Goal: Task Accomplishment & Management: Use online tool/utility

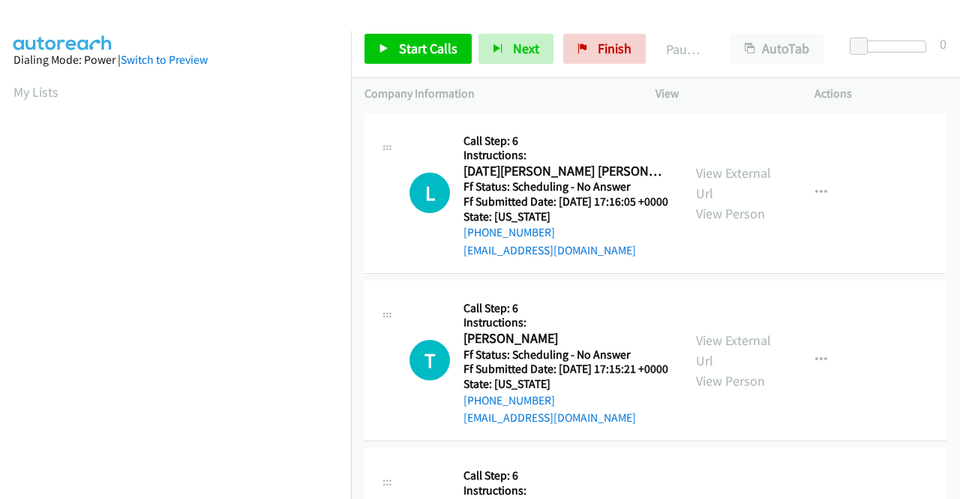
click at [356, 444] on td "T Callback Scheduled Call Step: 6 Instructions: [PERSON_NAME] America/New_York …" at bounding box center [655, 360] width 609 height 167
click at [728, 184] on link "View External Url" at bounding box center [733, 182] width 75 height 37
click at [718, 362] on link "View External Url" at bounding box center [733, 349] width 75 height 37
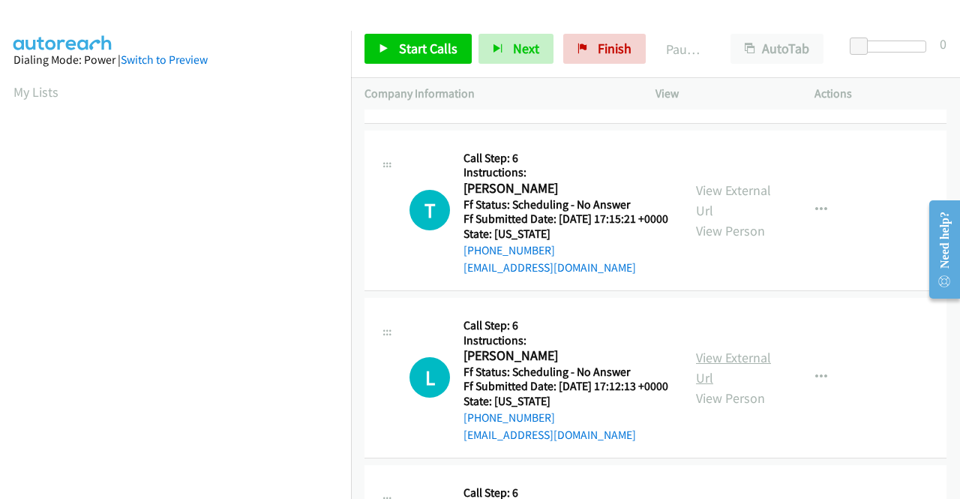
click at [750, 386] on link "View External Url" at bounding box center [733, 367] width 75 height 37
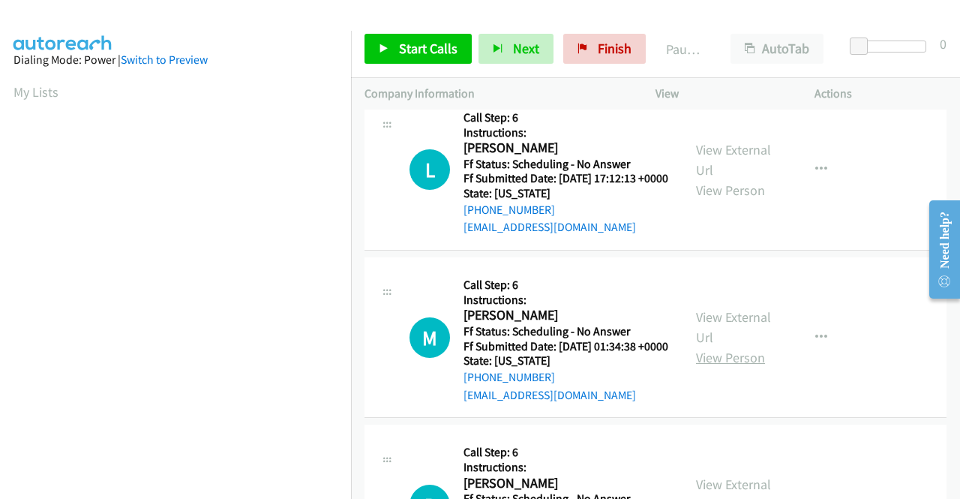
scroll to position [375, 0]
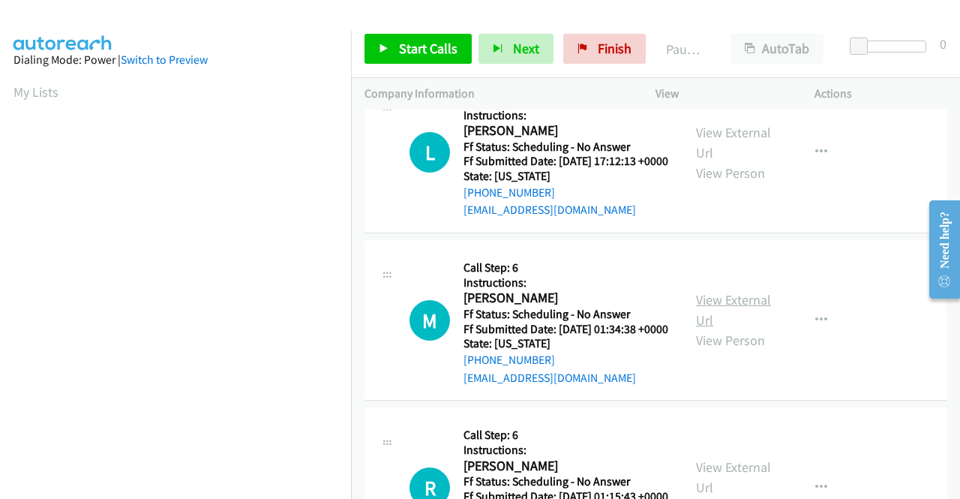
click at [735, 328] on link "View External Url" at bounding box center [733, 309] width 75 height 37
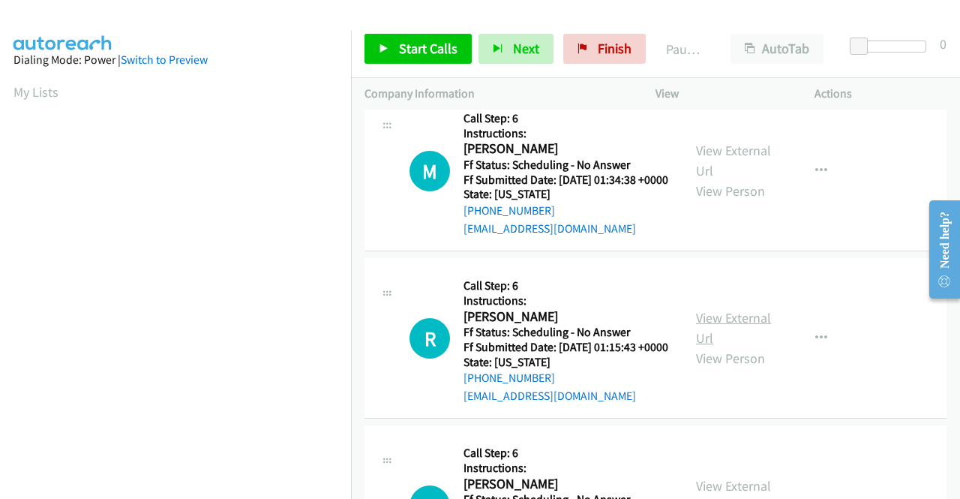
scroll to position [525, 0]
click at [731, 346] on link "View External Url" at bounding box center [733, 326] width 75 height 37
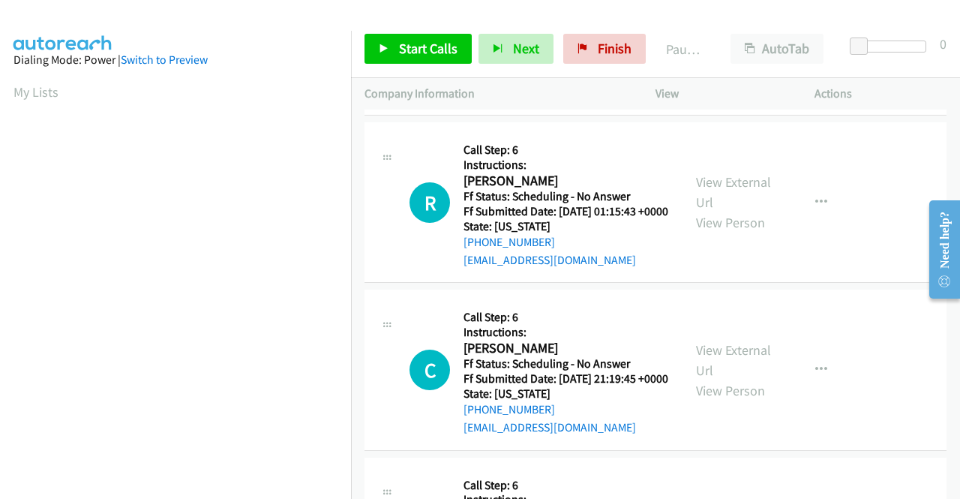
scroll to position [675, 0]
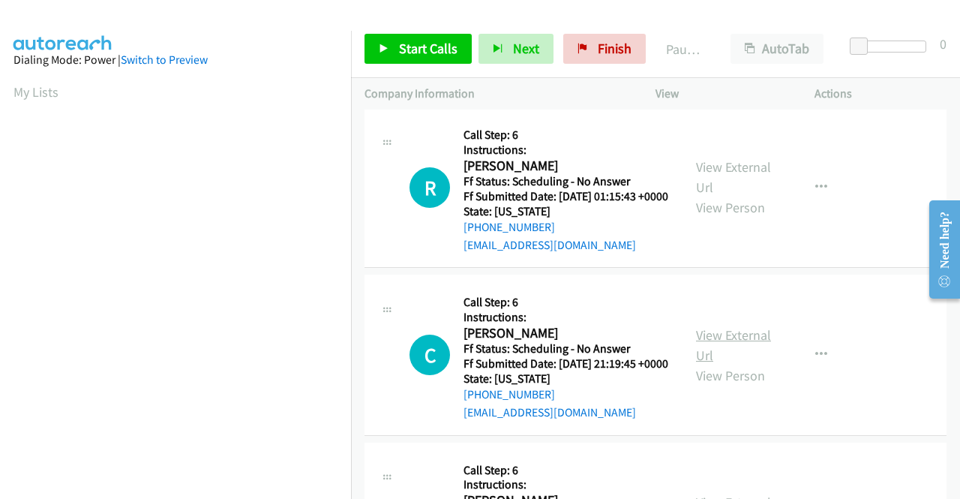
click at [729, 364] on link "View External Url" at bounding box center [733, 344] width 75 height 37
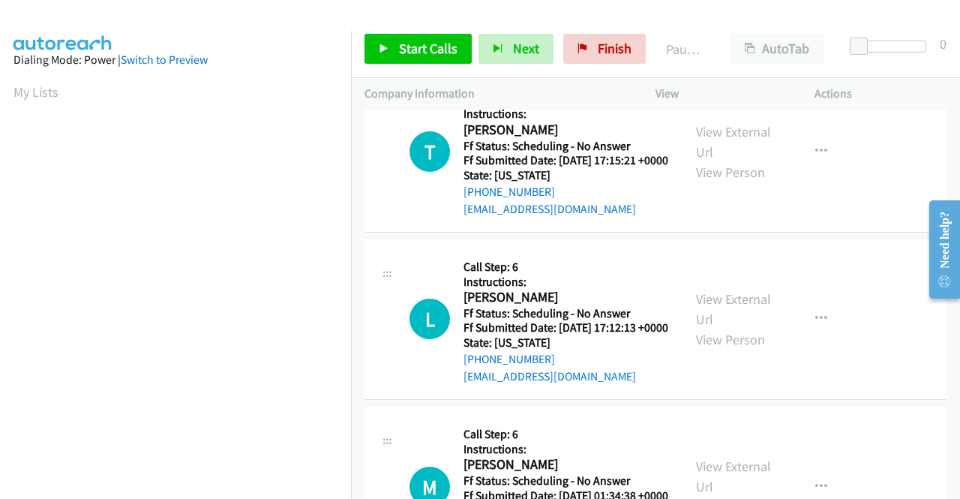
scroll to position [0, 0]
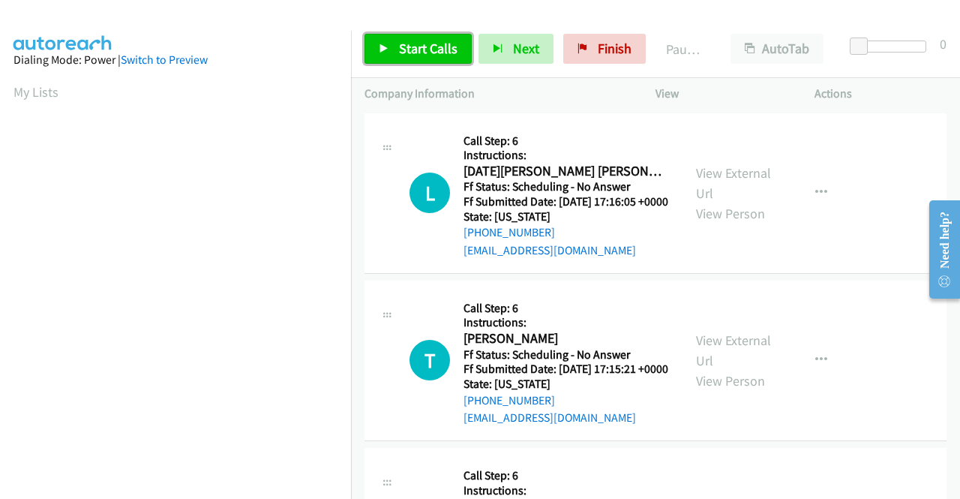
click at [409, 46] on span "Start Calls" at bounding box center [428, 48] width 58 height 17
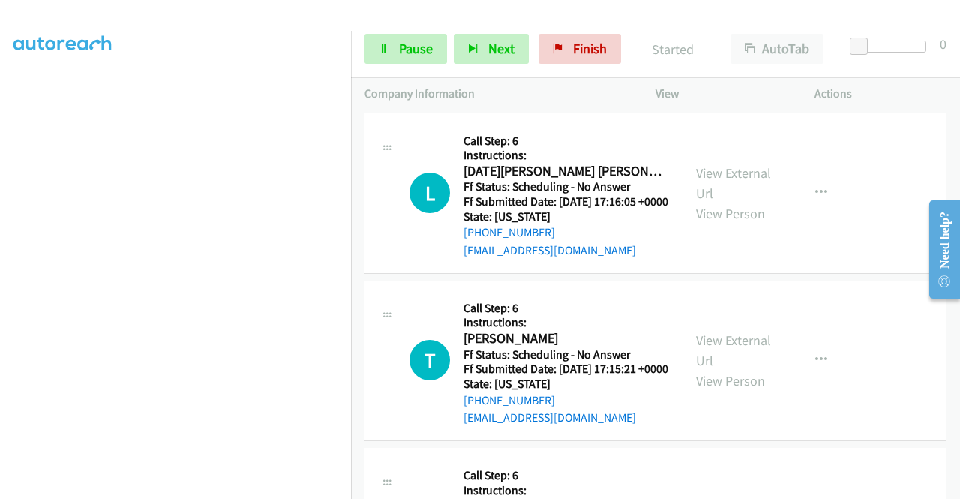
scroll to position [342, 0]
click at [387, 40] on link "Pause" at bounding box center [405, 49] width 82 height 30
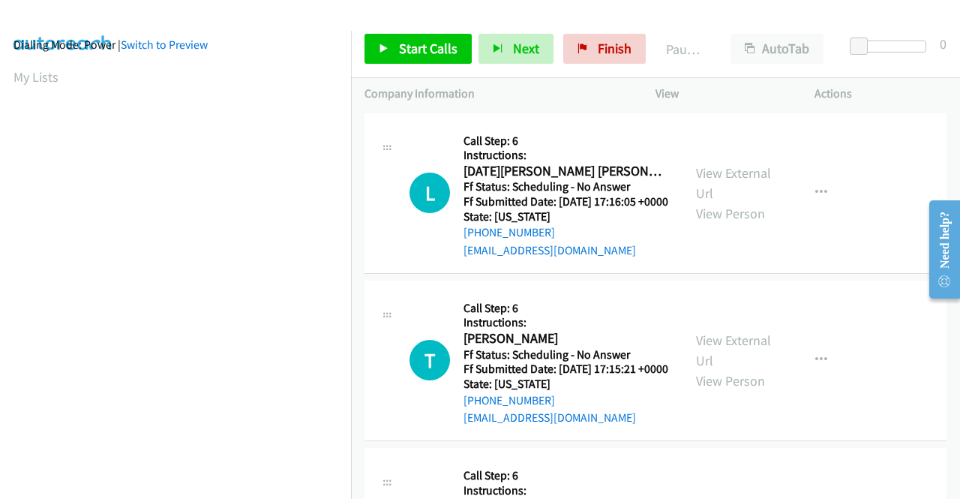
scroll to position [0, 0]
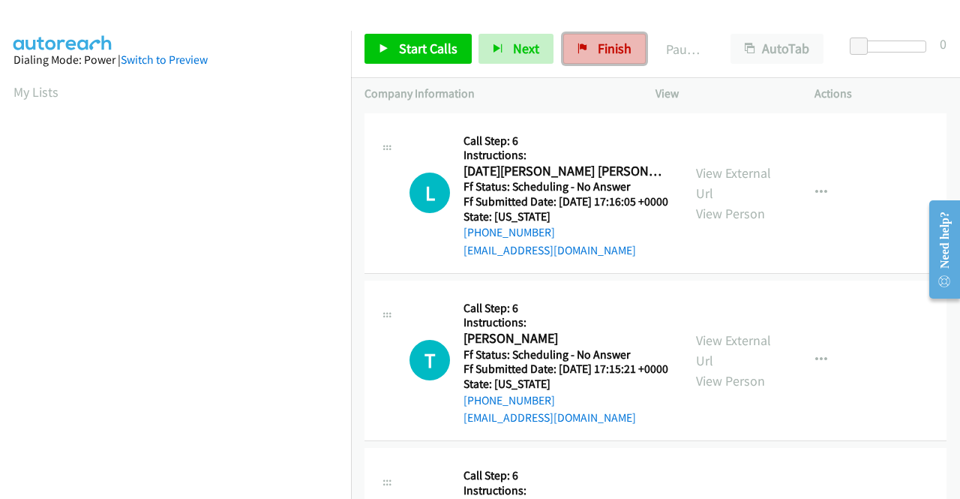
click at [606, 44] on span "Finish" at bounding box center [614, 48] width 34 height 17
drag, startPoint x: 837, startPoint y: 295, endPoint x: 803, endPoint y: 358, distance: 71.8
click at [837, 295] on div "T Callback Scheduled Call Step: 6 Instructions: [PERSON_NAME] America/New_York …" at bounding box center [655, 360] width 582 height 160
click at [736, 177] on link "View External Url" at bounding box center [733, 182] width 75 height 37
click at [414, 57] on link "Start Calls" at bounding box center [417, 49] width 107 height 30
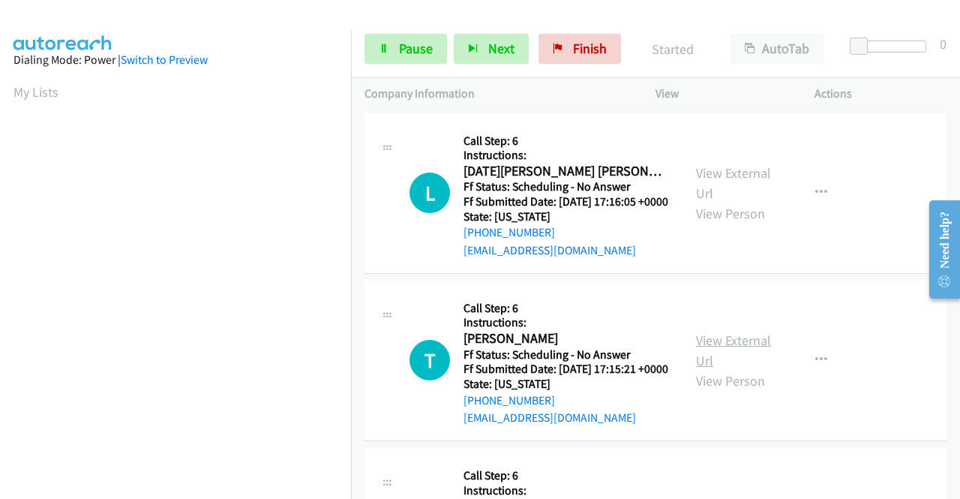
click at [743, 362] on link "View External Url" at bounding box center [733, 349] width 75 height 37
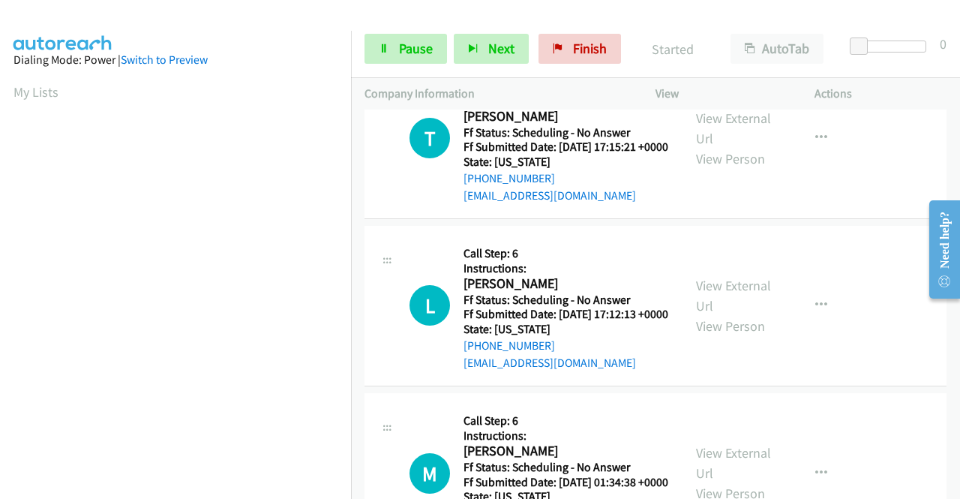
scroll to position [225, 0]
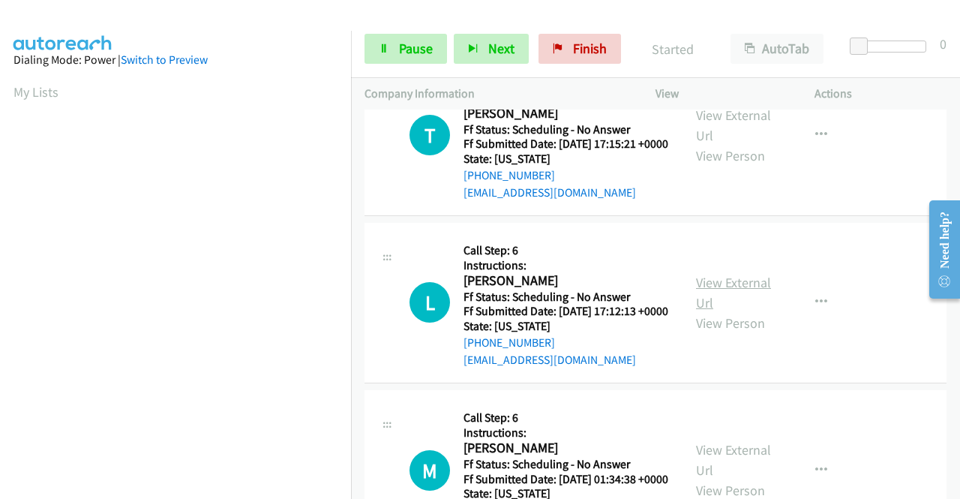
click at [731, 311] on link "View External Url" at bounding box center [733, 292] width 75 height 37
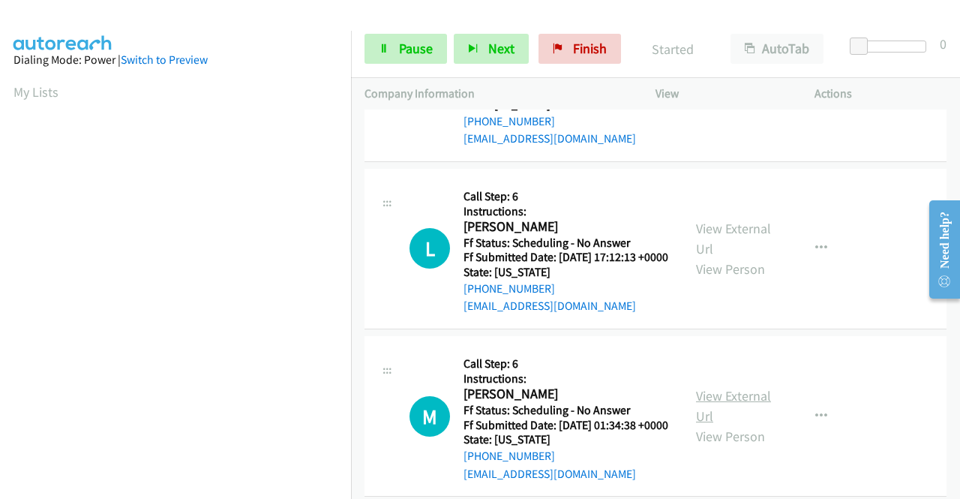
scroll to position [375, 0]
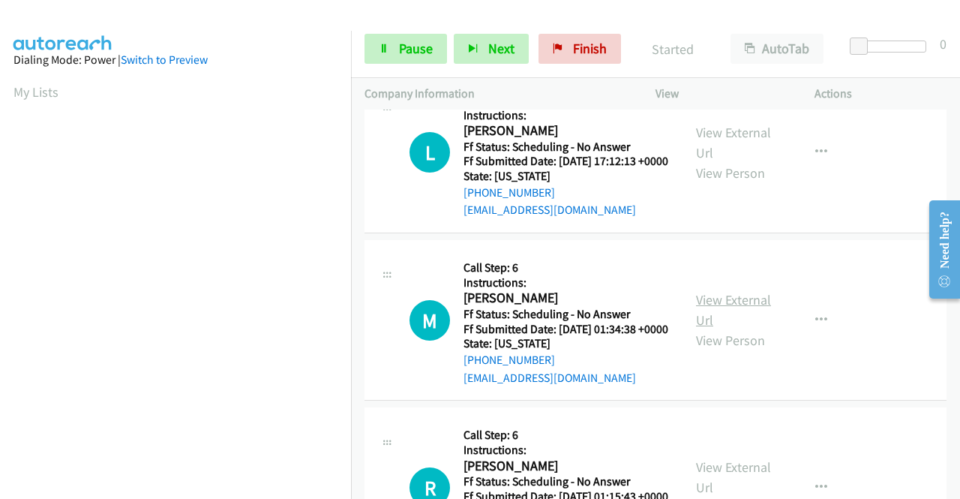
click at [732, 328] on link "View External Url" at bounding box center [733, 309] width 75 height 37
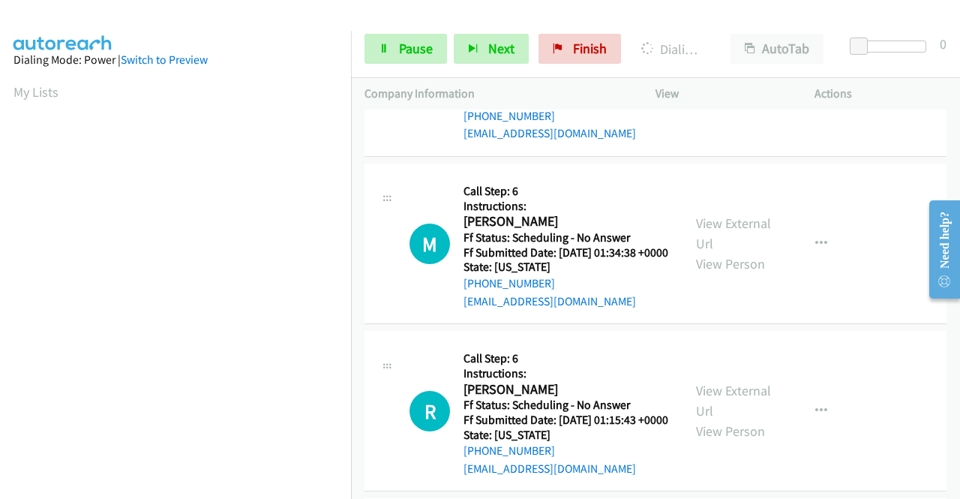
scroll to position [525, 0]
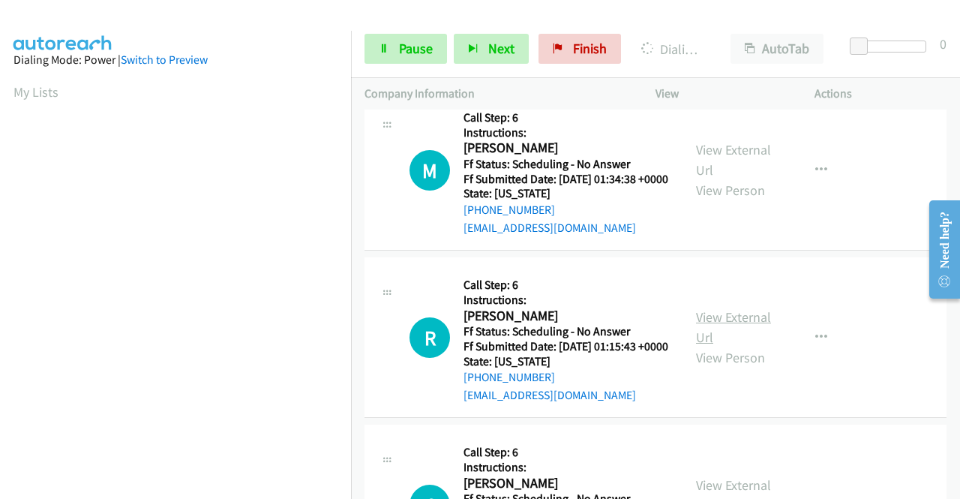
click at [742, 346] on link "View External Url" at bounding box center [733, 326] width 75 height 37
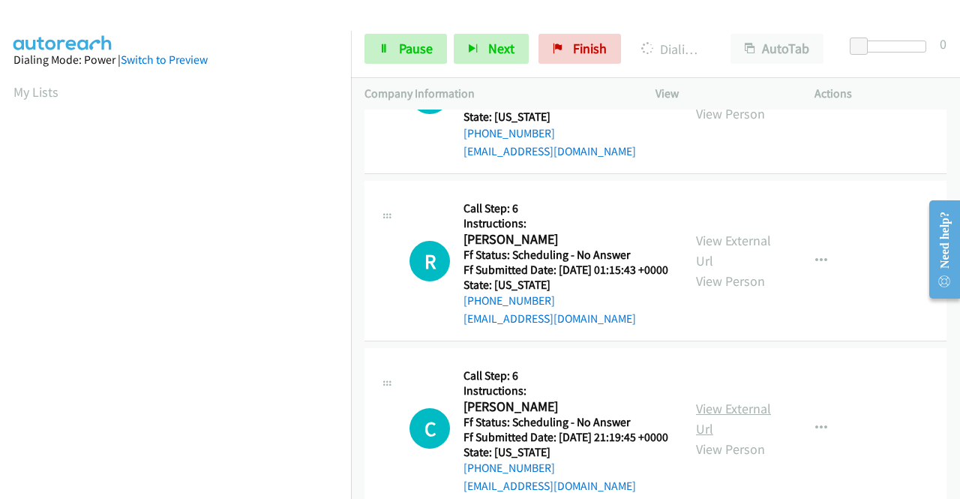
scroll to position [750, 0]
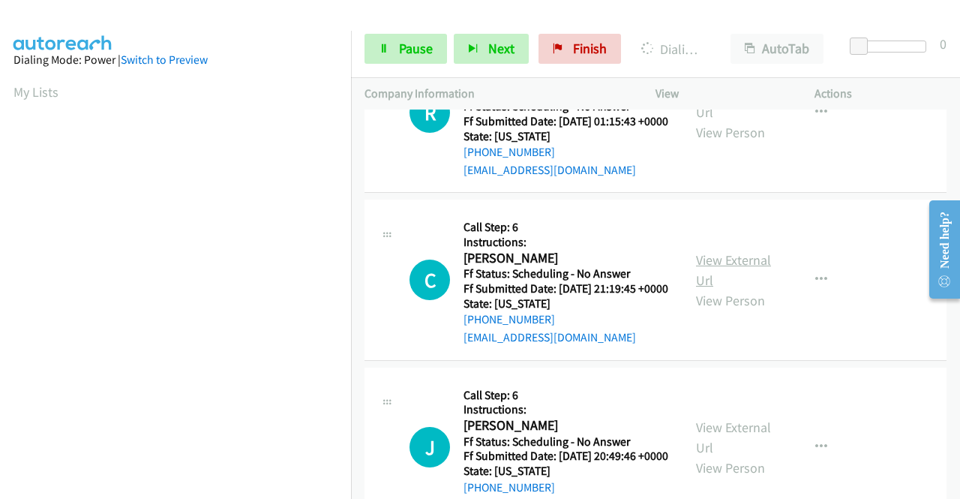
click at [712, 289] on link "View External Url" at bounding box center [733, 269] width 75 height 37
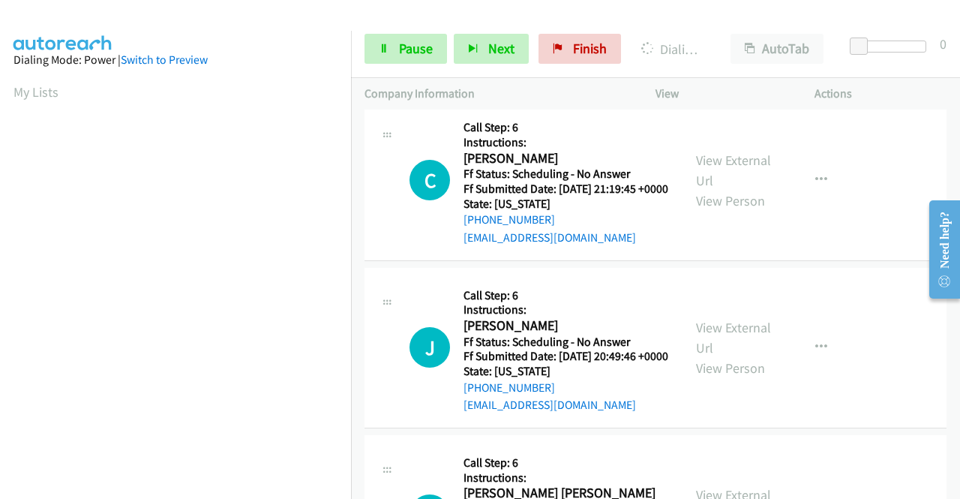
scroll to position [975, 0]
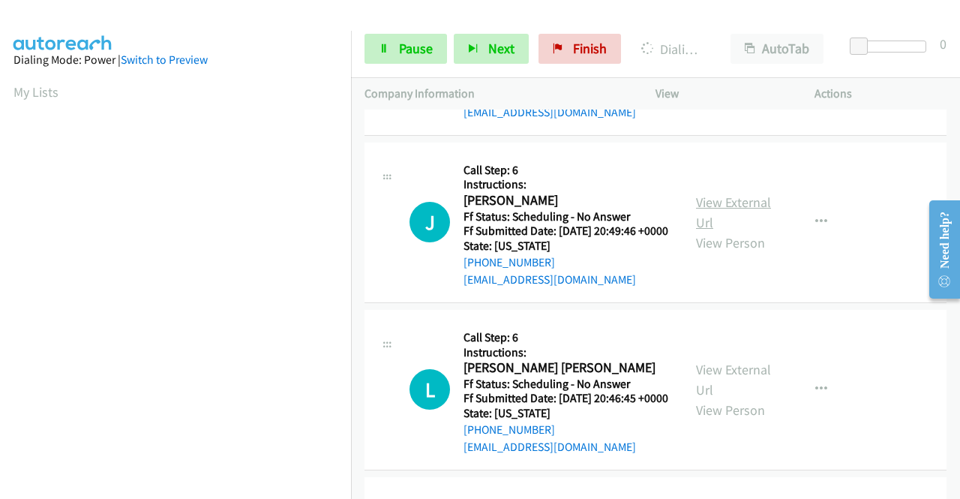
click at [717, 231] on link "View External Url" at bounding box center [733, 211] width 75 height 37
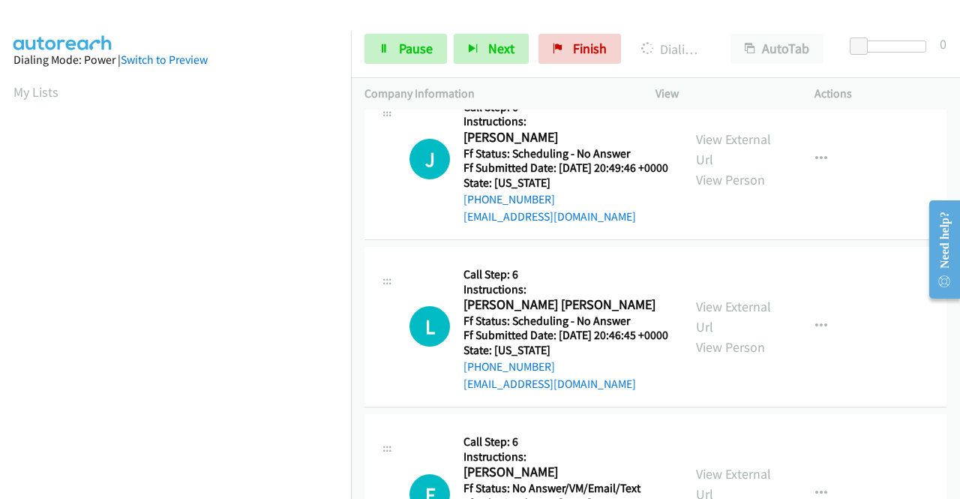
scroll to position [1124, 0]
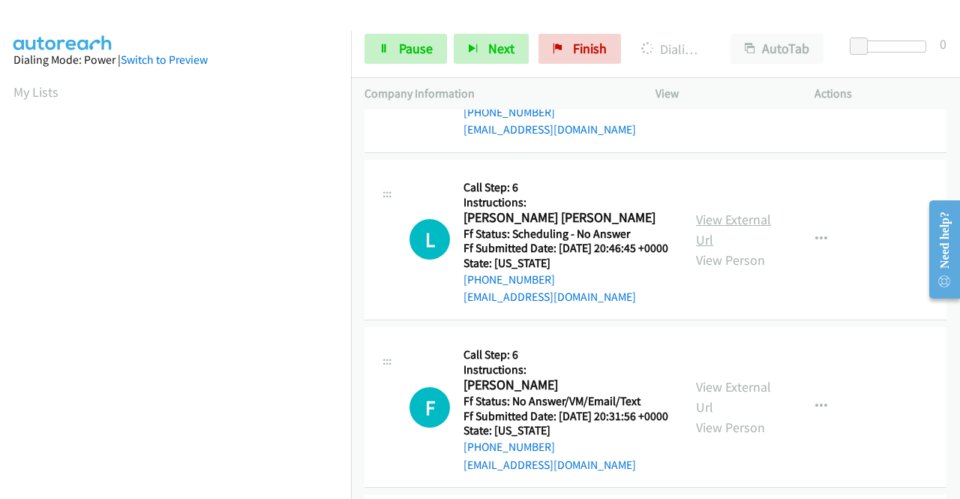
click at [735, 248] on link "View External Url" at bounding box center [733, 229] width 75 height 37
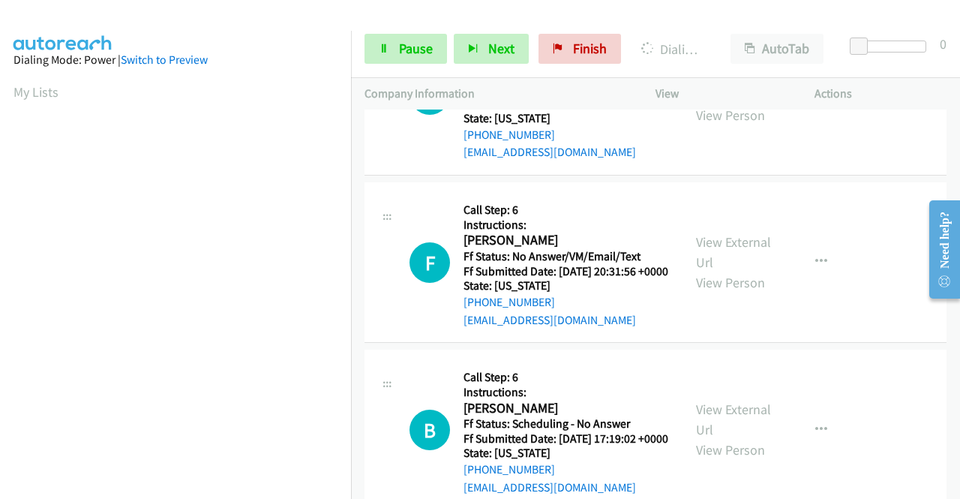
scroll to position [1274, 0]
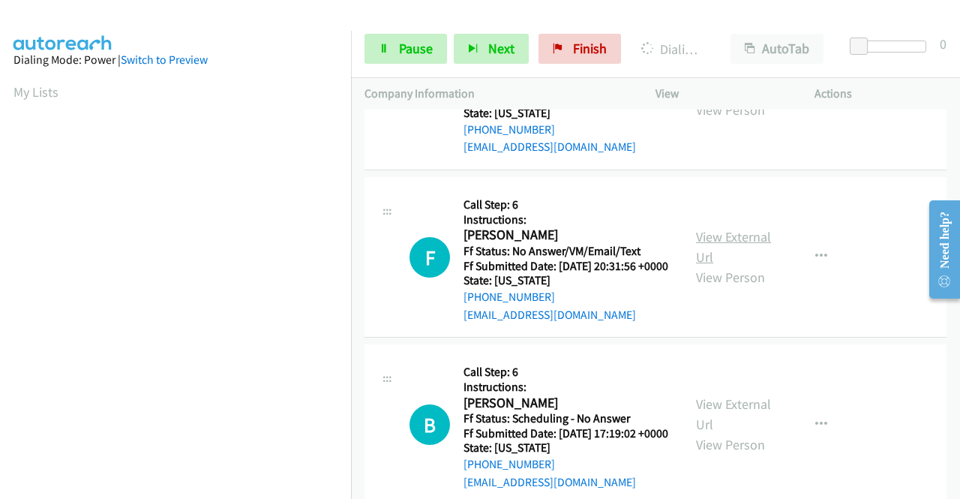
click at [754, 265] on link "View External Url" at bounding box center [733, 246] width 75 height 37
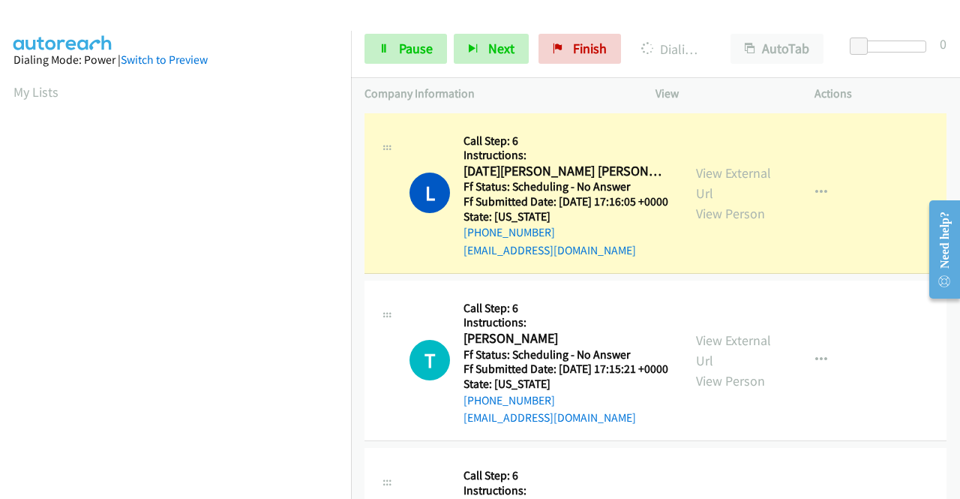
scroll to position [342, 0]
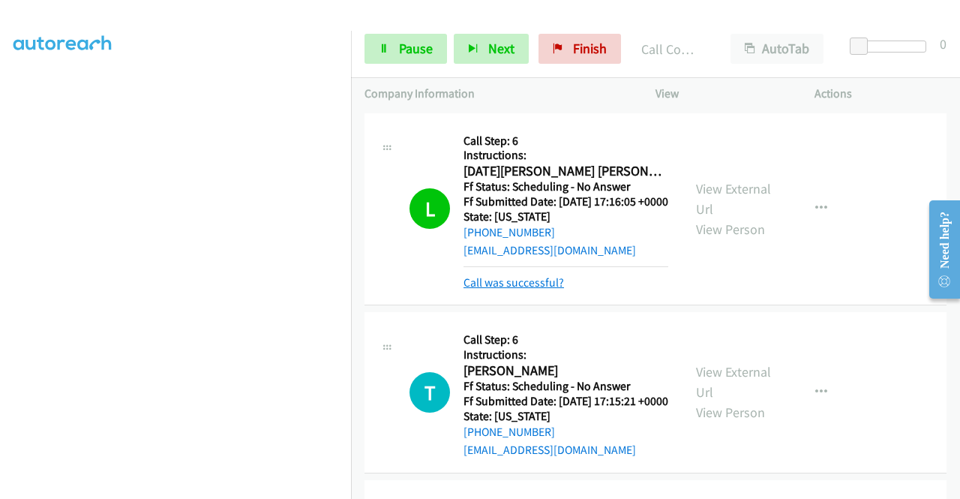
click at [544, 289] on link "Call was successful?" at bounding box center [513, 282] width 100 height 14
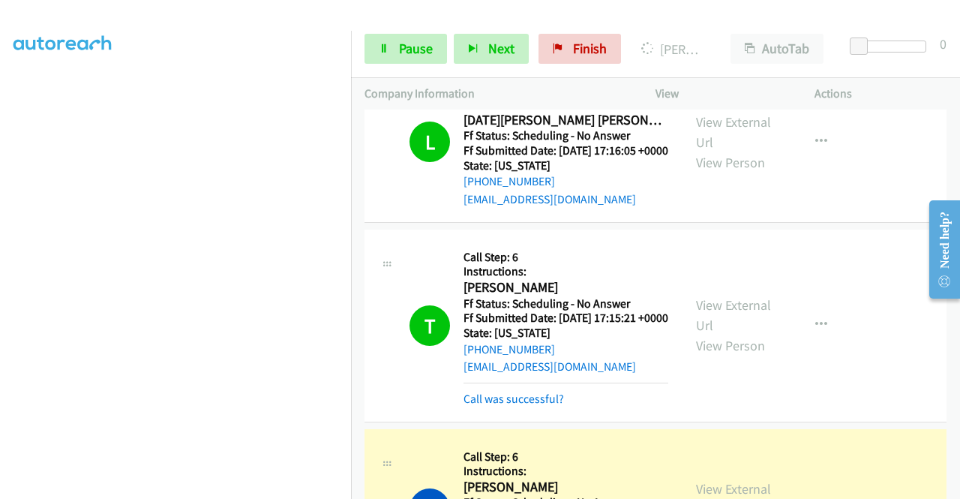
scroll to position [75, 0]
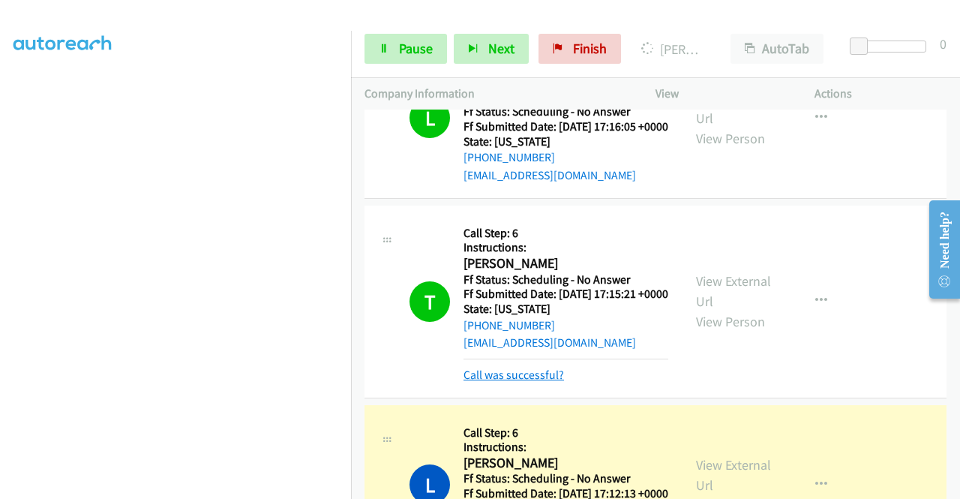
click at [549, 382] on link "Call was successful?" at bounding box center [513, 374] width 100 height 14
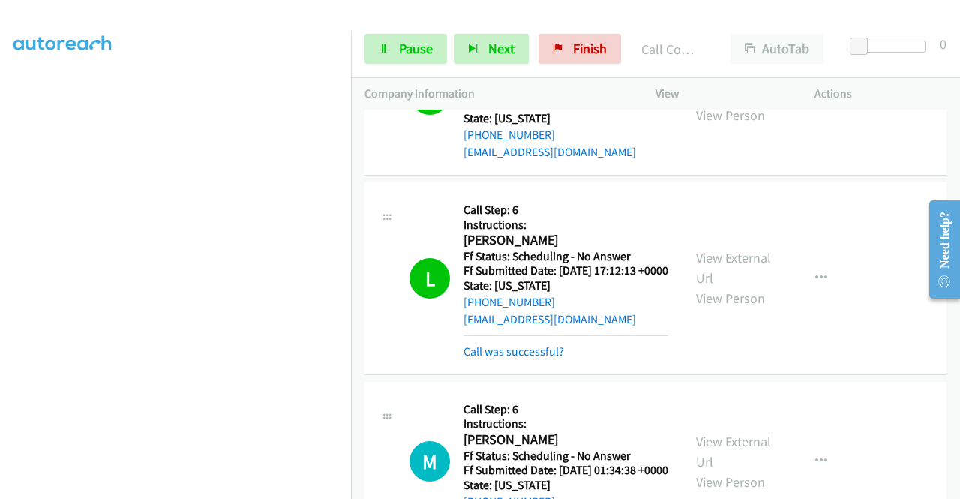
scroll to position [300, 0]
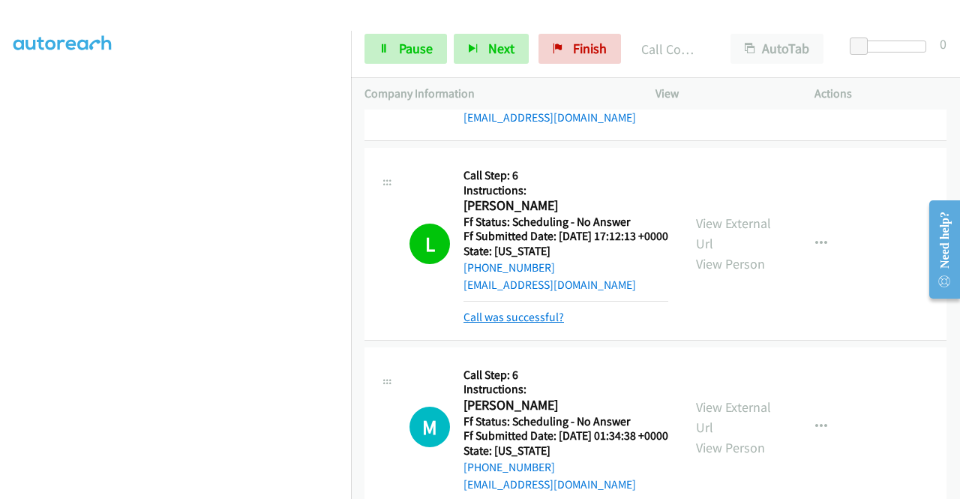
click at [535, 324] on link "Call was successful?" at bounding box center [513, 317] width 100 height 14
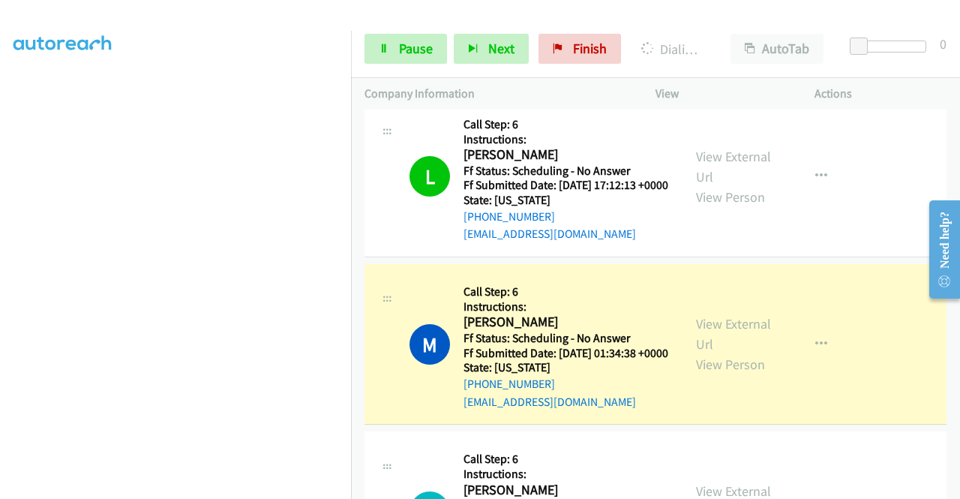
scroll to position [375, 0]
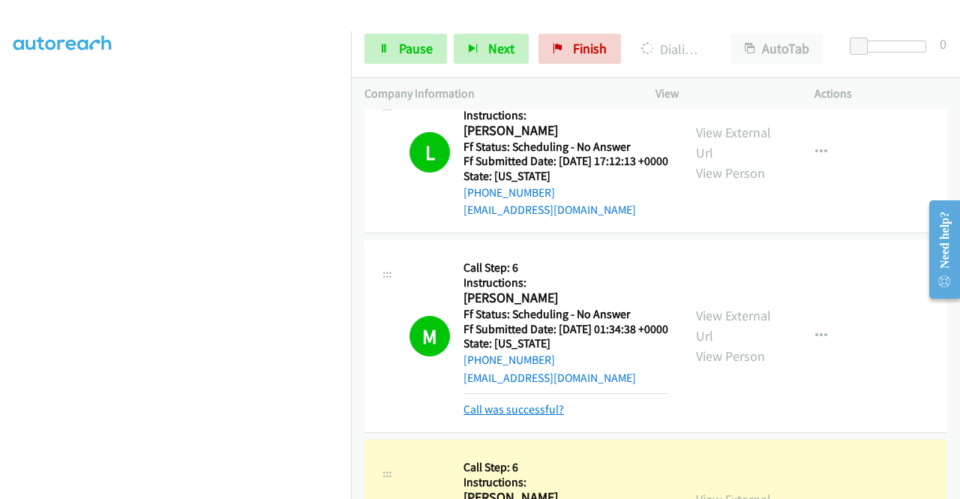
click at [487, 416] on link "Call was successful?" at bounding box center [513, 409] width 100 height 14
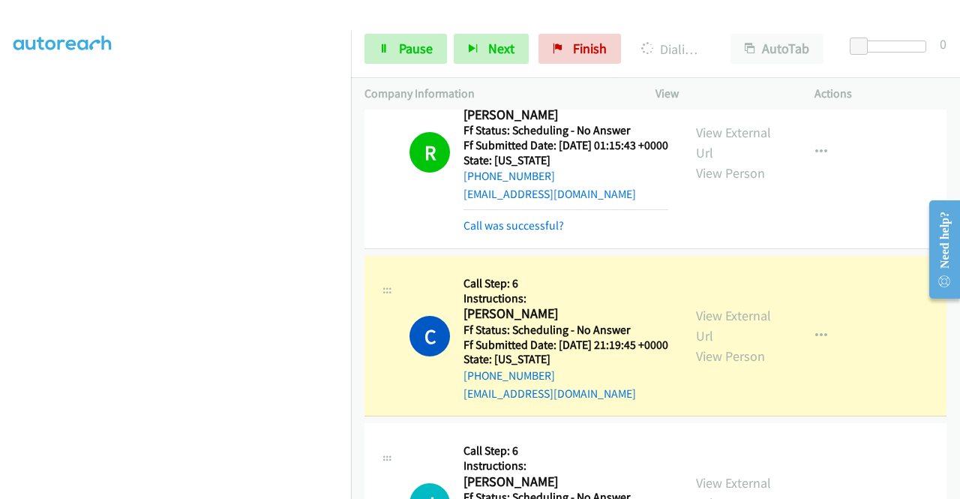
scroll to position [750, 0]
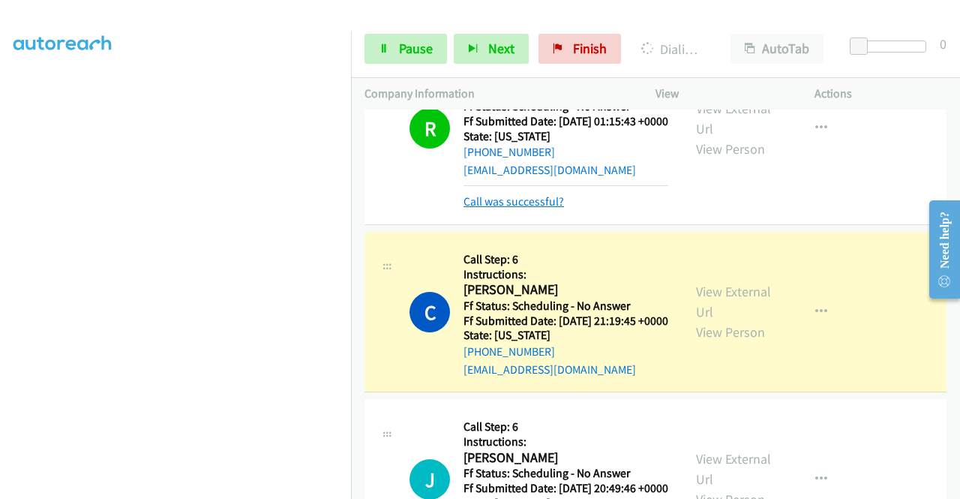
click at [540, 208] on link "Call was successful?" at bounding box center [513, 201] width 100 height 14
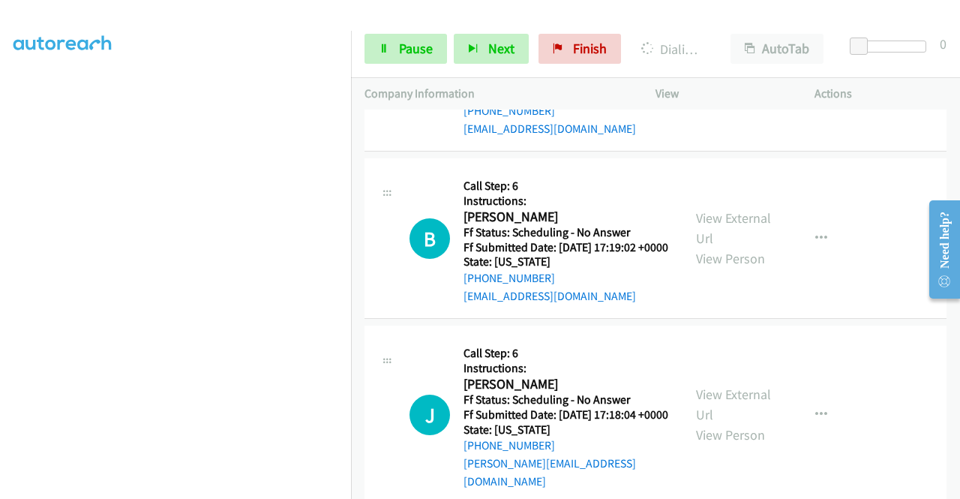
scroll to position [1499, 0]
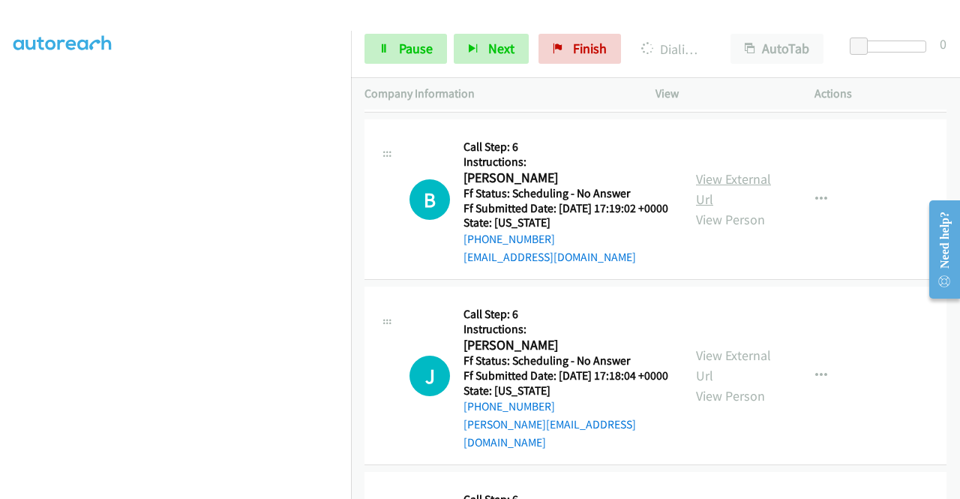
click at [735, 208] on link "View External Url" at bounding box center [733, 188] width 75 height 37
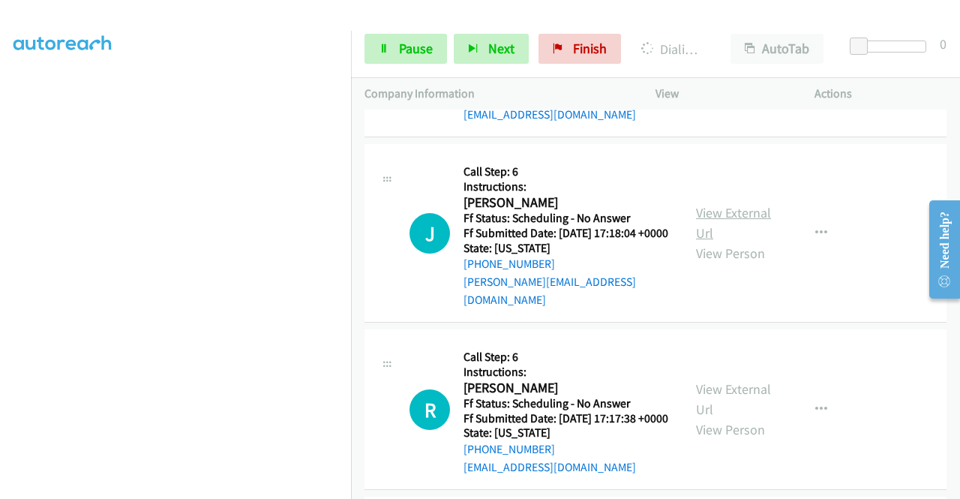
scroll to position [1649, 0]
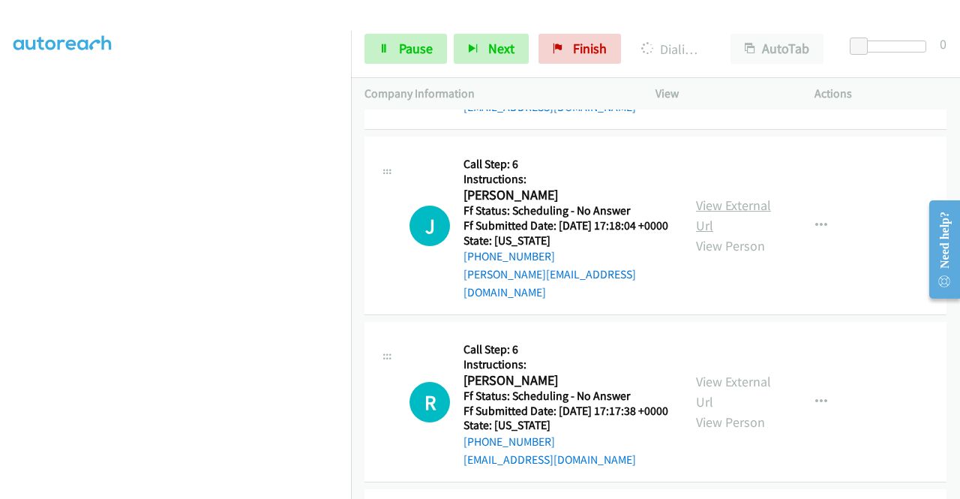
click at [735, 234] on link "View External Url" at bounding box center [733, 214] width 75 height 37
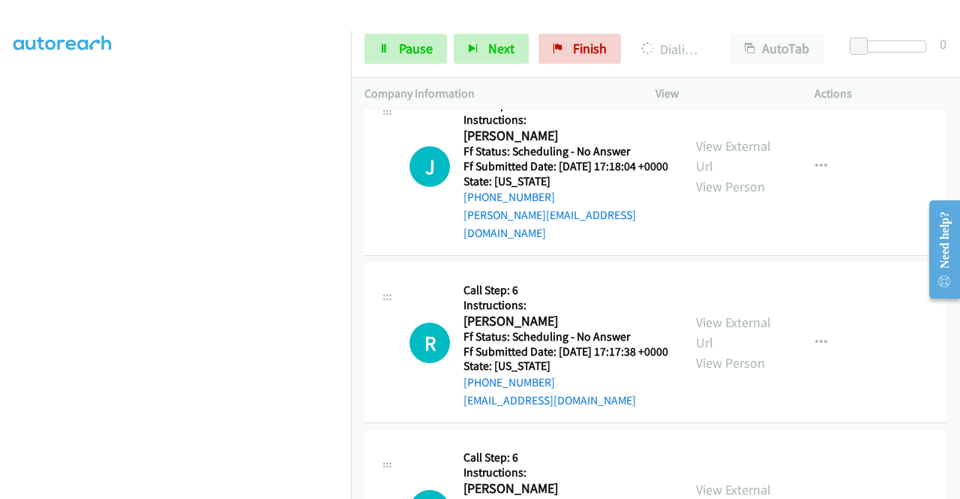
scroll to position [1799, 0]
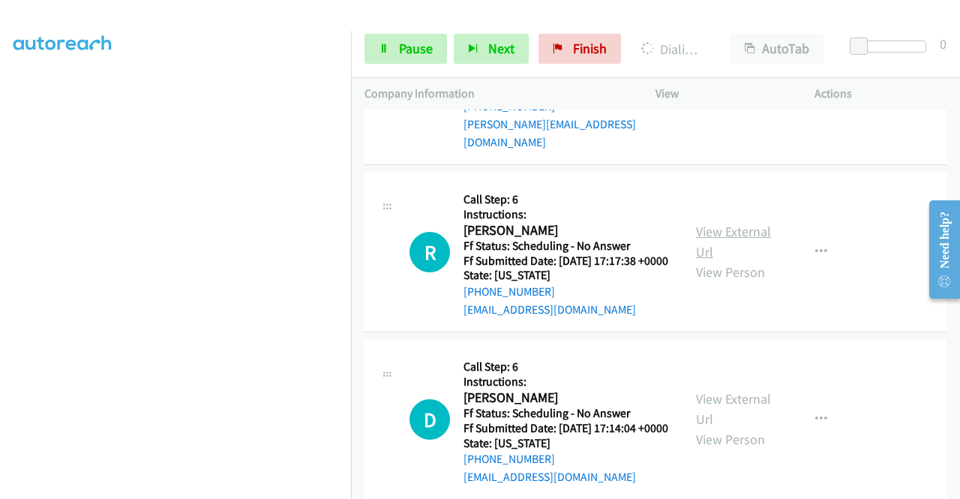
click at [727, 260] on link "View External Url" at bounding box center [733, 241] width 75 height 37
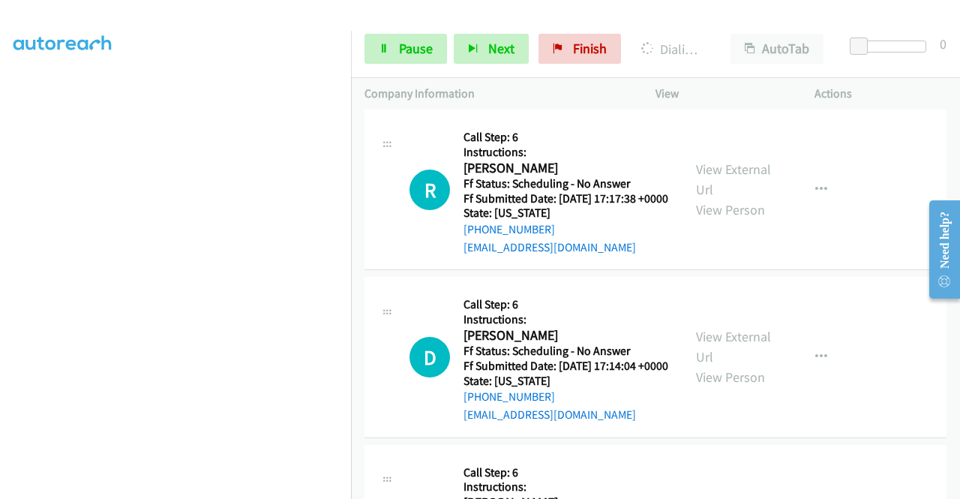
scroll to position [1949, 0]
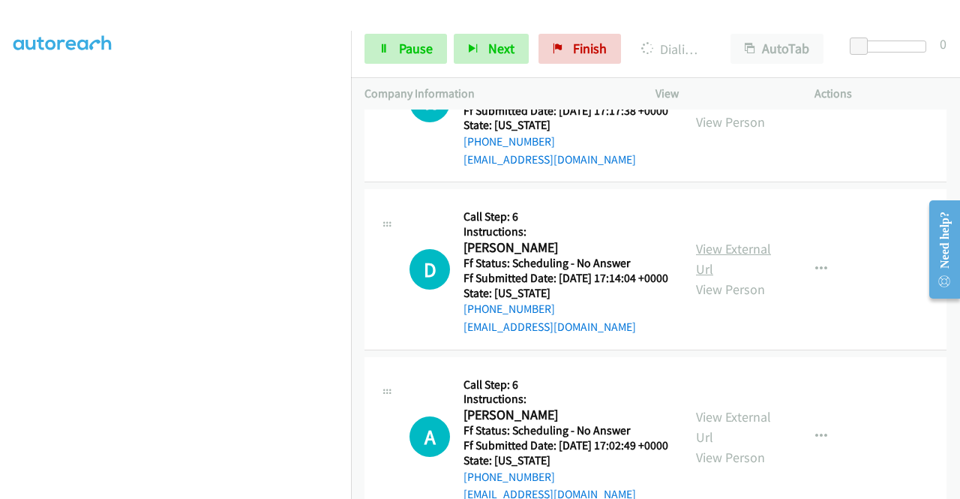
click at [745, 277] on link "View External Url" at bounding box center [733, 258] width 75 height 37
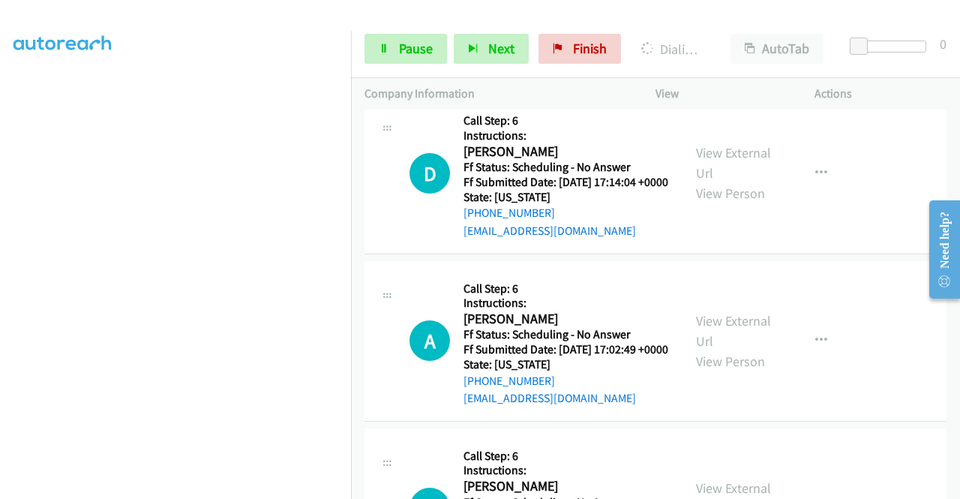
scroll to position [2099, 0]
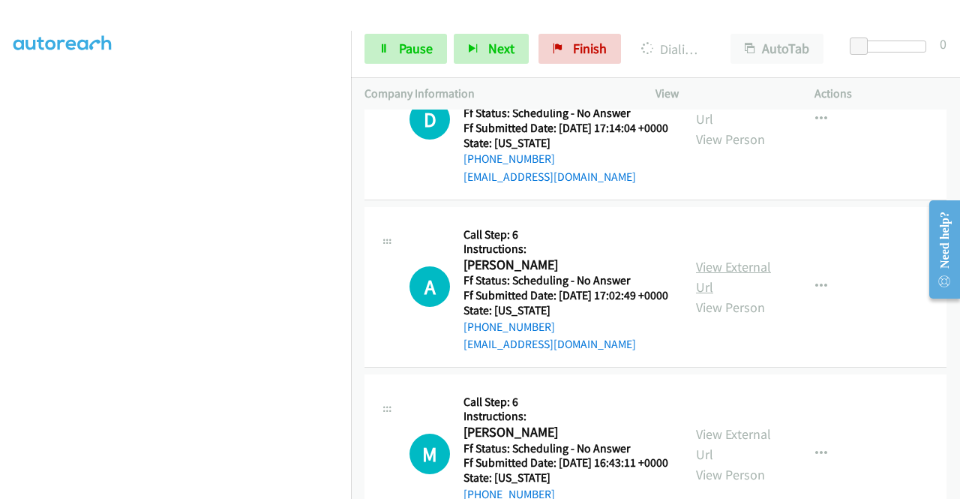
click at [736, 295] on link "View External Url" at bounding box center [733, 276] width 75 height 37
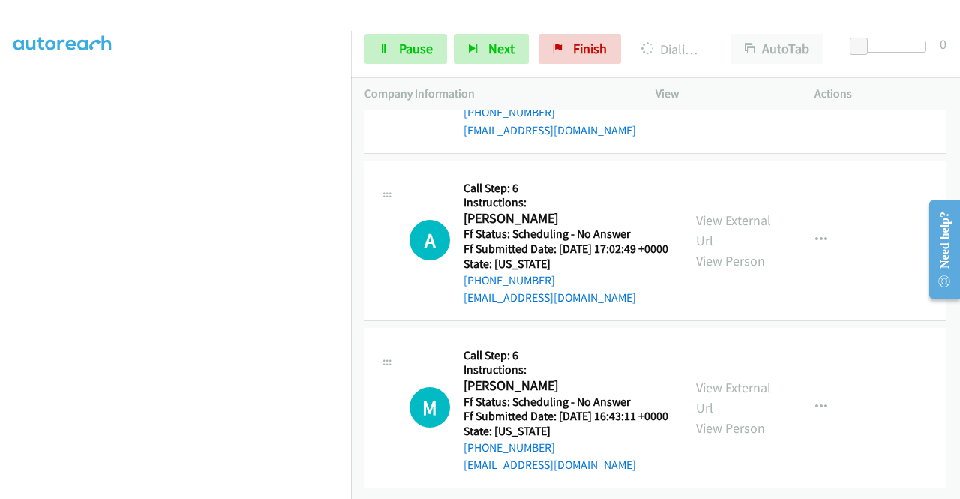
scroll to position [2324, 0]
click at [722, 394] on link "View External Url" at bounding box center [733, 397] width 75 height 37
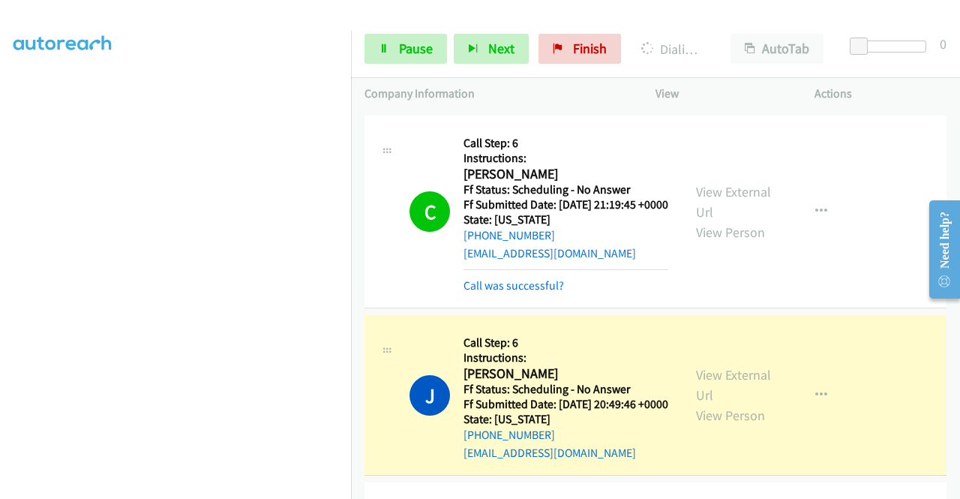
scroll to position [814, 0]
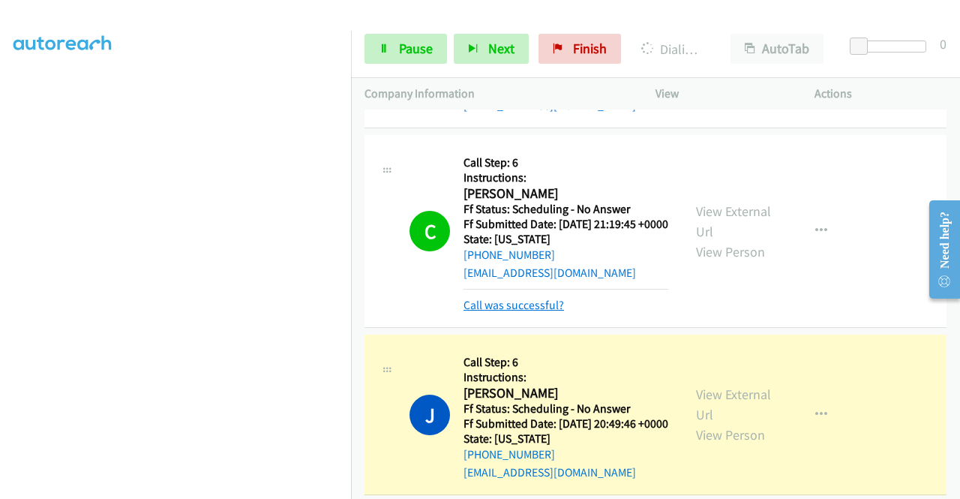
click at [547, 312] on link "Call was successful?" at bounding box center [513, 305] width 100 height 14
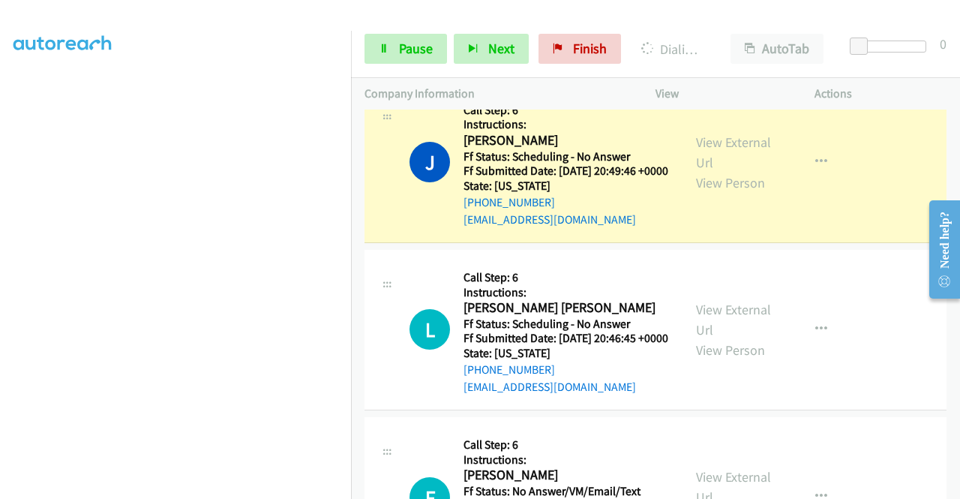
scroll to position [1039, 0]
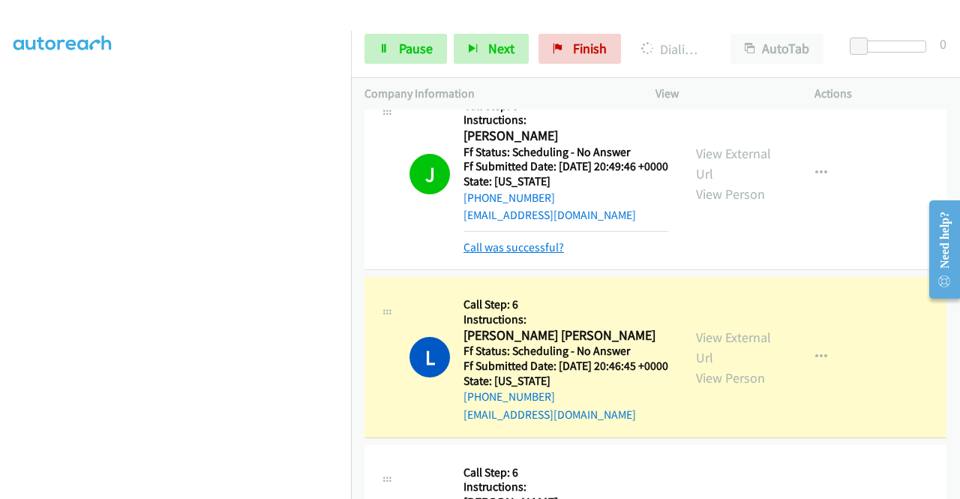
drag, startPoint x: 546, startPoint y: 346, endPoint x: 559, endPoint y: 343, distance: 13.1
click at [546, 254] on link "Call was successful?" at bounding box center [513, 247] width 100 height 14
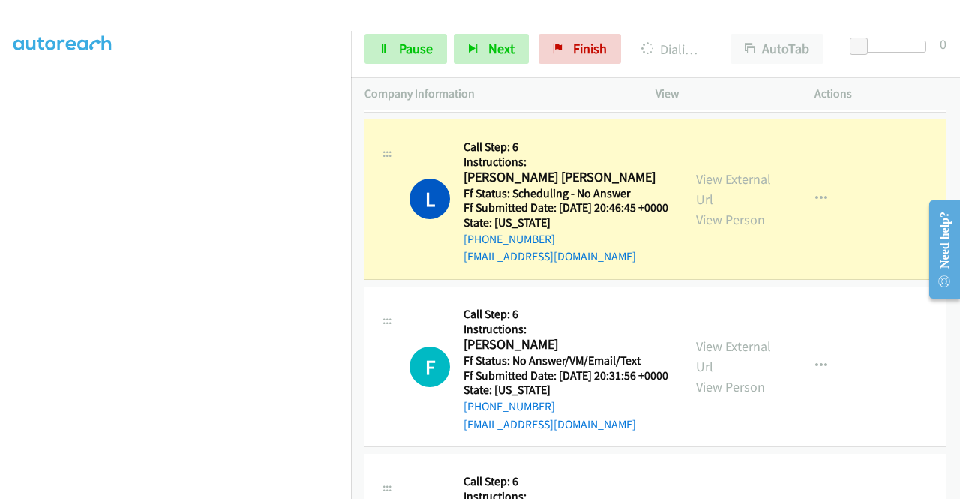
scroll to position [1189, 0]
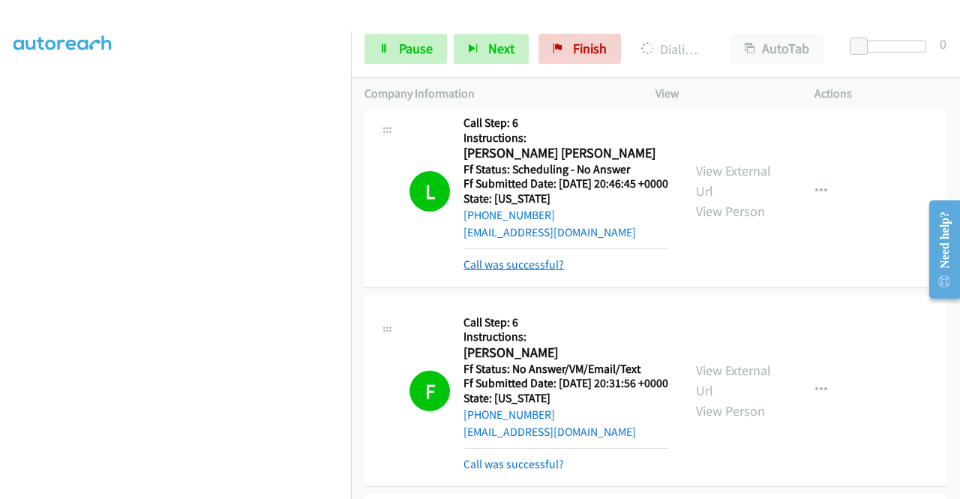
click at [537, 271] on link "Call was successful?" at bounding box center [513, 264] width 100 height 14
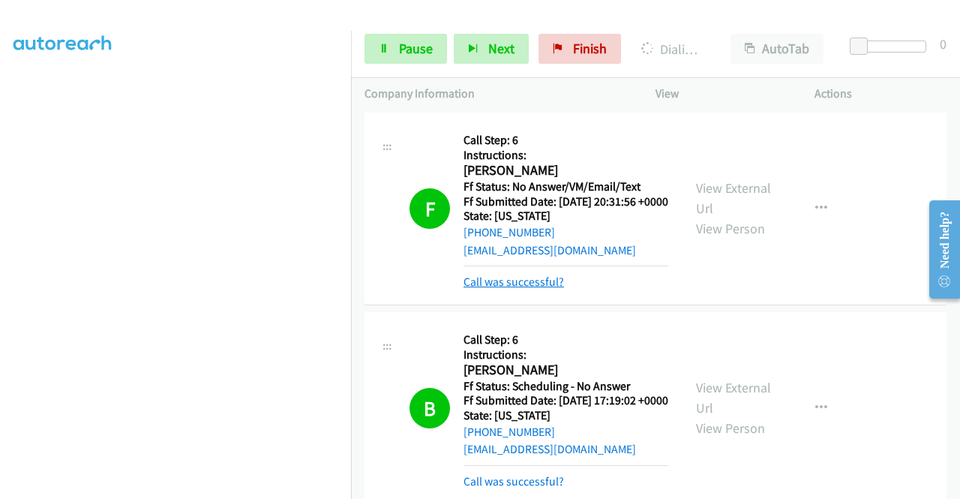
click at [553, 289] on link "Call was successful?" at bounding box center [513, 281] width 100 height 14
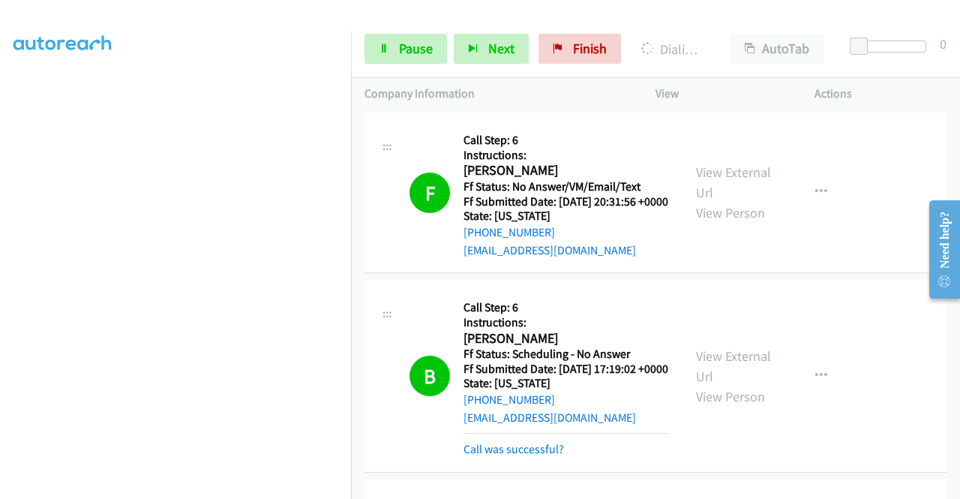
scroll to position [1489, 0]
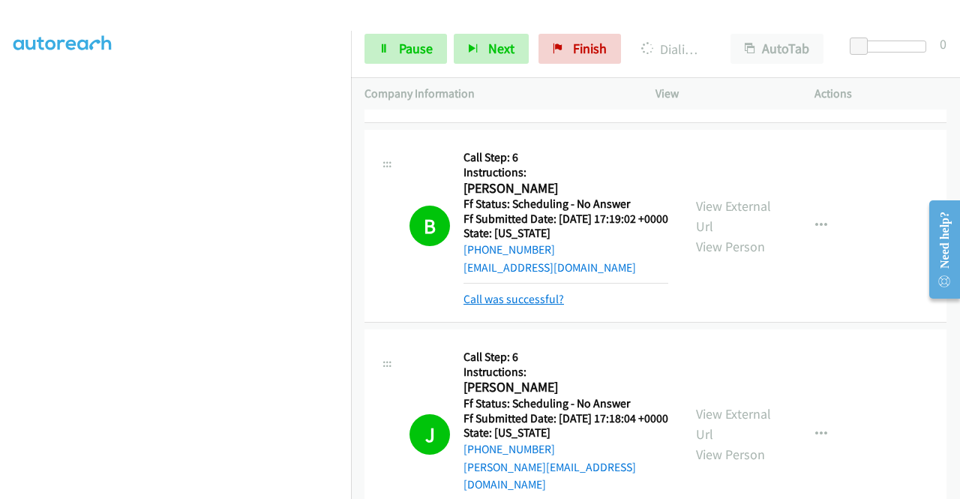
click at [550, 306] on link "Call was successful?" at bounding box center [513, 299] width 100 height 14
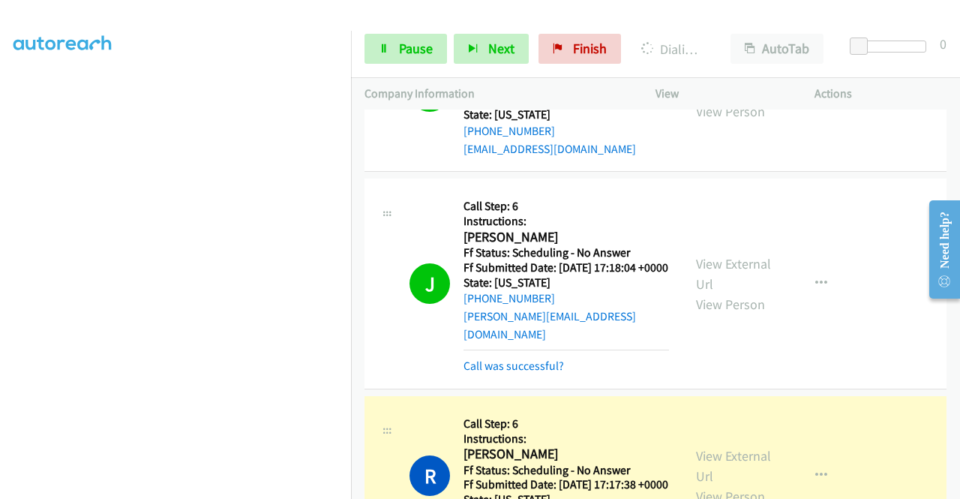
scroll to position [1714, 0]
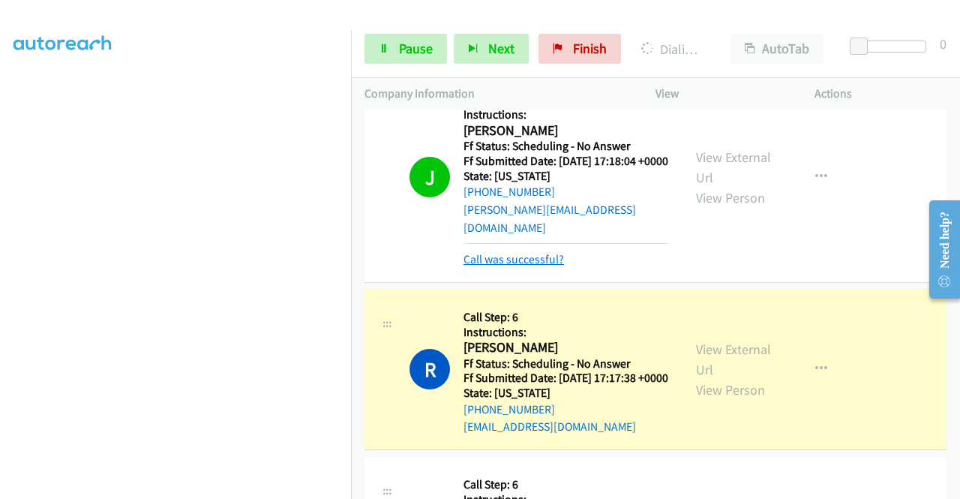
click at [549, 266] on link "Call was successful?" at bounding box center [513, 259] width 100 height 14
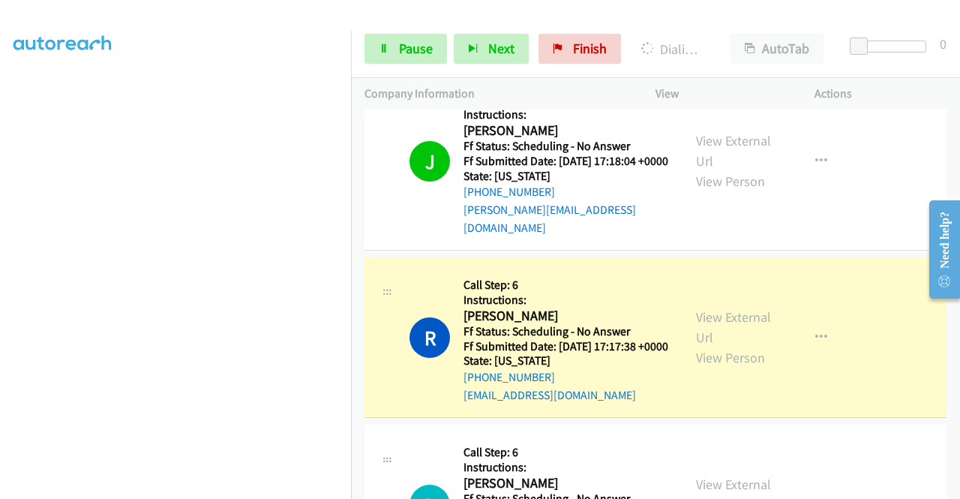
scroll to position [1939, 0]
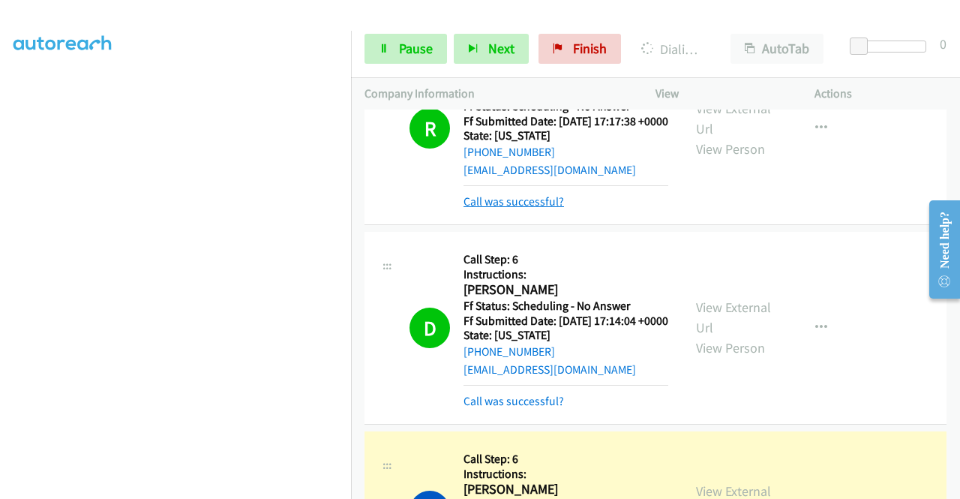
click at [510, 208] on link "Call was successful?" at bounding box center [513, 201] width 100 height 14
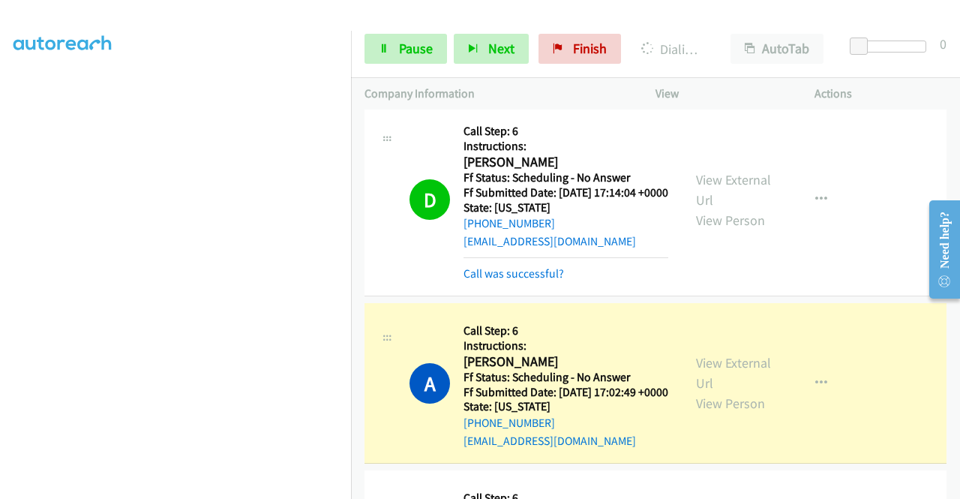
scroll to position [2238, 0]
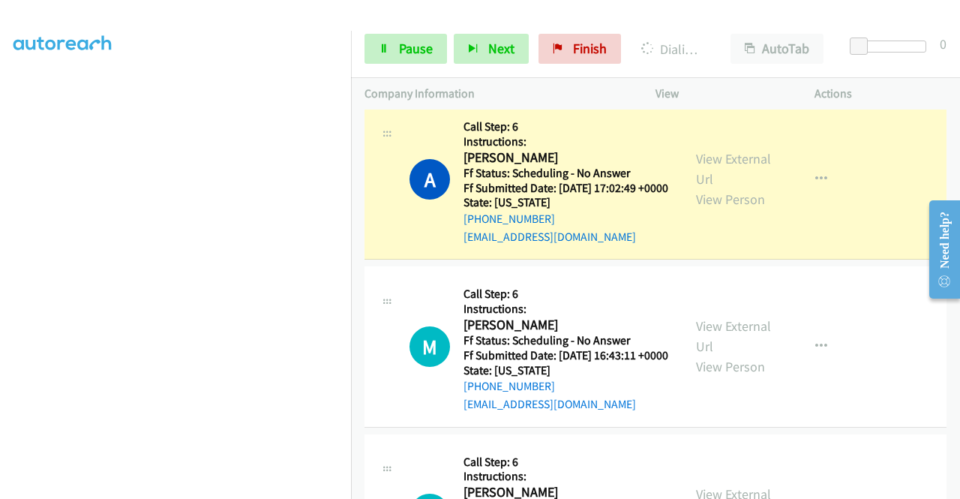
click at [545, 76] on link "Call was successful?" at bounding box center [513, 69] width 100 height 14
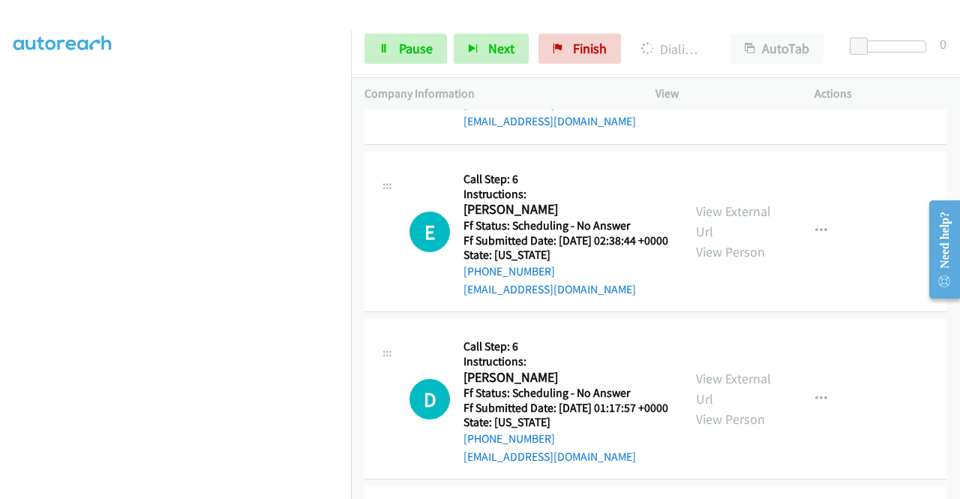
scroll to position [2538, 0]
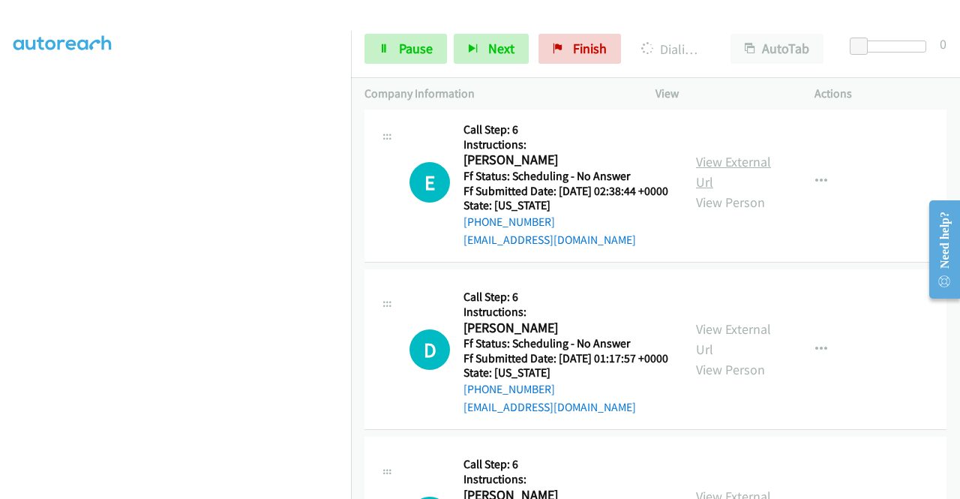
click at [715, 190] on link "View External Url" at bounding box center [733, 171] width 75 height 37
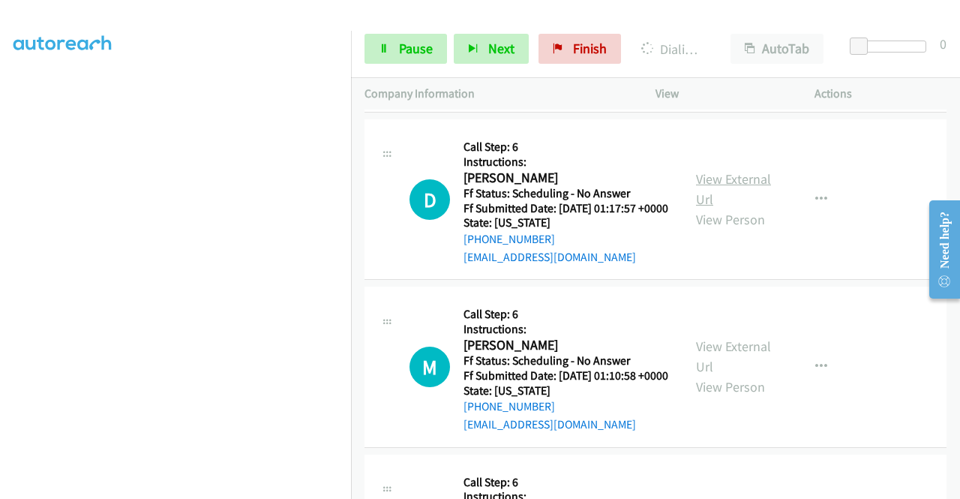
click at [725, 208] on link "View External Url" at bounding box center [733, 188] width 75 height 37
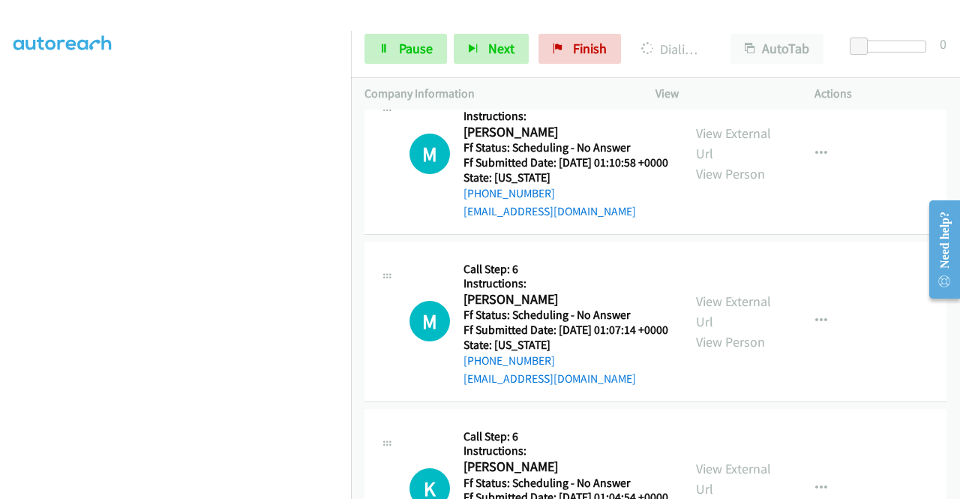
scroll to position [2913, 0]
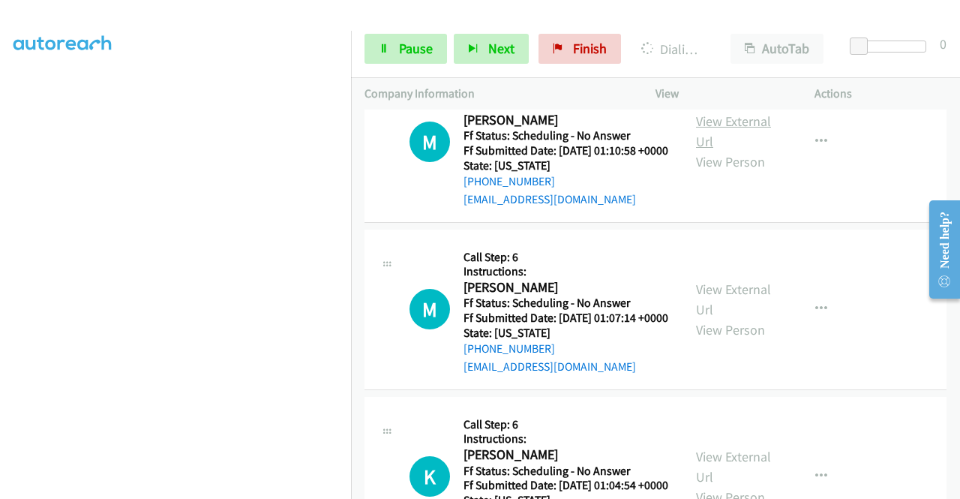
click at [738, 150] on link "View External Url" at bounding box center [733, 130] width 75 height 37
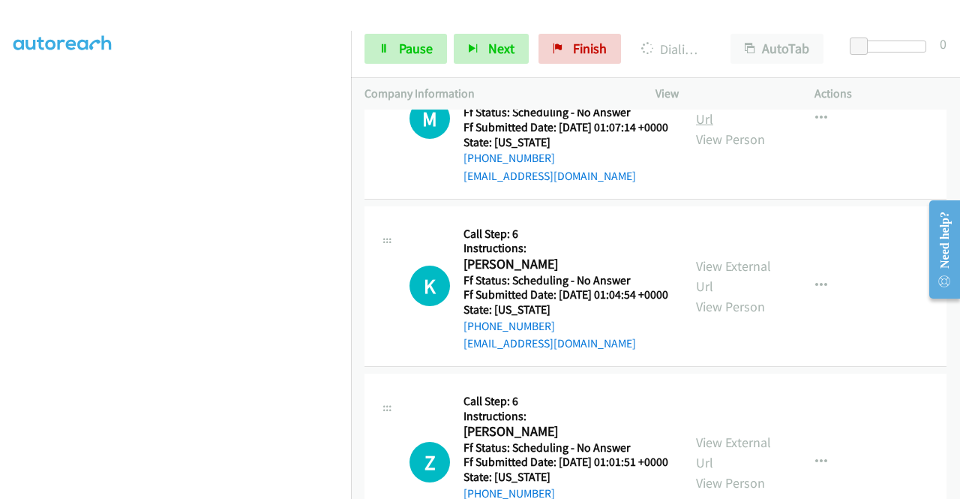
scroll to position [3138, 0]
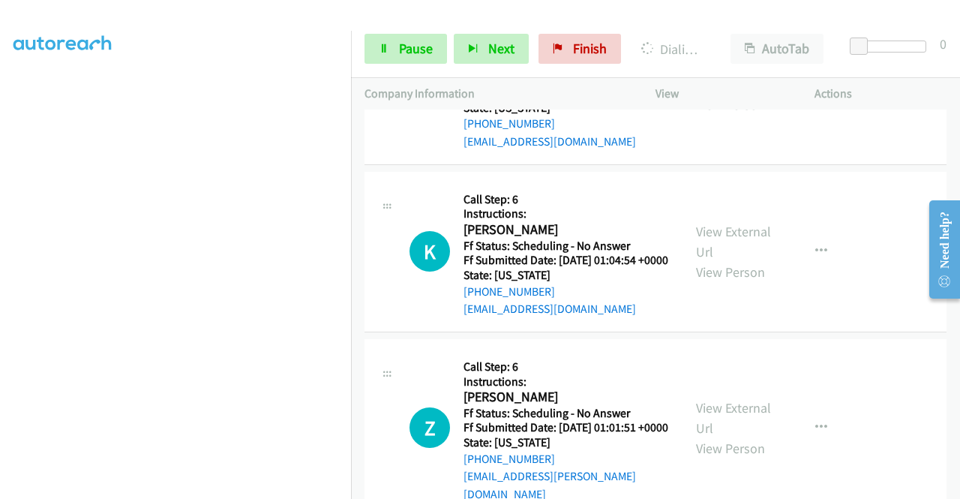
click at [747, 93] on link "View External Url" at bounding box center [733, 73] width 75 height 37
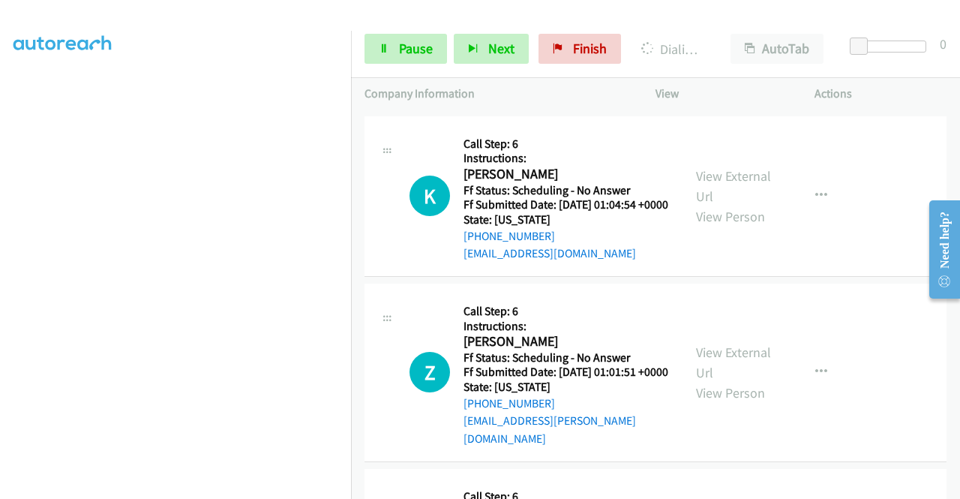
scroll to position [3288, 0]
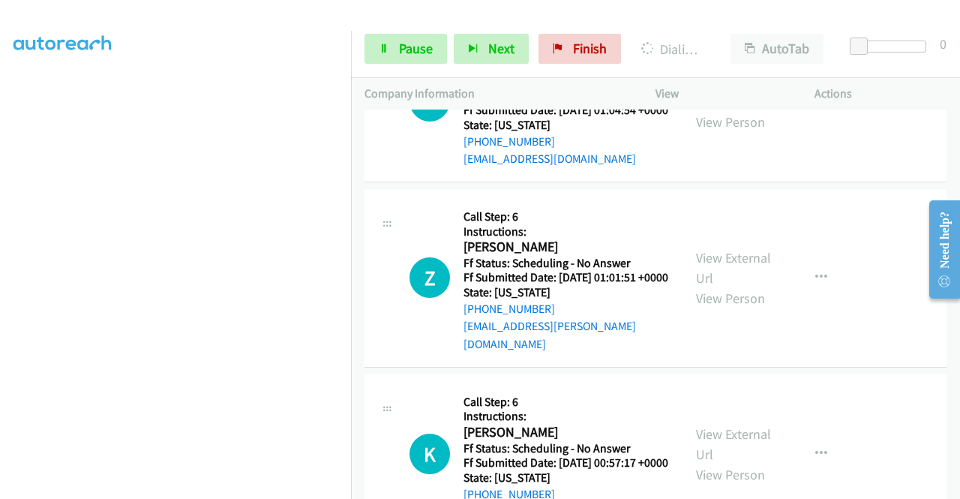
click at [740, 110] on link "View External Url" at bounding box center [733, 91] width 75 height 37
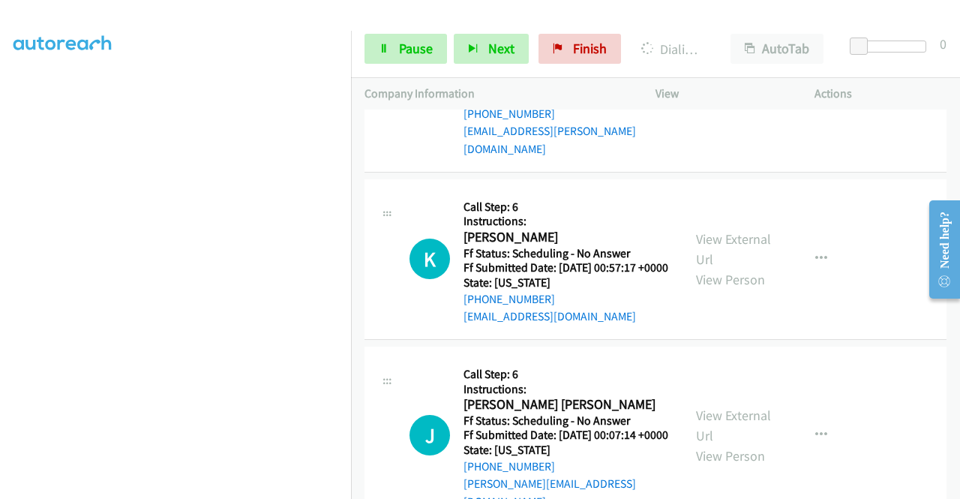
scroll to position [3513, 0]
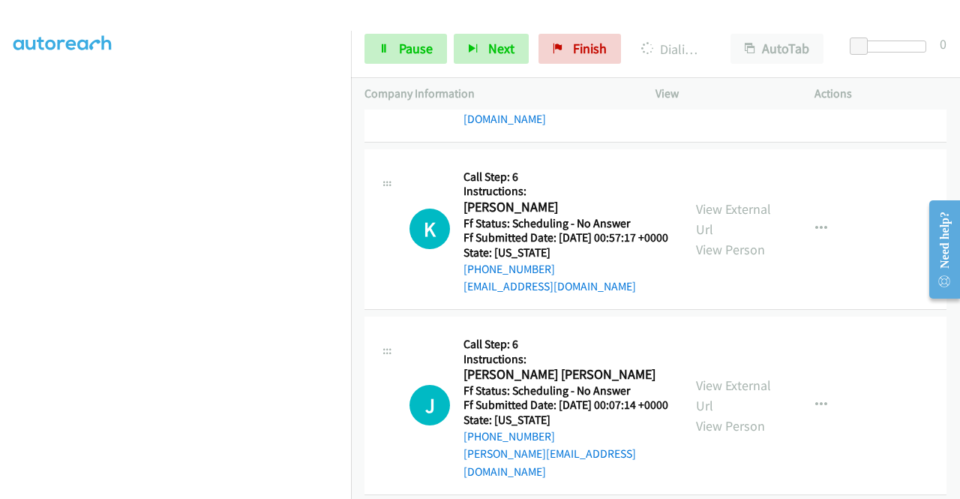
click at [736, 61] on link "View External Url" at bounding box center [733, 42] width 75 height 37
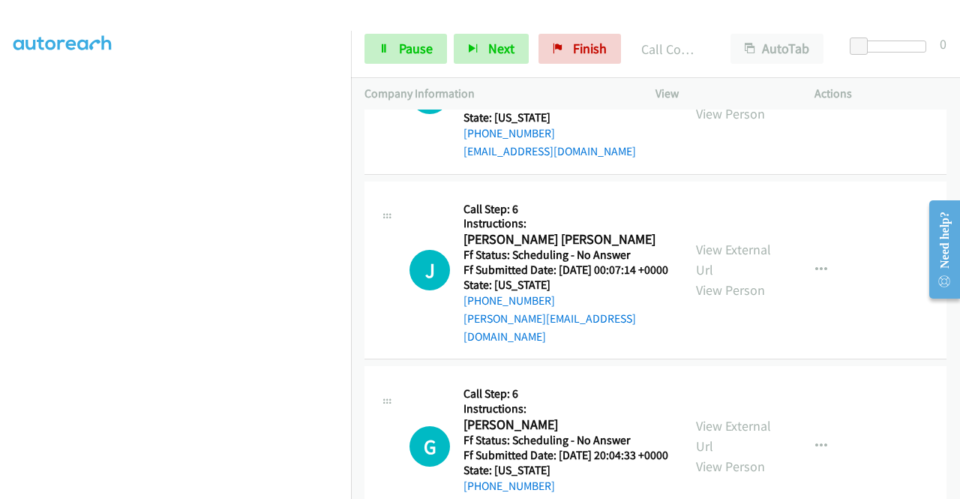
scroll to position [3694, 0]
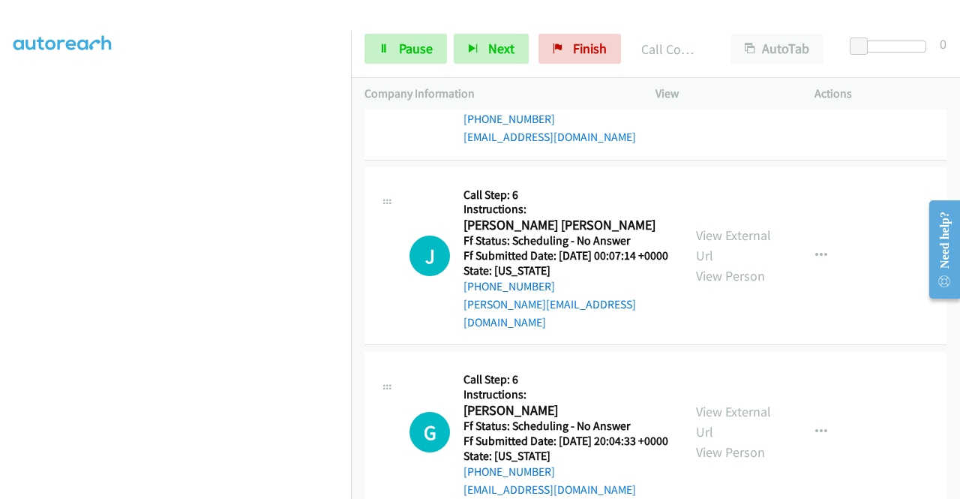
click at [723, 88] on link "View External Url" at bounding box center [733, 68] width 75 height 37
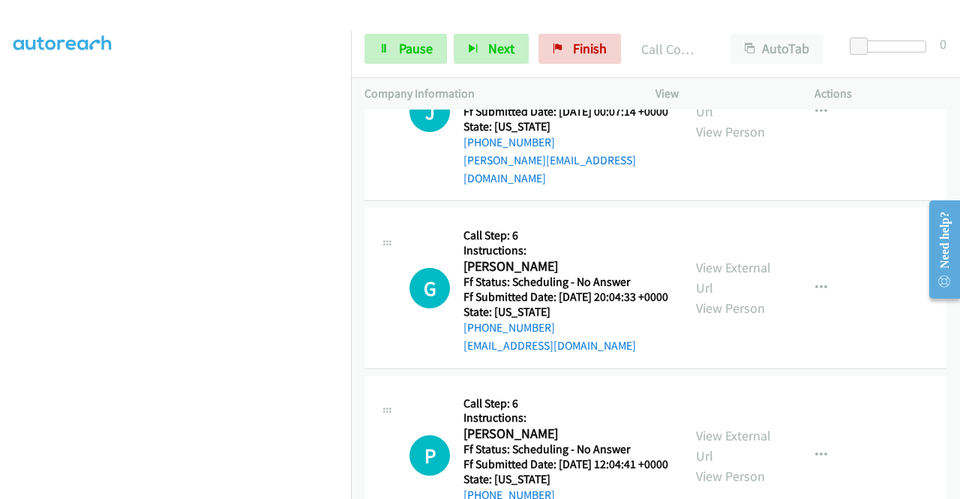
scroll to position [3844, 0]
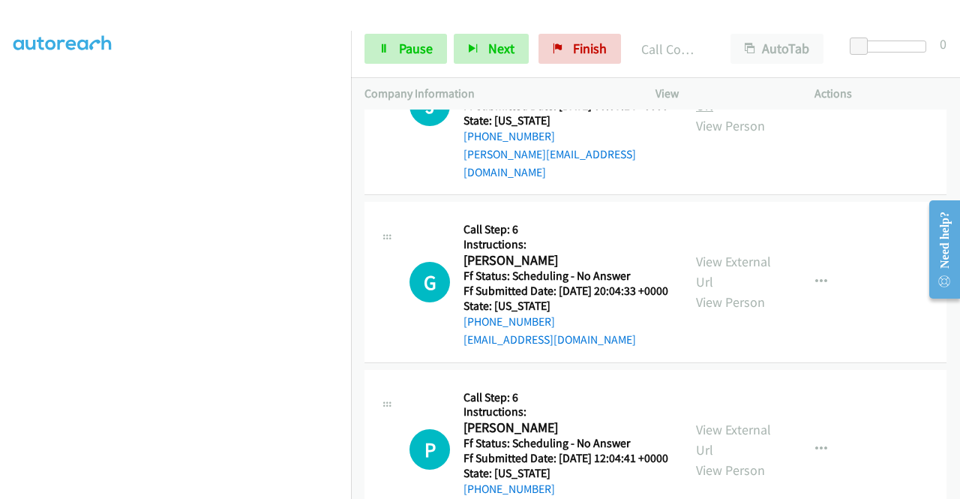
click at [733, 114] on link "View External Url" at bounding box center [733, 94] width 75 height 37
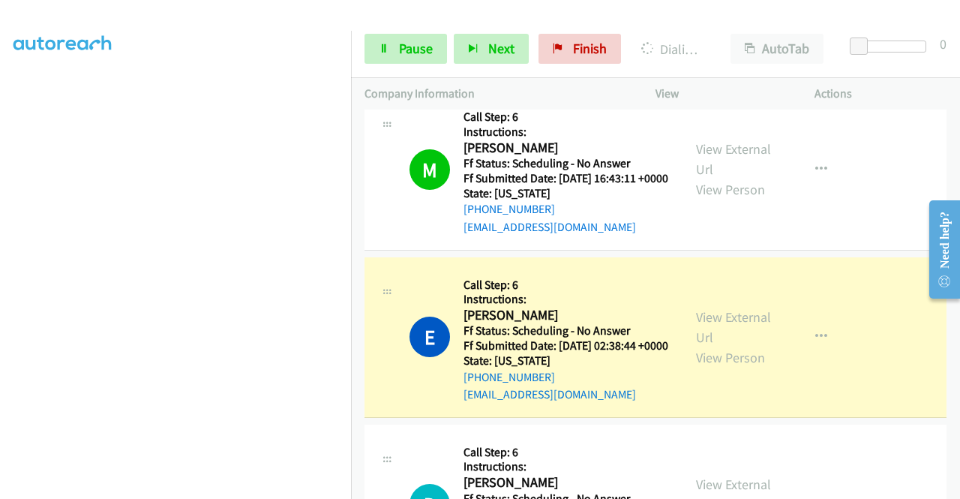
scroll to position [2361, 0]
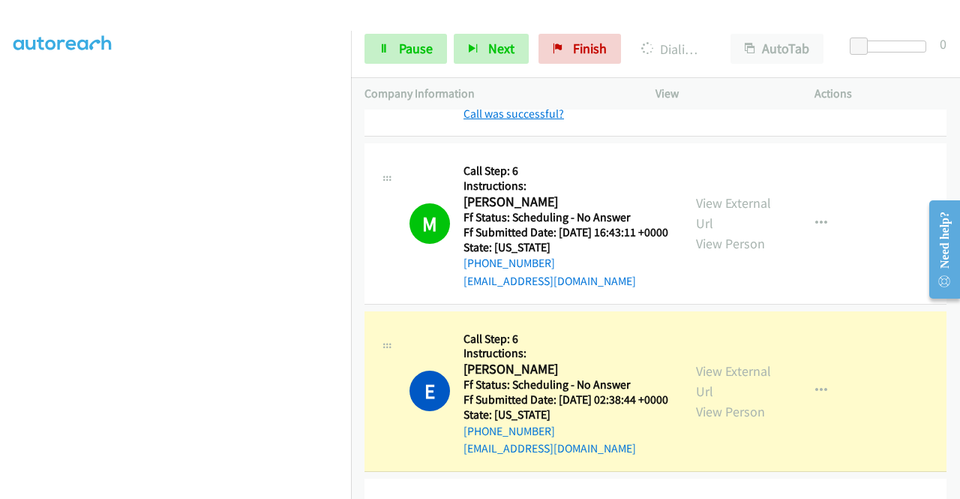
click at [549, 121] on link "Call was successful?" at bounding box center [513, 113] width 100 height 14
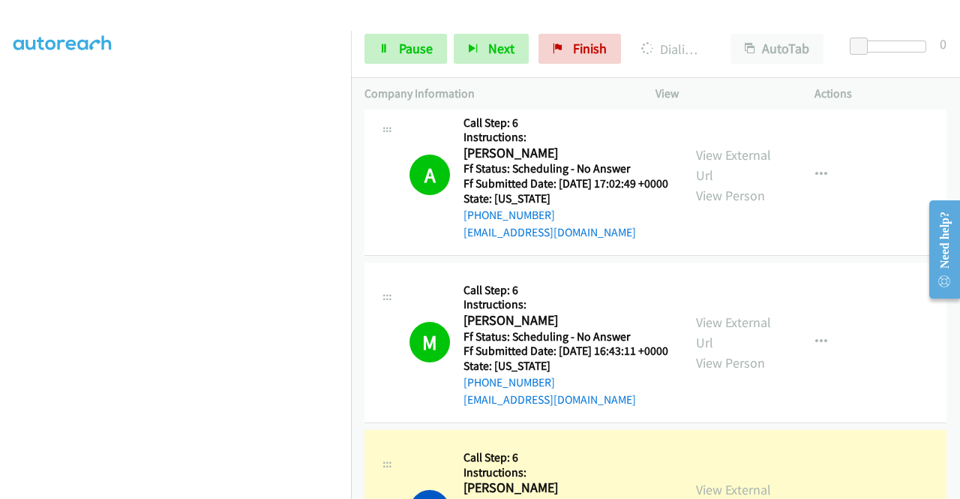
scroll to position [2211, 0]
click at [772, 87] on div "D Callback Scheduled Call Step: 6 Instructions: [PERSON_NAME] America/New_York …" at bounding box center [655, 7] width 582 height 160
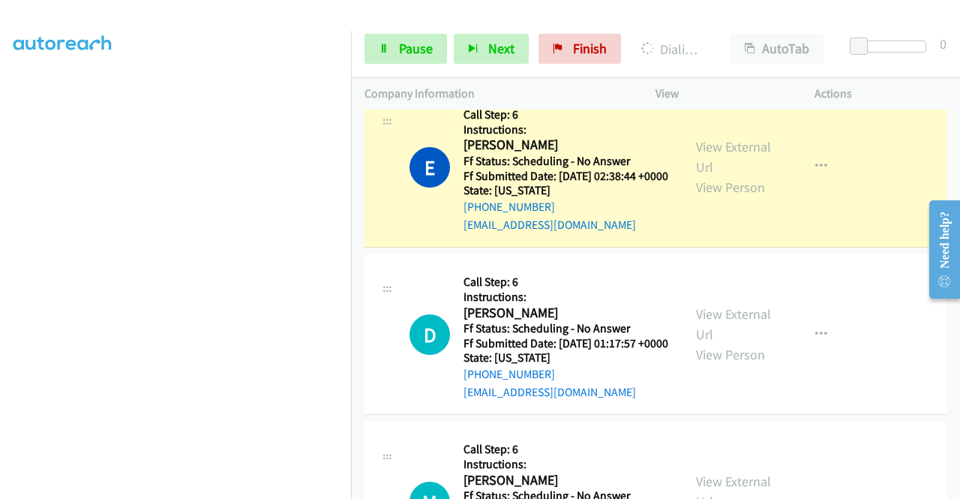
scroll to position [2586, 0]
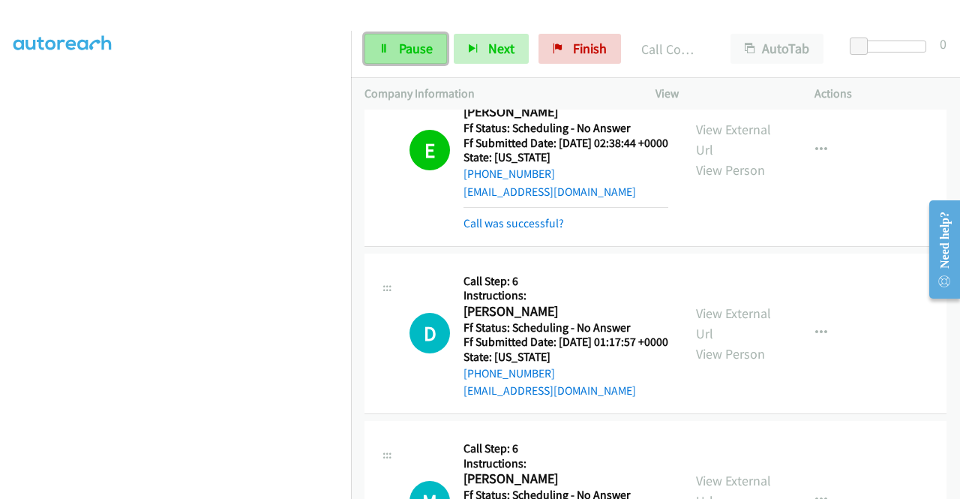
click at [400, 40] on span "Pause" at bounding box center [416, 48] width 34 height 17
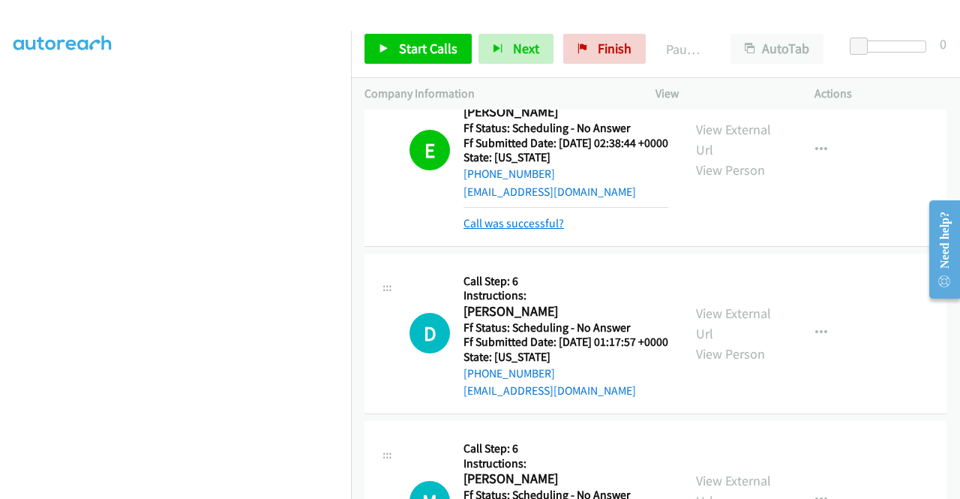
click at [526, 230] on link "Call was successful?" at bounding box center [513, 223] width 100 height 14
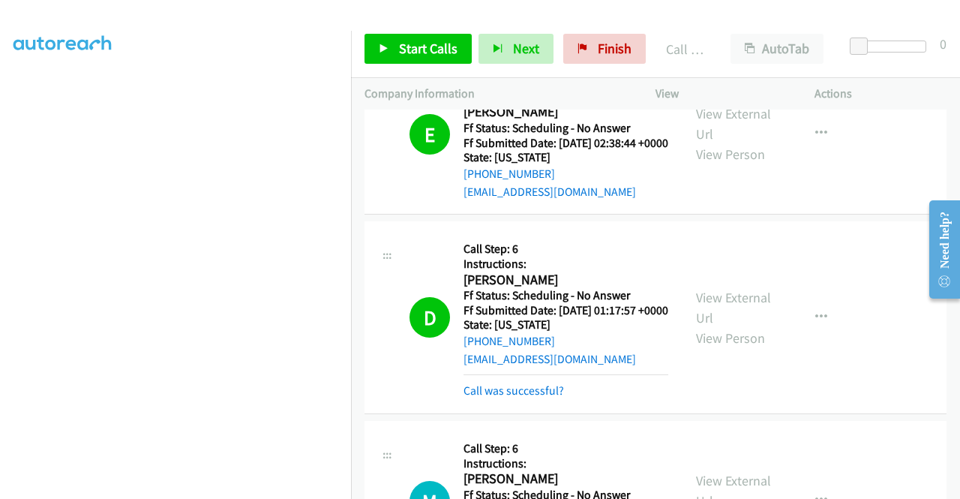
scroll to position [310, 0]
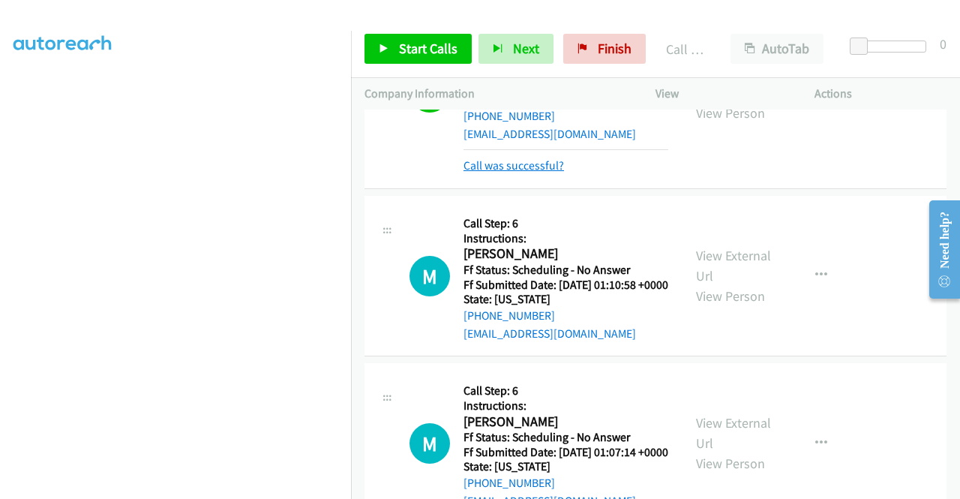
click at [550, 172] on link "Call was successful?" at bounding box center [513, 165] width 100 height 14
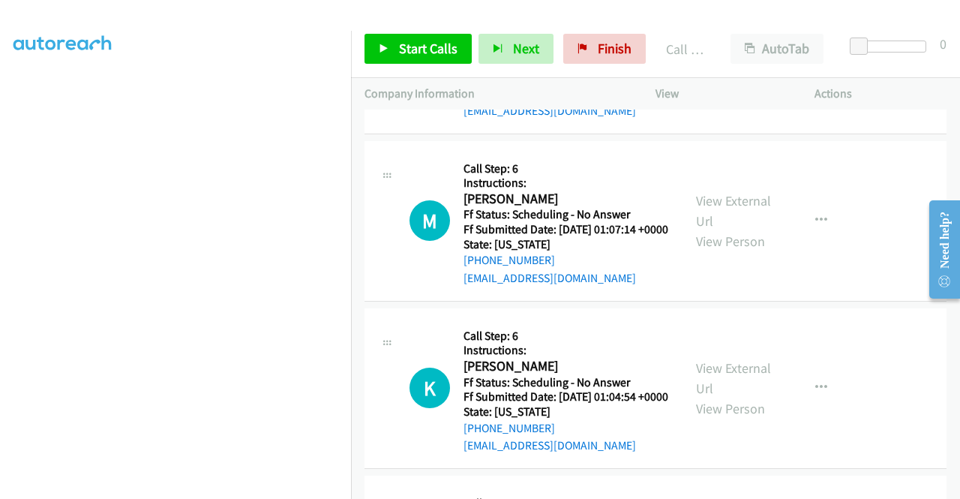
scroll to position [3036, 0]
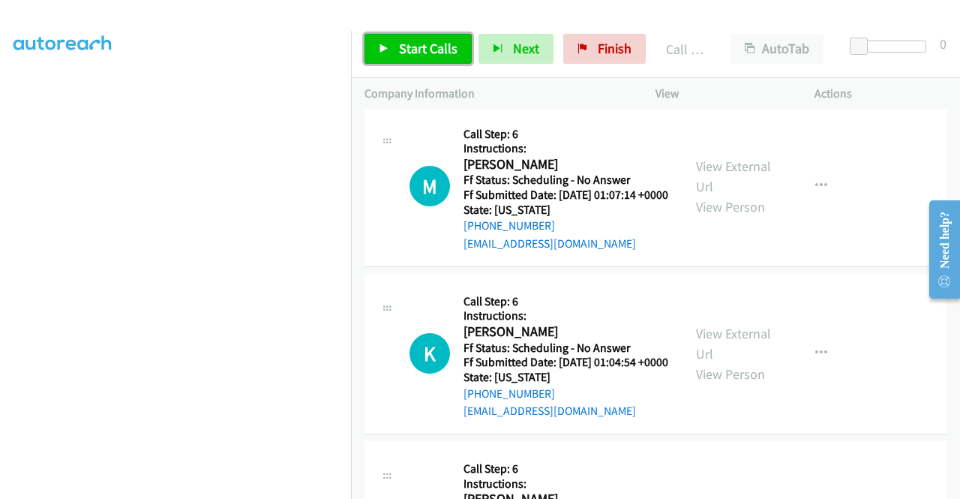
click at [430, 52] on span "Start Calls" at bounding box center [428, 48] width 58 height 17
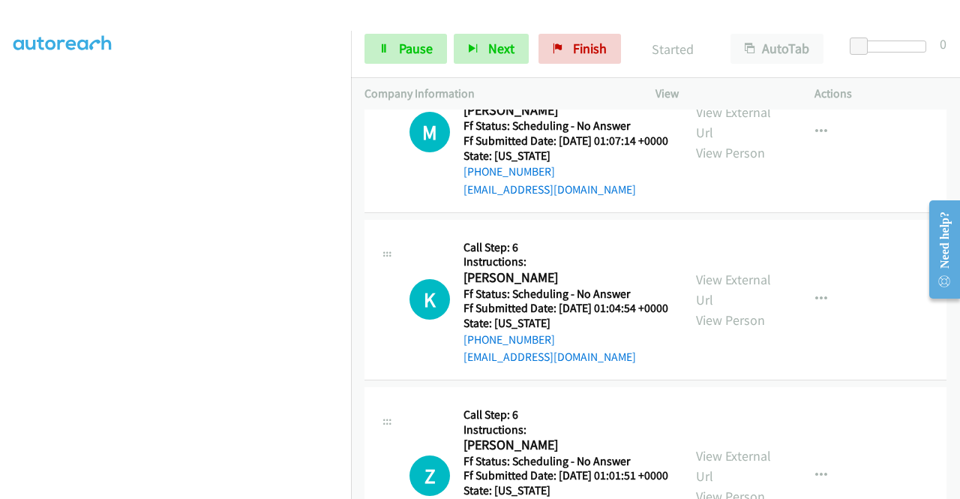
scroll to position [2886, 0]
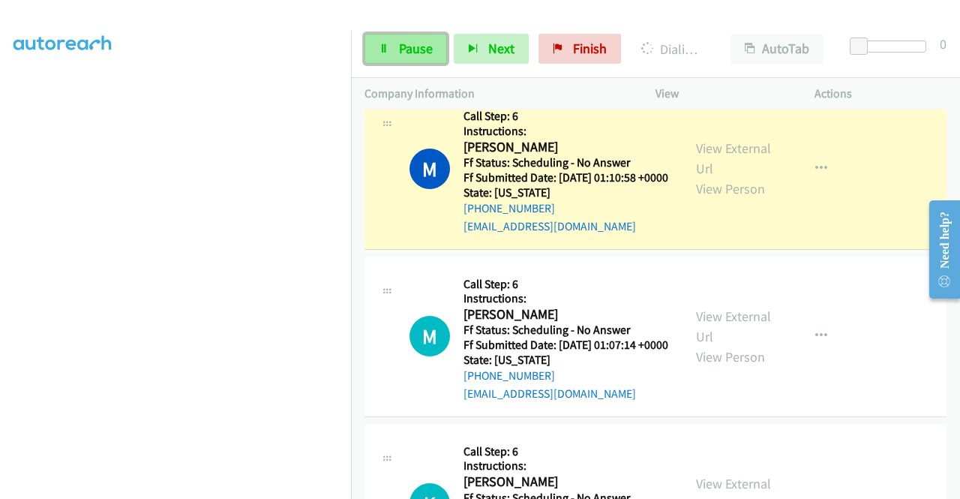
click at [380, 52] on icon at bounding box center [384, 49] width 10 height 10
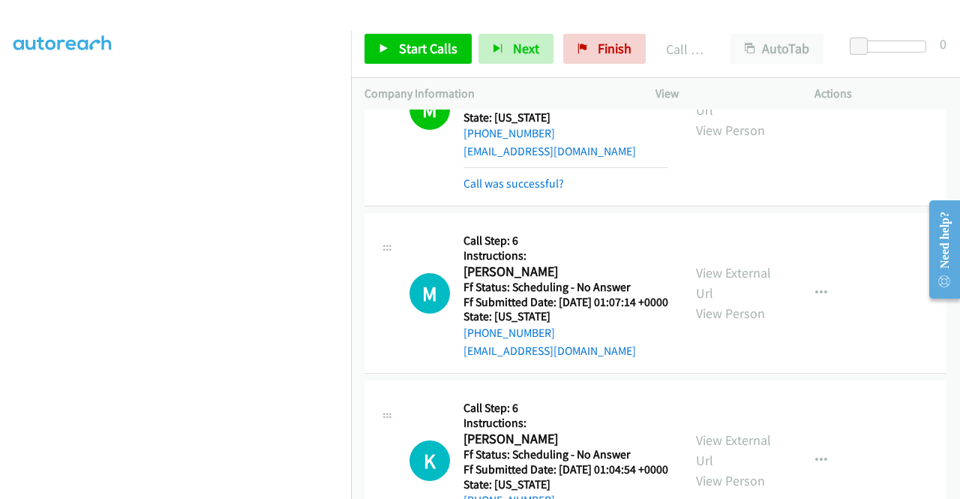
scroll to position [310, 0]
click at [522, 190] on link "Call was successful?" at bounding box center [513, 183] width 100 height 14
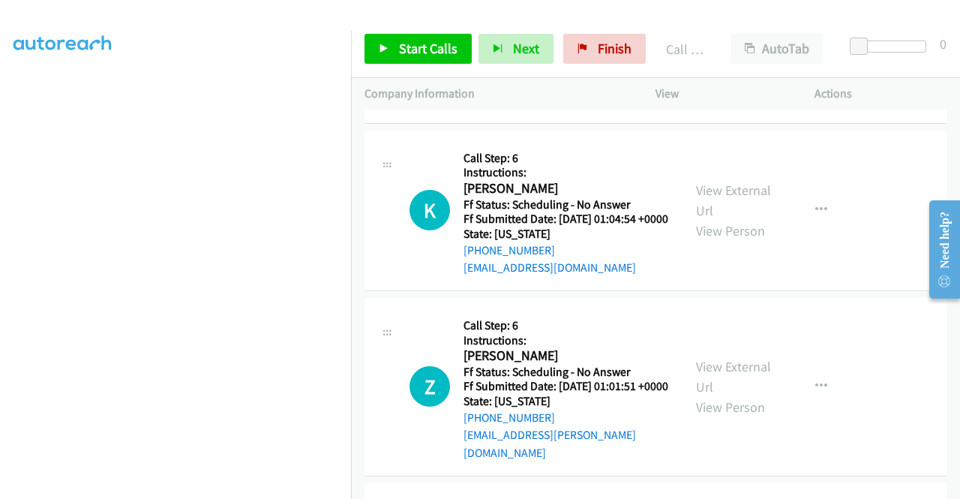
scroll to position [3186, 0]
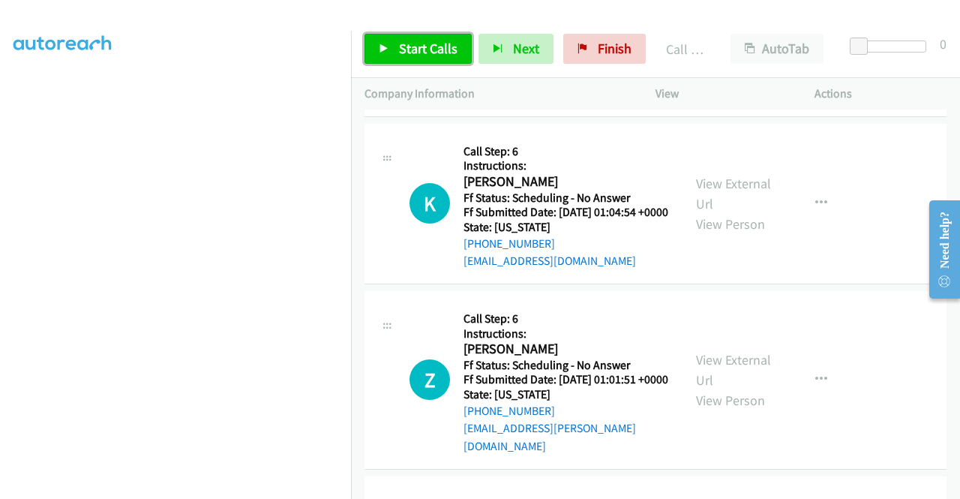
click at [406, 50] on span "Start Calls" at bounding box center [428, 48] width 58 height 17
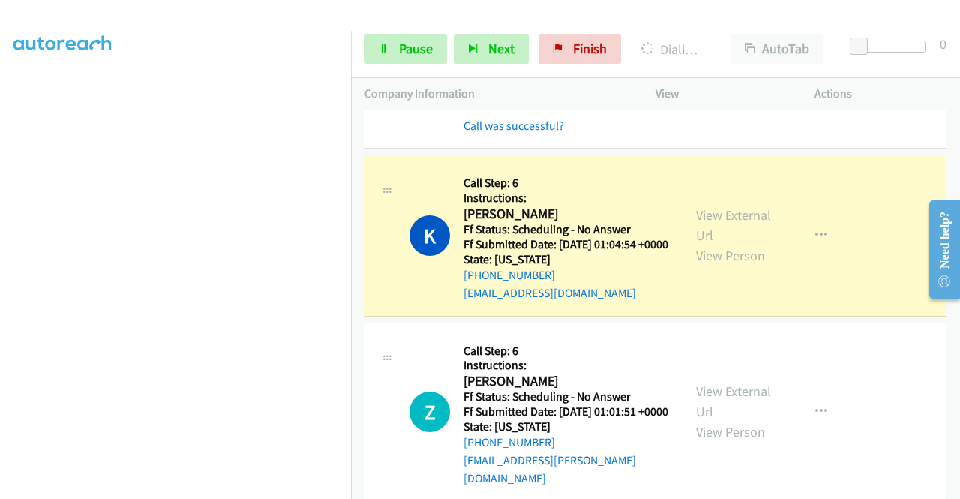
scroll to position [3336, 0]
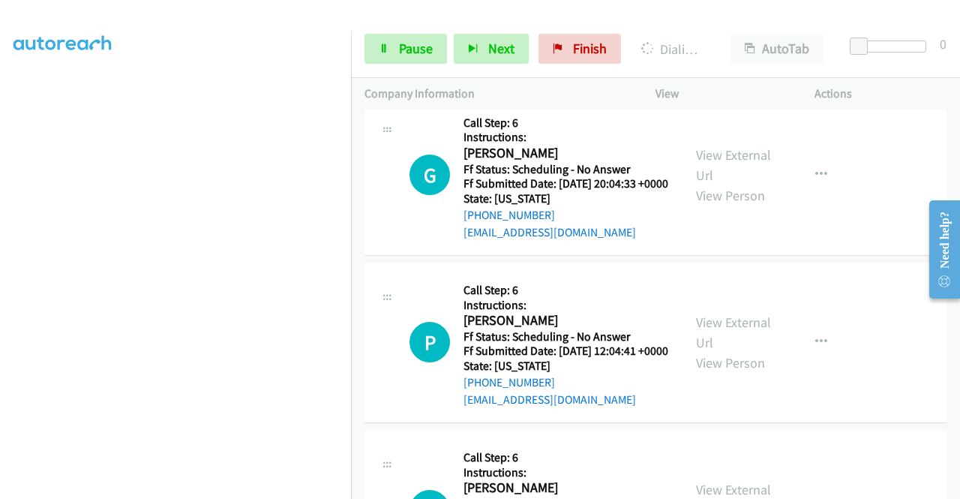
scroll to position [3920, 0]
click at [731, 183] on link "View External Url" at bounding box center [733, 163] width 75 height 37
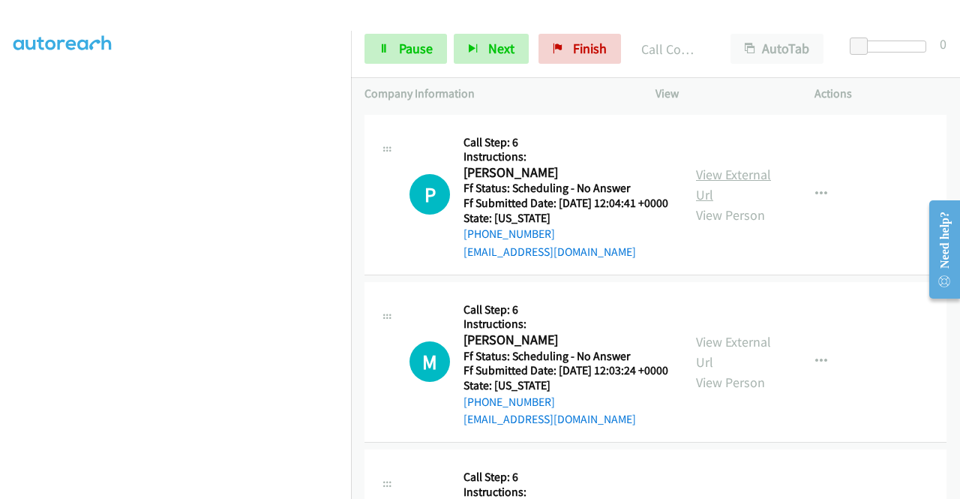
scroll to position [4176, 0]
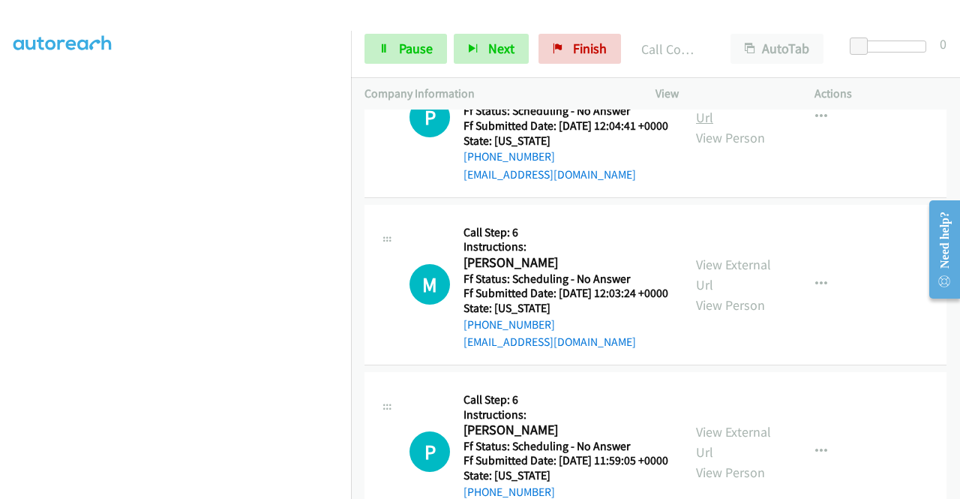
click at [738, 126] on link "View External Url" at bounding box center [733, 106] width 75 height 37
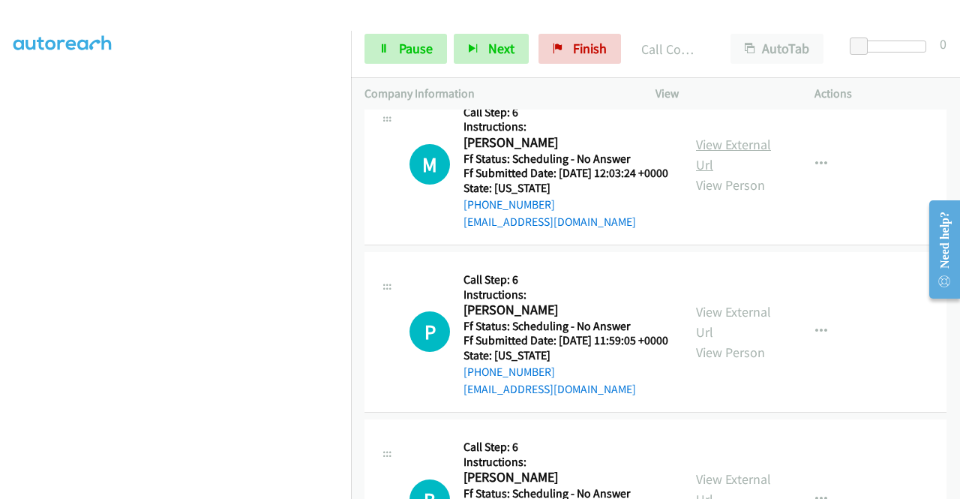
scroll to position [4401, 0]
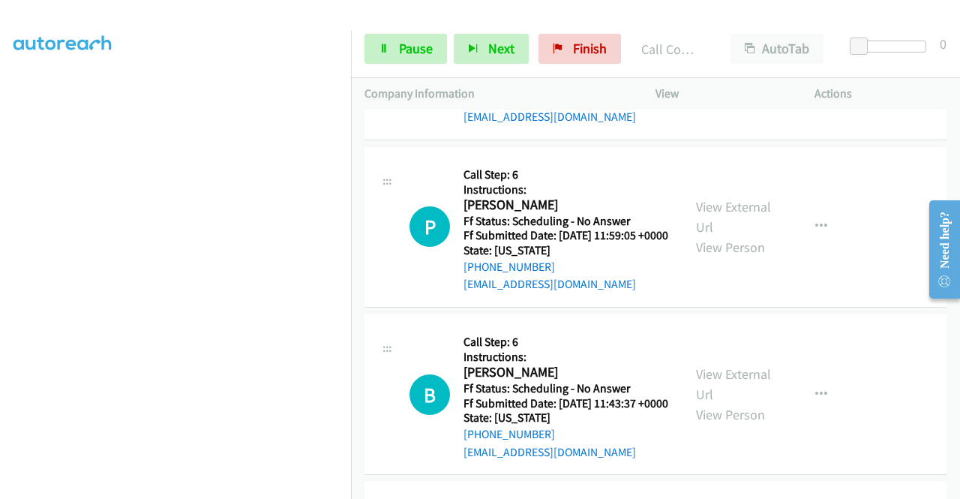
click at [750, 90] on div "View External Url View Person" at bounding box center [735, 59] width 78 height 61
click at [748, 68] on link "View External Url" at bounding box center [733, 49] width 75 height 37
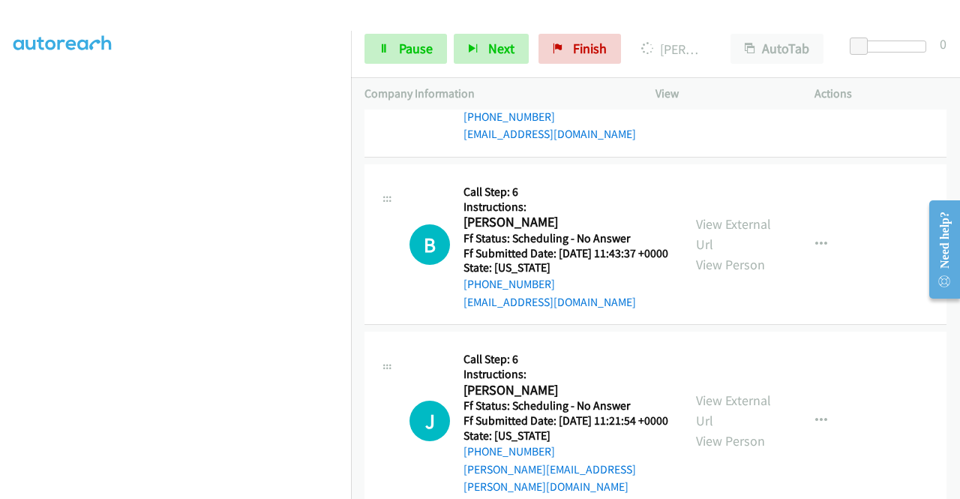
click at [739, 85] on link "View External Url" at bounding box center [733, 66] width 75 height 37
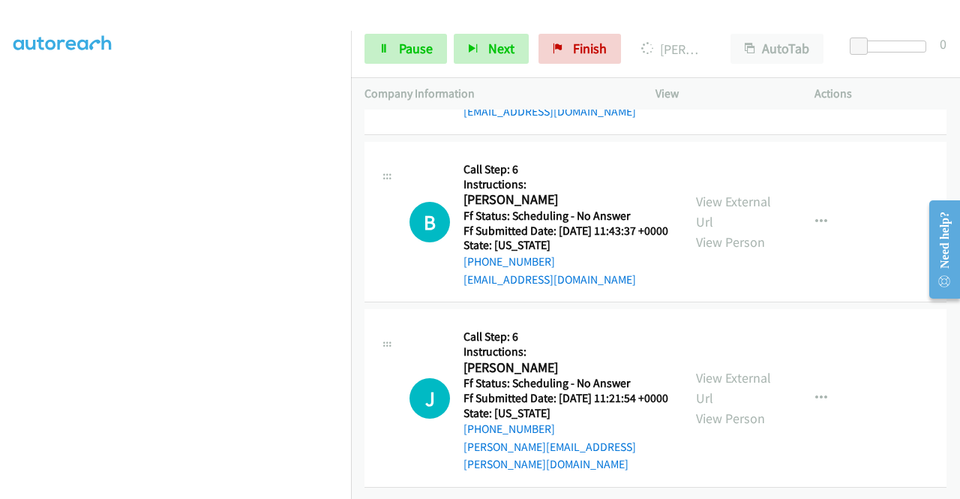
scroll to position [4776, 0]
click at [745, 230] on link "View External Url" at bounding box center [733, 211] width 75 height 37
click at [714, 370] on link "View External Url" at bounding box center [733, 387] width 75 height 37
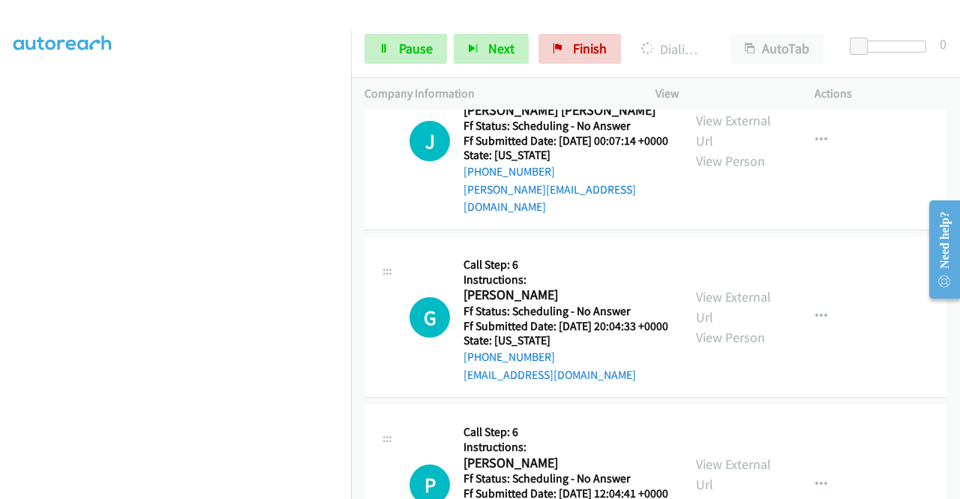
scroll to position [3541, 0]
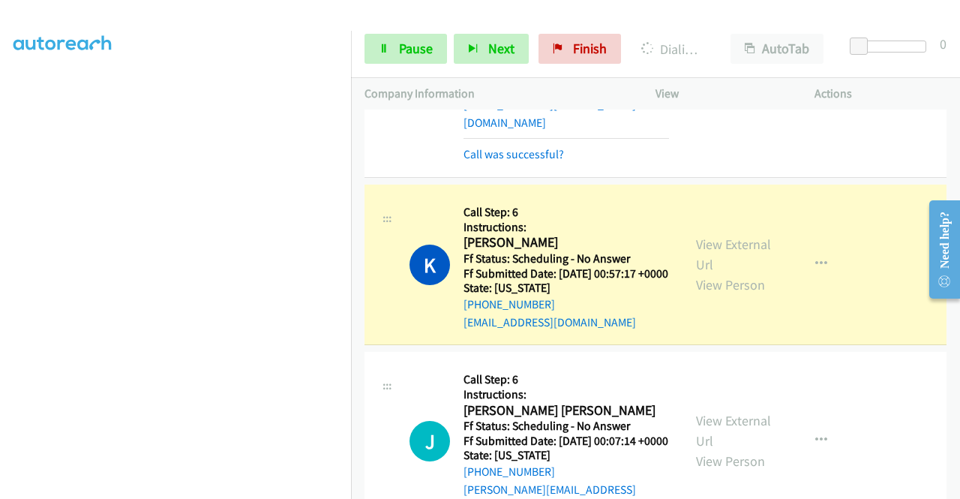
drag, startPoint x: 520, startPoint y: 427, endPoint x: 526, endPoint y: 400, distance: 28.4
click at [520, 161] on link "Call was successful?" at bounding box center [513, 154] width 100 height 14
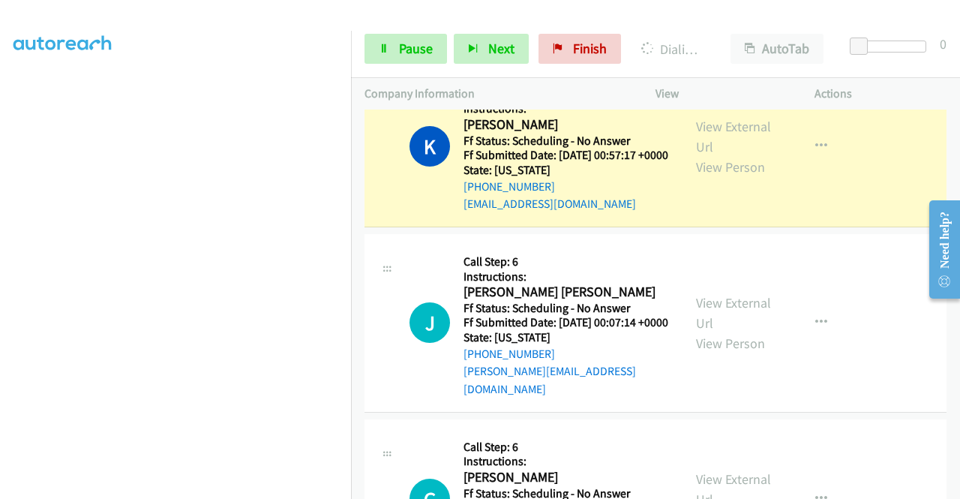
scroll to position [3675, 0]
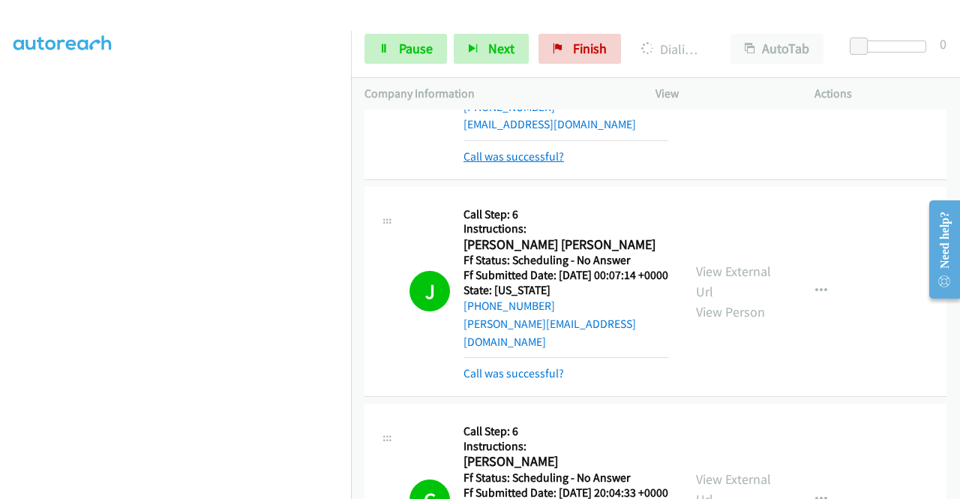
drag, startPoint x: 505, startPoint y: 451, endPoint x: 504, endPoint y: 442, distance: 9.1
click at [505, 180] on div "K Callback Scheduled Call Step: 6 Instructions: [PERSON_NAME] America/[GEOGRAPH…" at bounding box center [655, 83] width 582 height 193
click at [503, 163] on link "Call was successful?" at bounding box center [513, 156] width 100 height 14
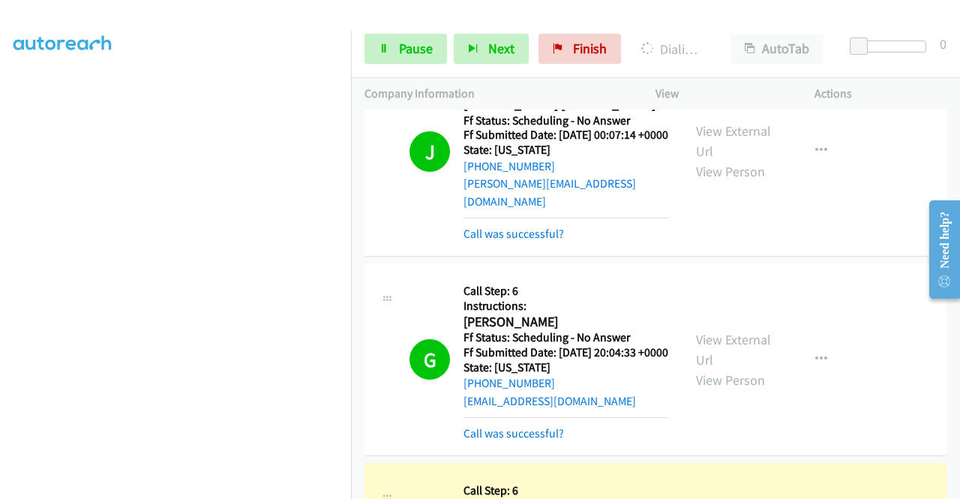
scroll to position [3900, 0]
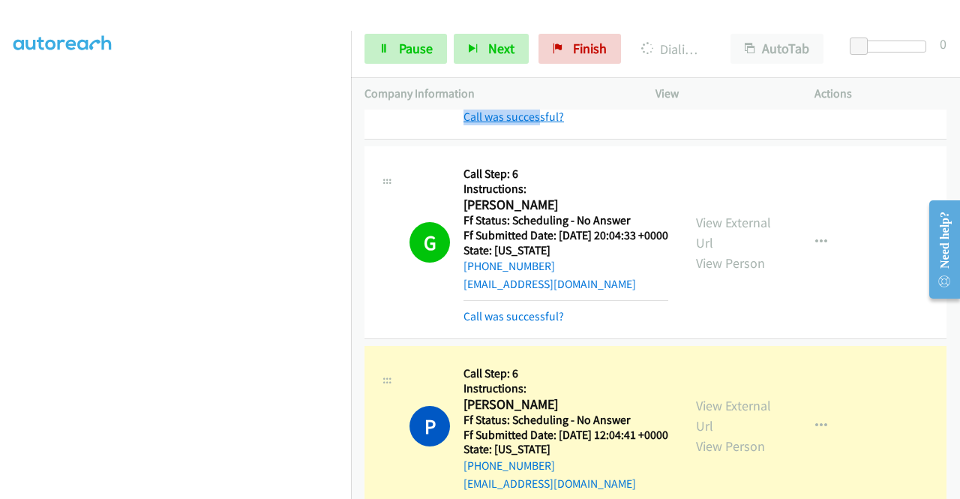
click at [538, 126] on mb0 "Call was successful?" at bounding box center [565, 112] width 205 height 25
click at [552, 124] on link "Call was successful?" at bounding box center [513, 116] width 100 height 14
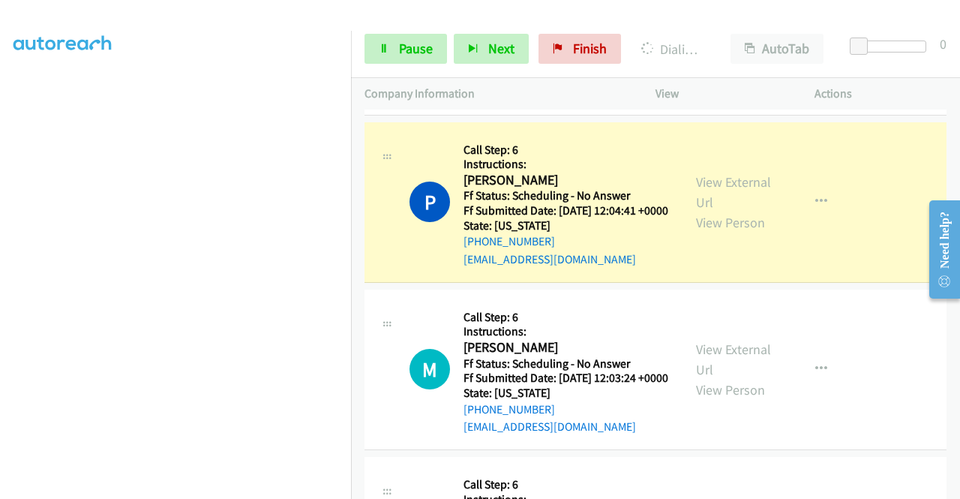
scroll to position [4125, 0]
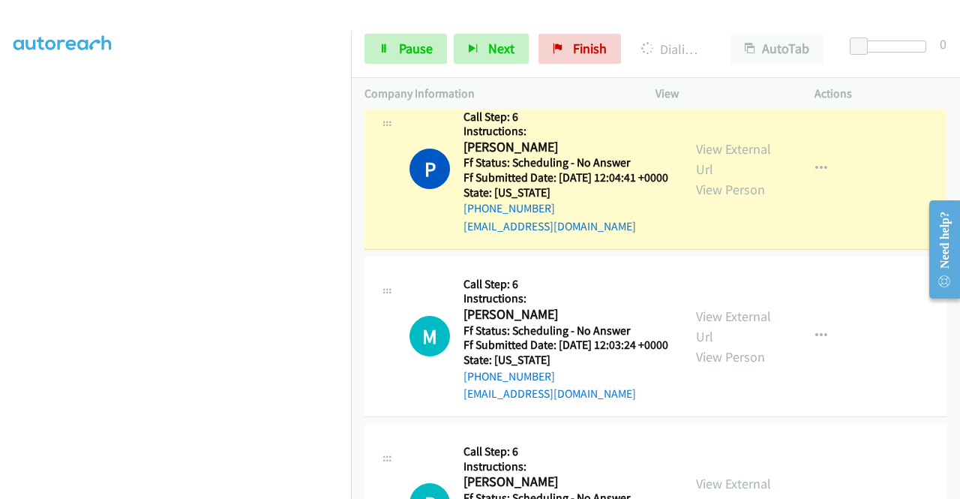
click at [546, 66] on link "Call was successful?" at bounding box center [513, 59] width 100 height 14
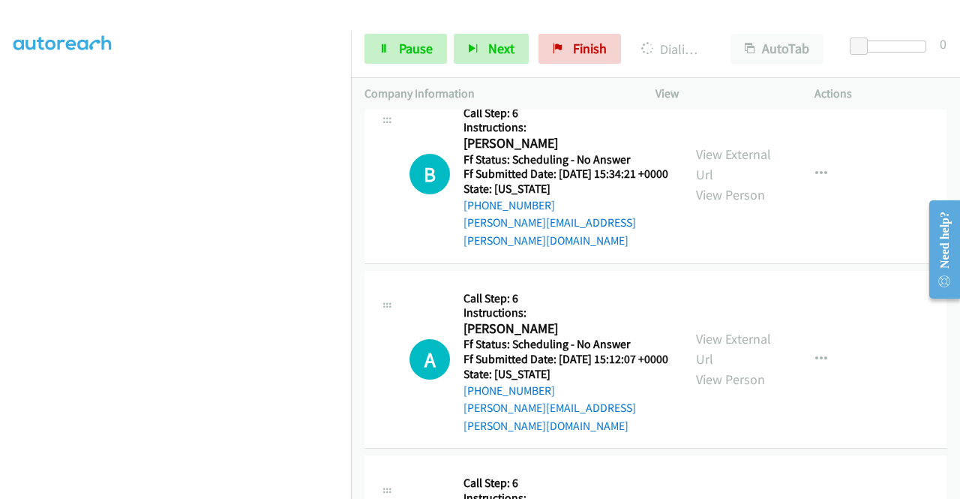
scroll to position [6898, 0]
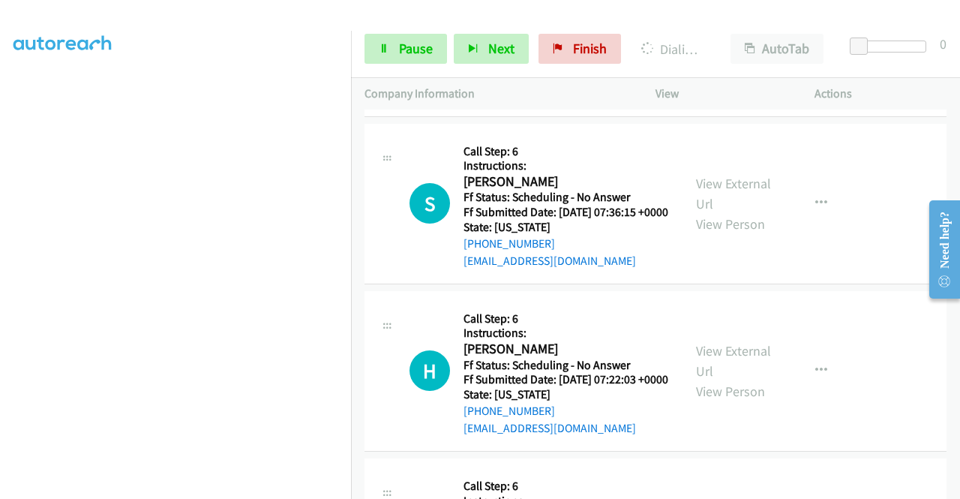
scroll to position [7348, 0]
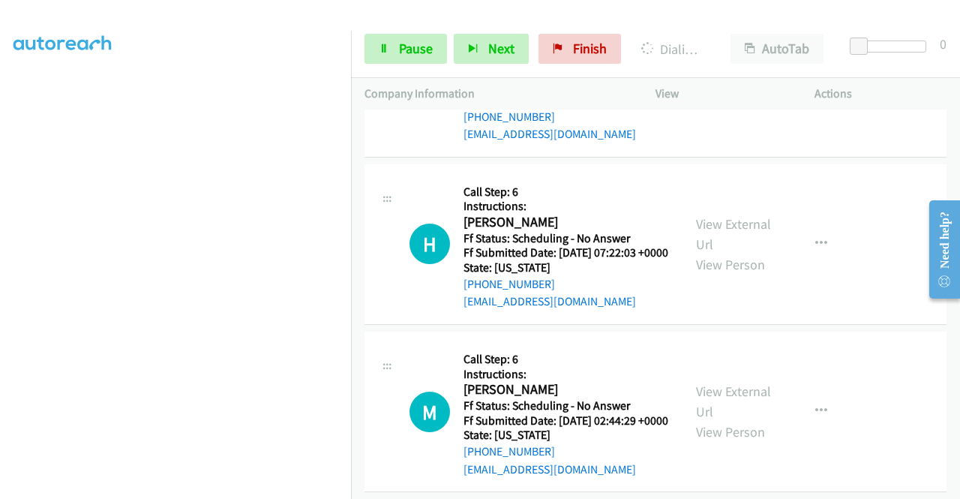
scroll to position [7498, 0]
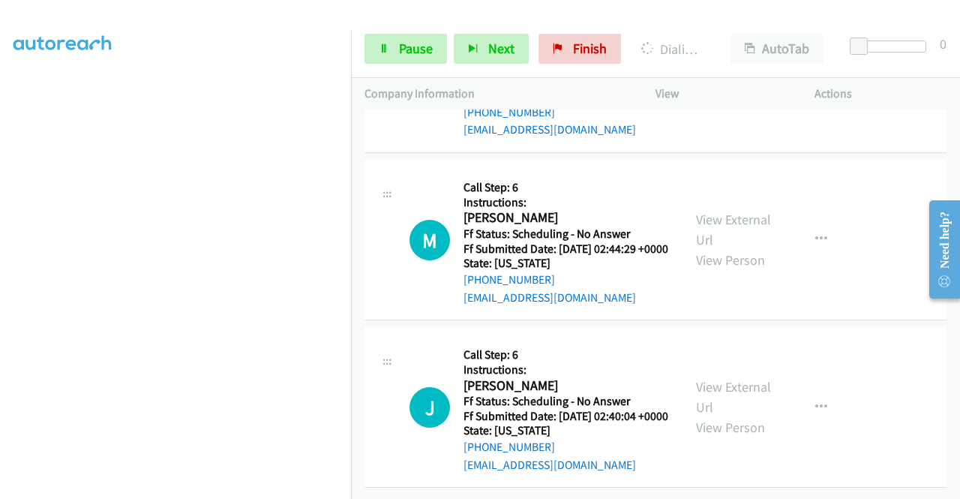
scroll to position [7723, 0]
click at [715, 81] on link "View External Url" at bounding box center [733, 61] width 75 height 37
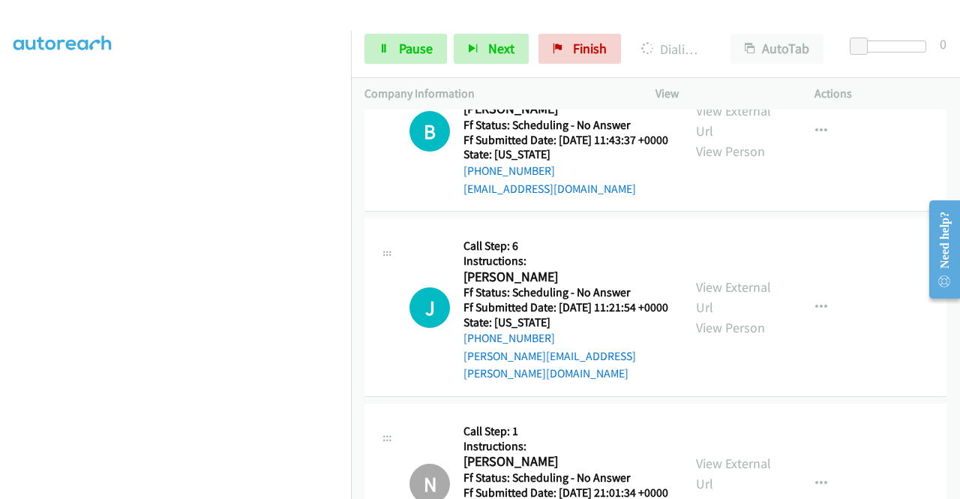
scroll to position [4499, 0]
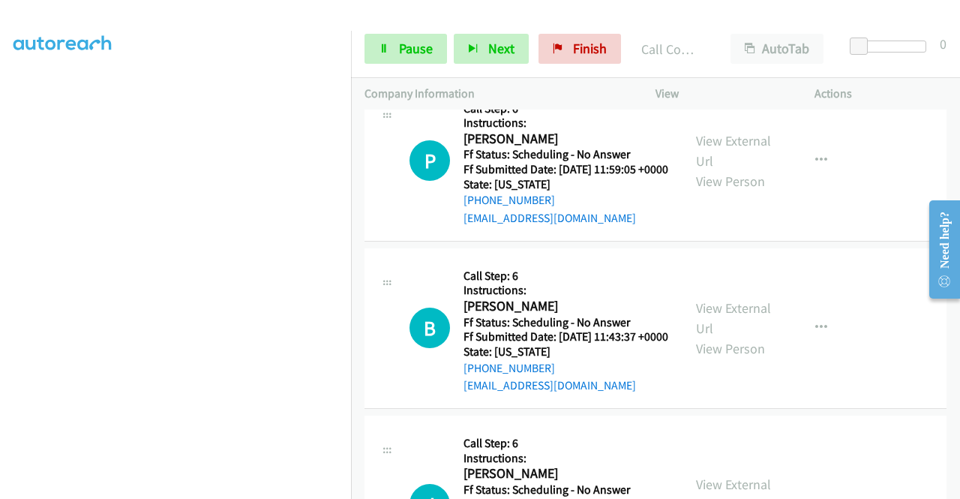
drag, startPoint x: 540, startPoint y: 167, endPoint x: 538, endPoint y: 187, distance: 19.5
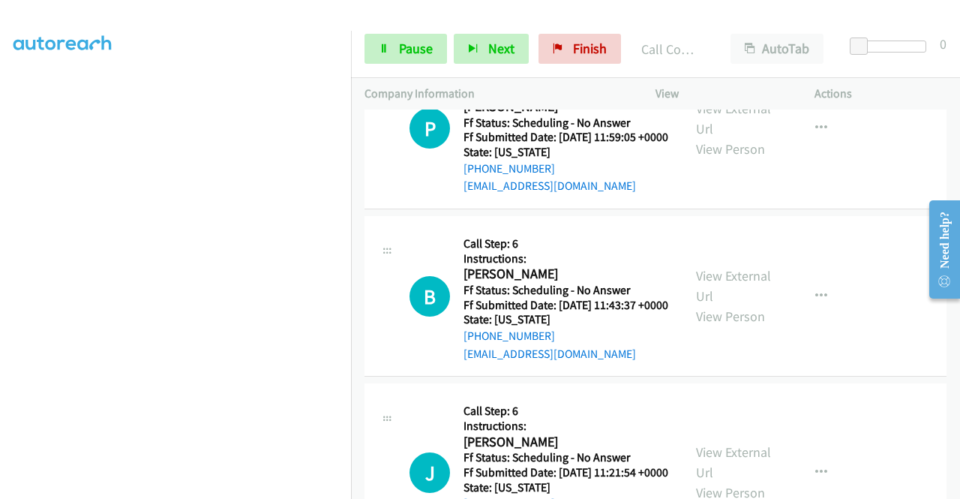
click at [533, 209] on div "P Callback Scheduled Call Step: 6 Instructions: [PERSON_NAME] America/New_York …" at bounding box center [655, 129] width 582 height 160
click at [537, 25] on link "Call was successful?" at bounding box center [513, 18] width 100 height 14
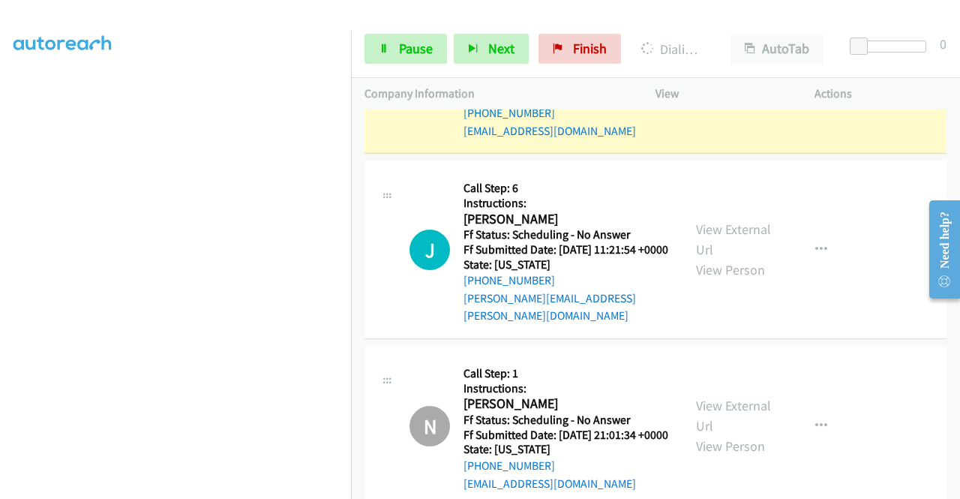
scroll to position [4724, 0]
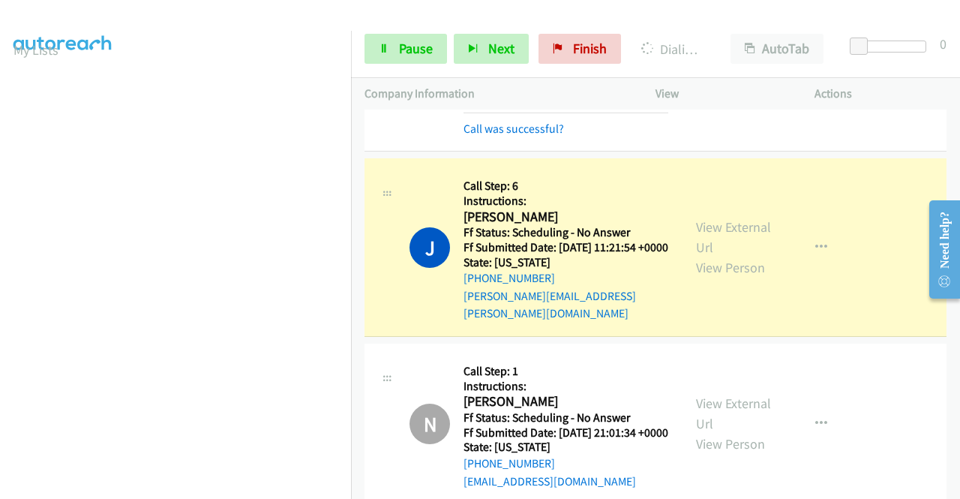
scroll to position [342, 0]
click at [475, 136] on link "Call was successful?" at bounding box center [513, 128] width 100 height 14
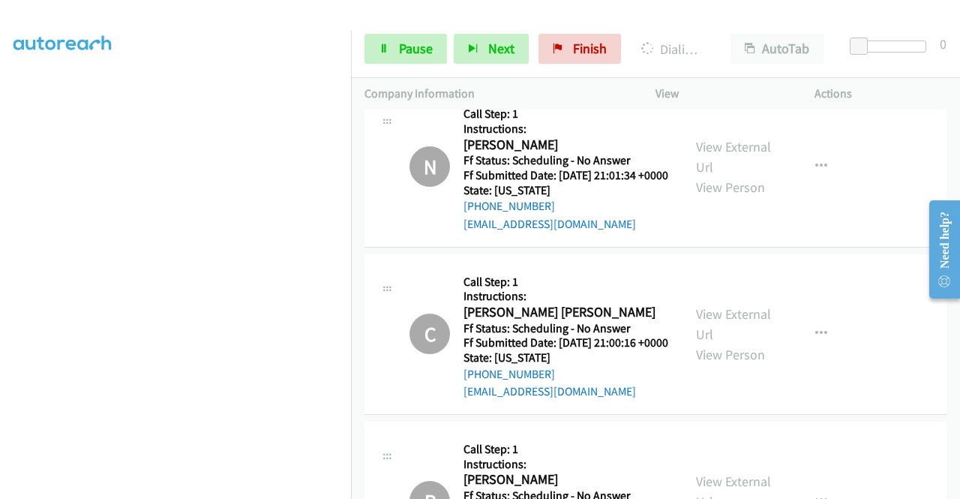
scroll to position [5024, 0]
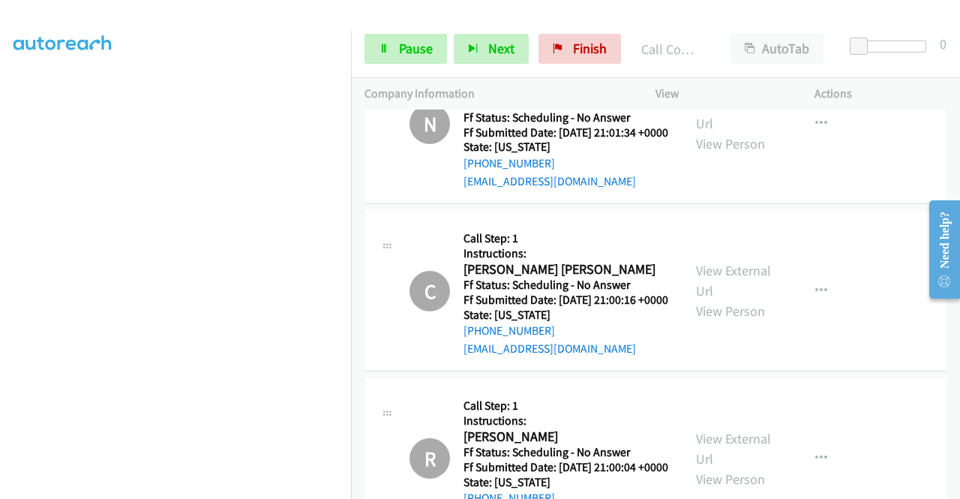
click at [531, 20] on link "Call was successful?" at bounding box center [513, 13] width 100 height 14
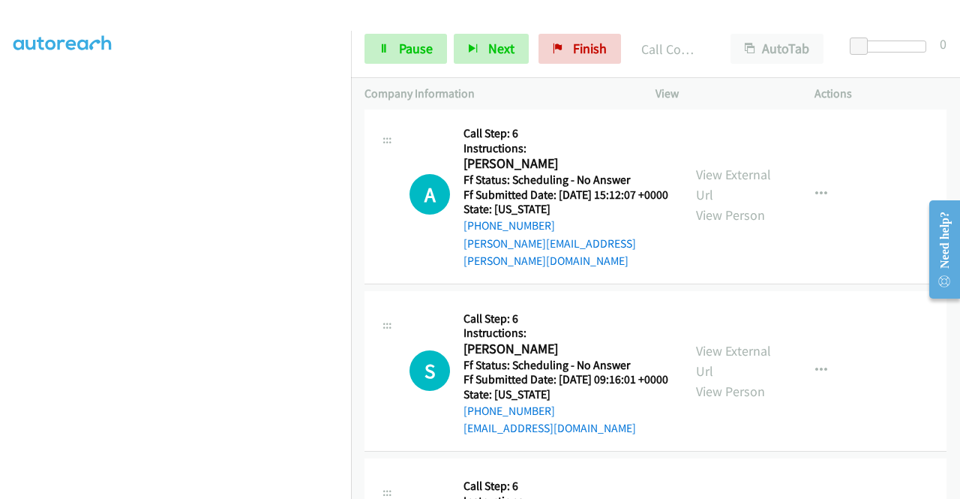
scroll to position [6898, 0]
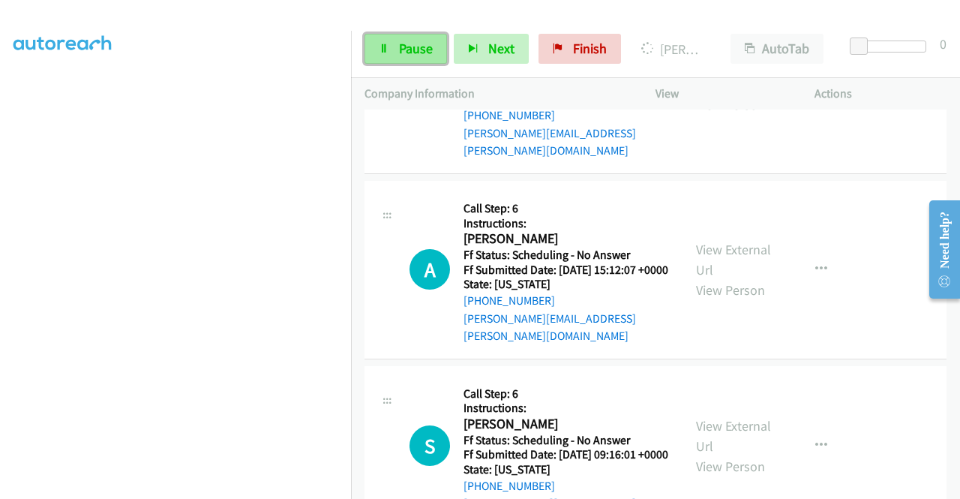
click at [421, 47] on span "Pause" at bounding box center [416, 48] width 34 height 17
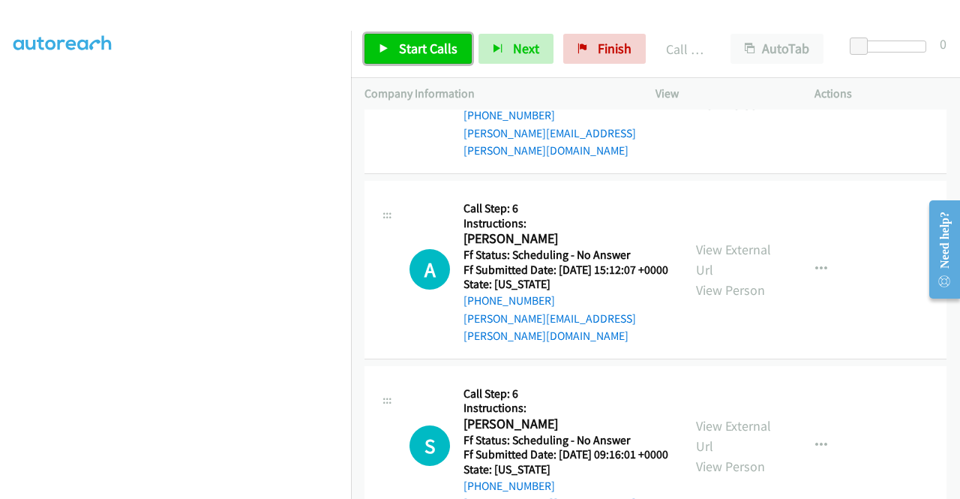
click at [445, 51] on span "Start Calls" at bounding box center [428, 48] width 58 height 17
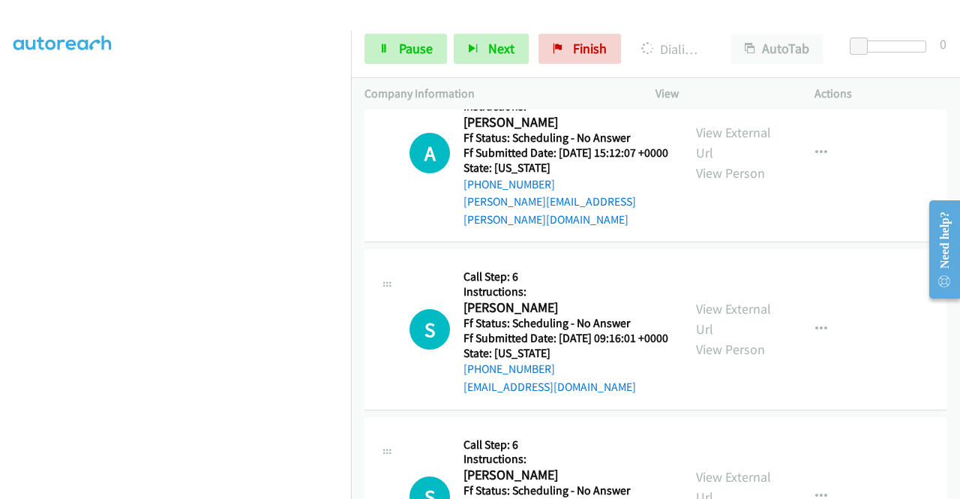
scroll to position [7048, 0]
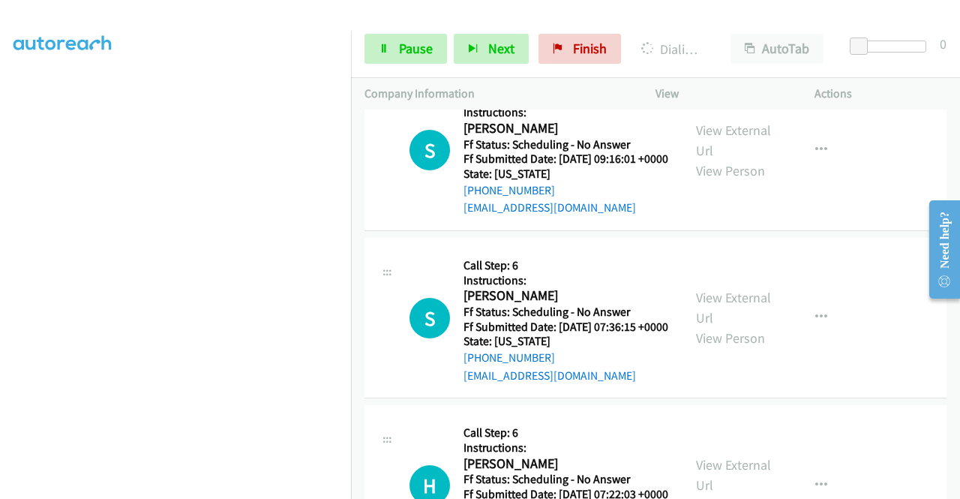
scroll to position [7198, 0]
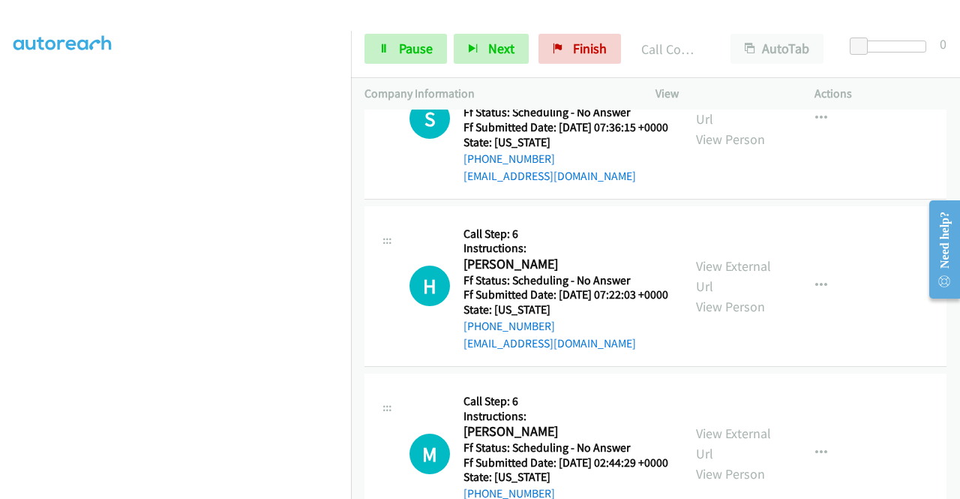
scroll to position [7573, 0]
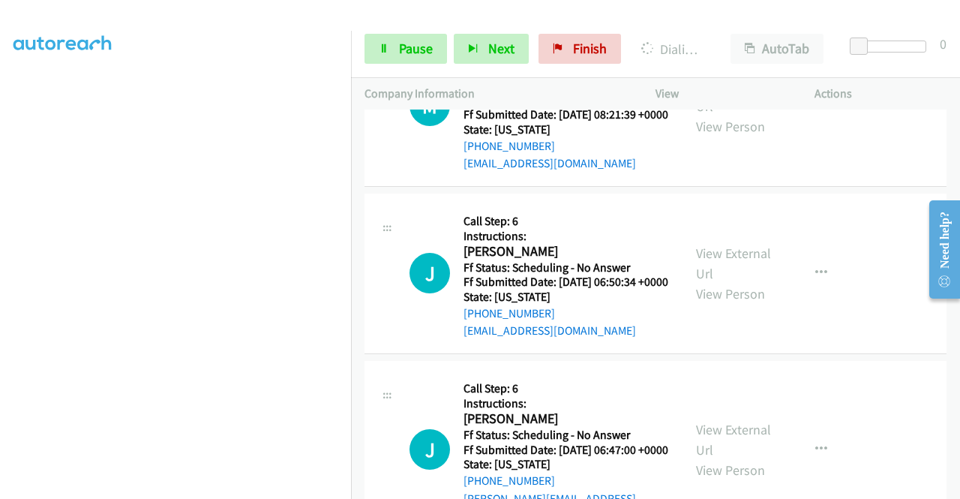
scroll to position [8098, 0]
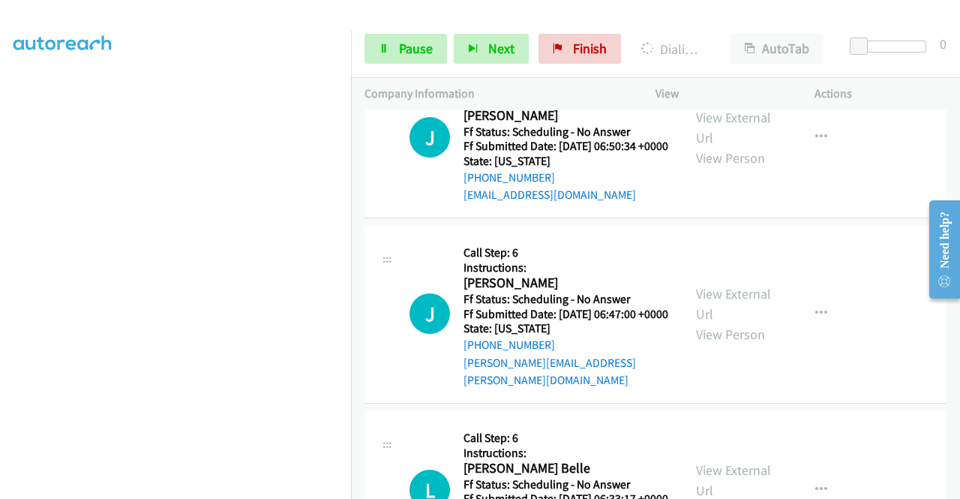
scroll to position [8248, 0]
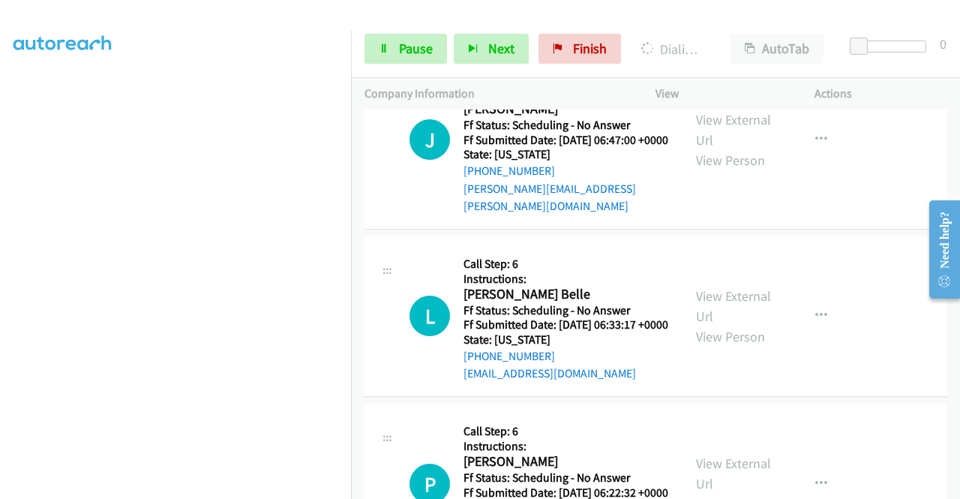
scroll to position [8398, 0]
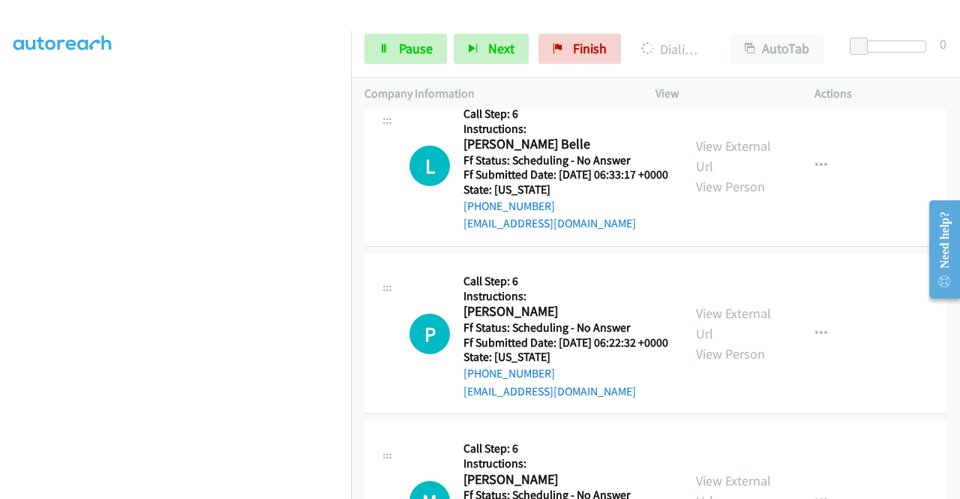
scroll to position [8547, 0]
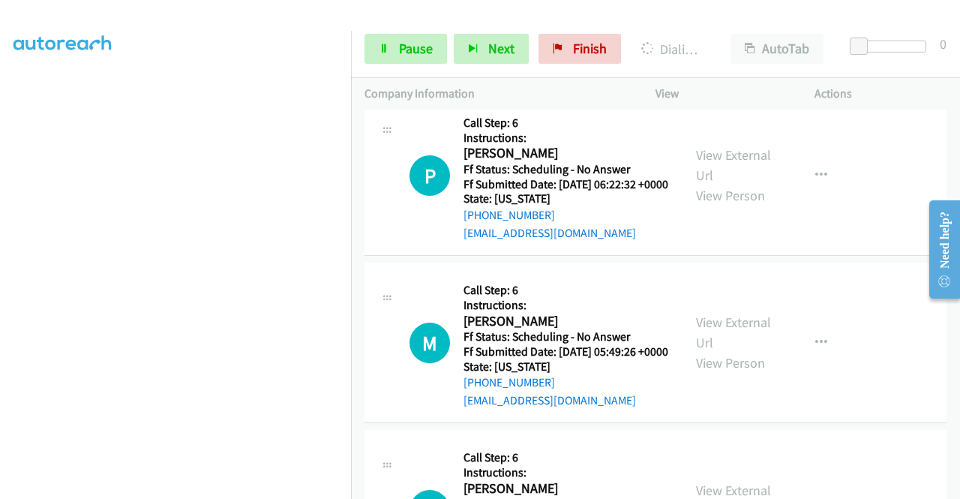
scroll to position [8697, 0]
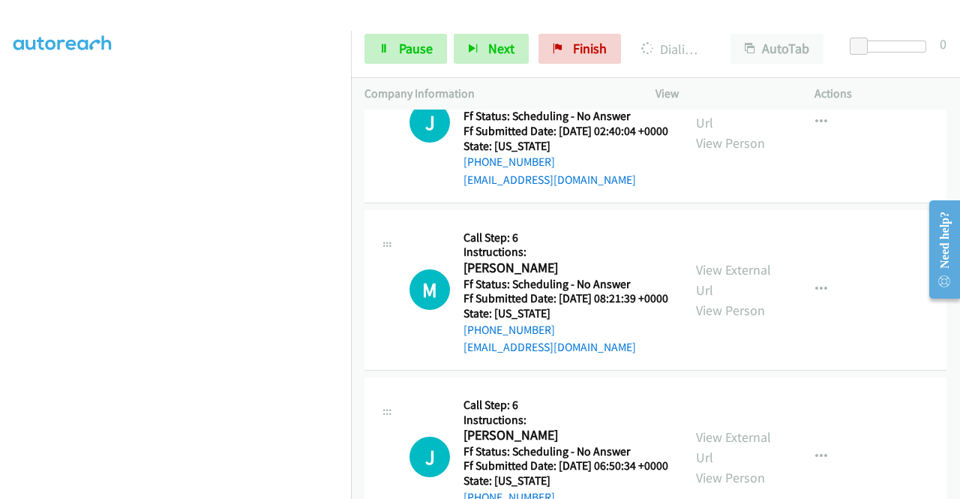
scroll to position [7798, 0]
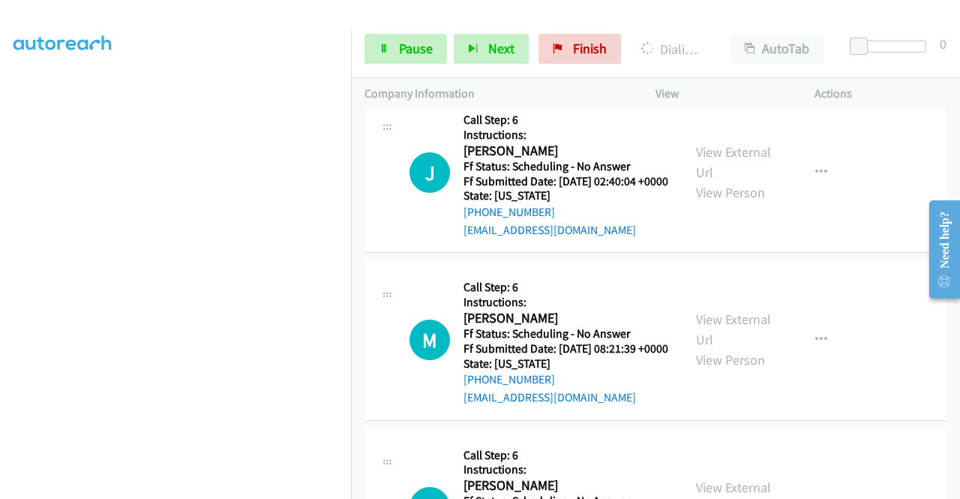
scroll to position [0, 0]
drag, startPoint x: 521, startPoint y: 424, endPoint x: 533, endPoint y: 406, distance: 21.6
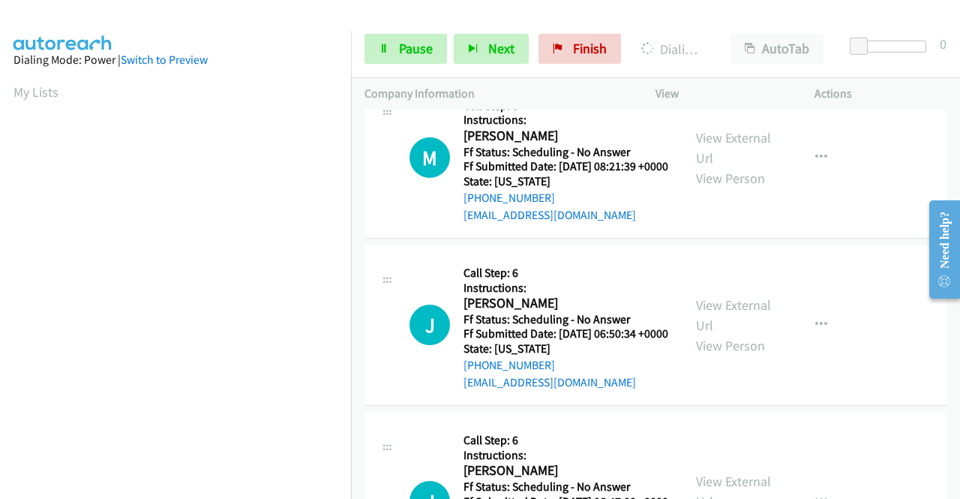
scroll to position [342, 0]
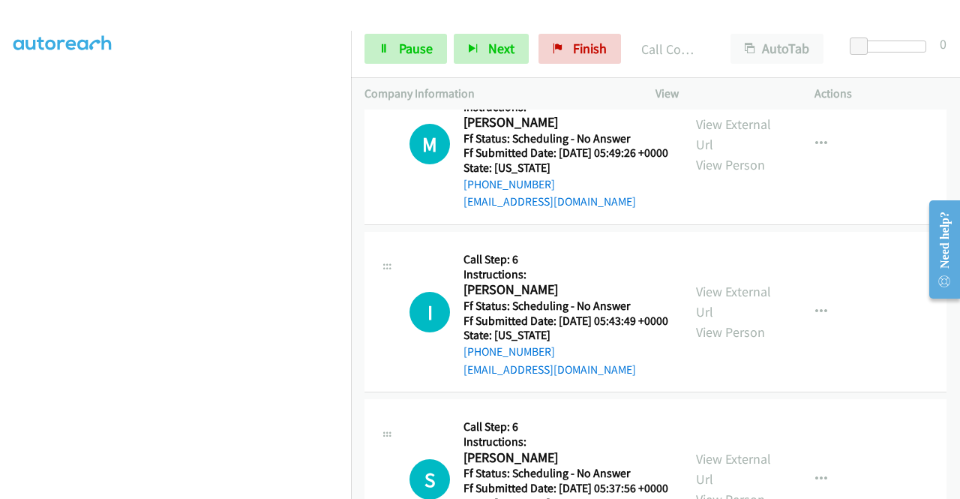
scroll to position [9072, 0]
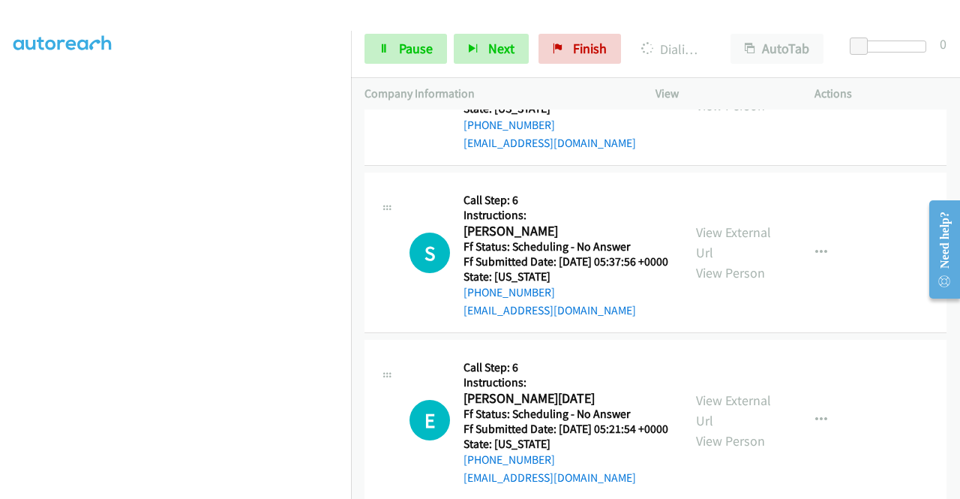
scroll to position [9222, 0]
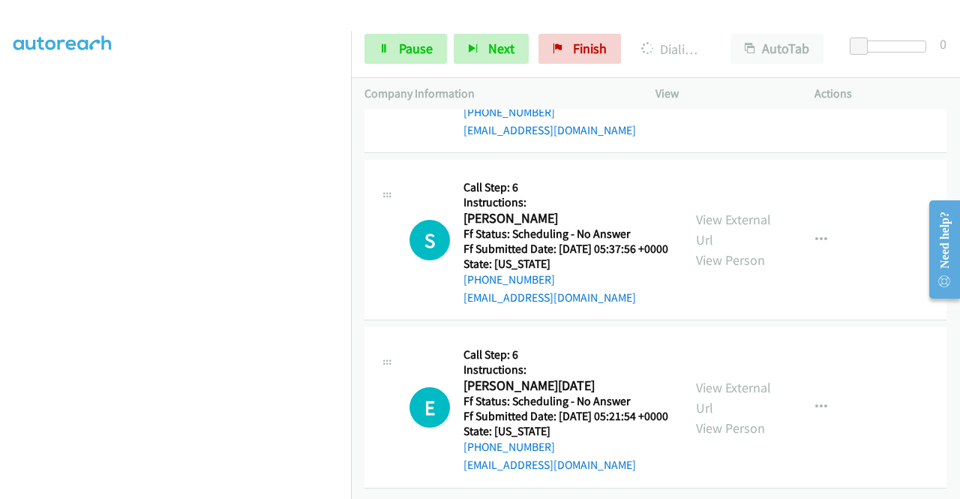
click at [732, 81] on link "View External Url" at bounding box center [733, 61] width 75 height 37
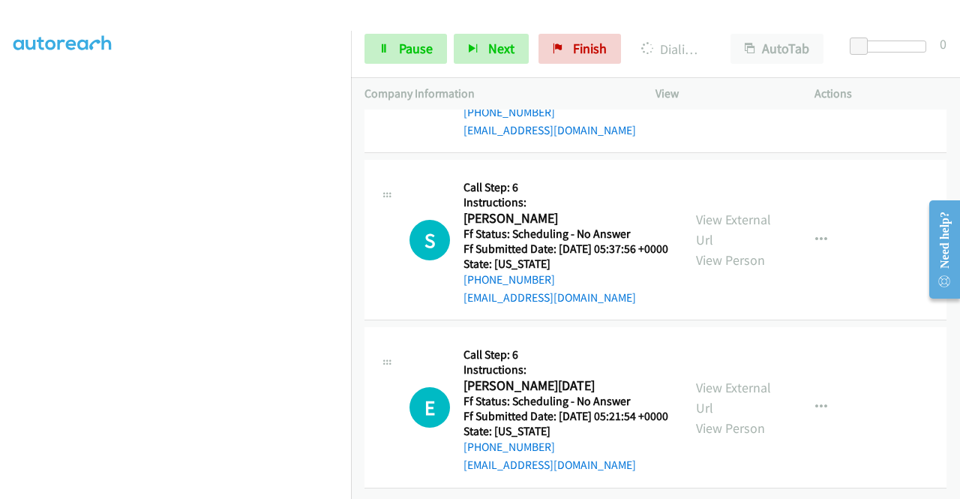
scroll to position [9597, 0]
click at [741, 248] on link "View External Url" at bounding box center [733, 229] width 75 height 37
click at [741, 386] on link "View External Url" at bounding box center [733, 397] width 75 height 37
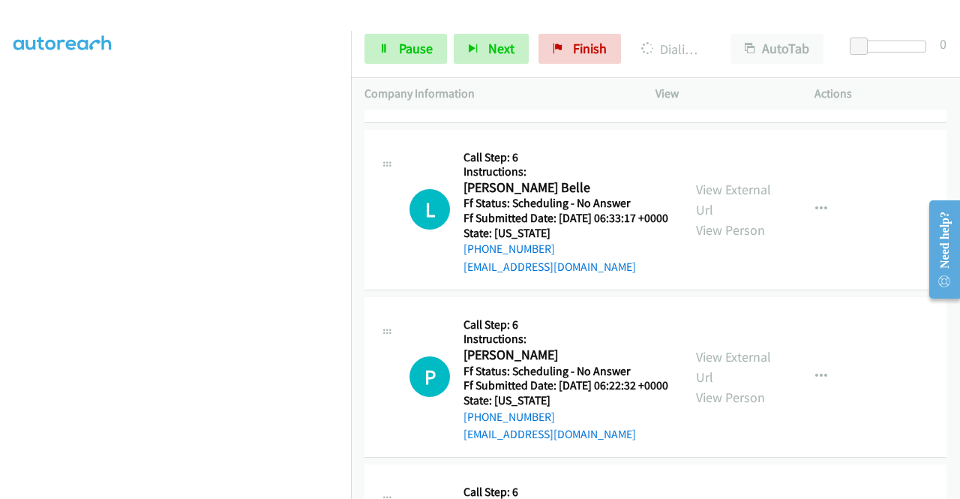
scroll to position [8494, 0]
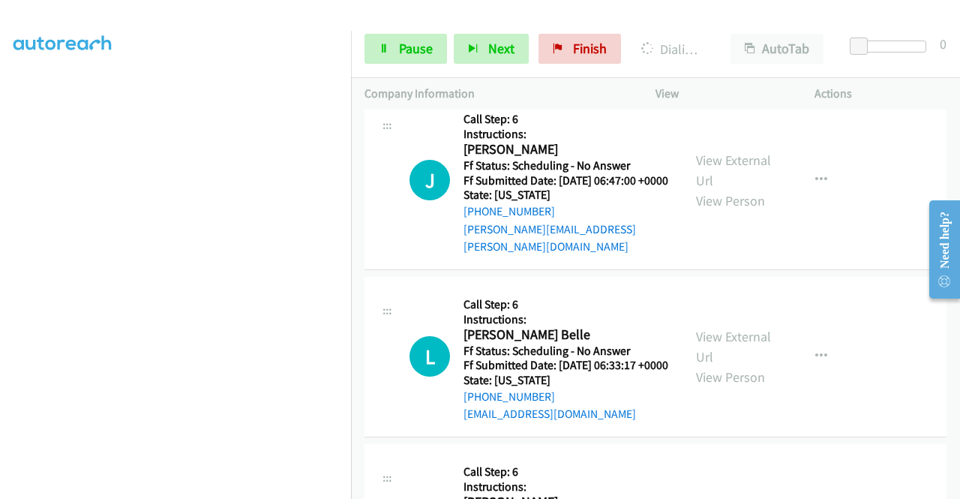
scroll to position [342, 0]
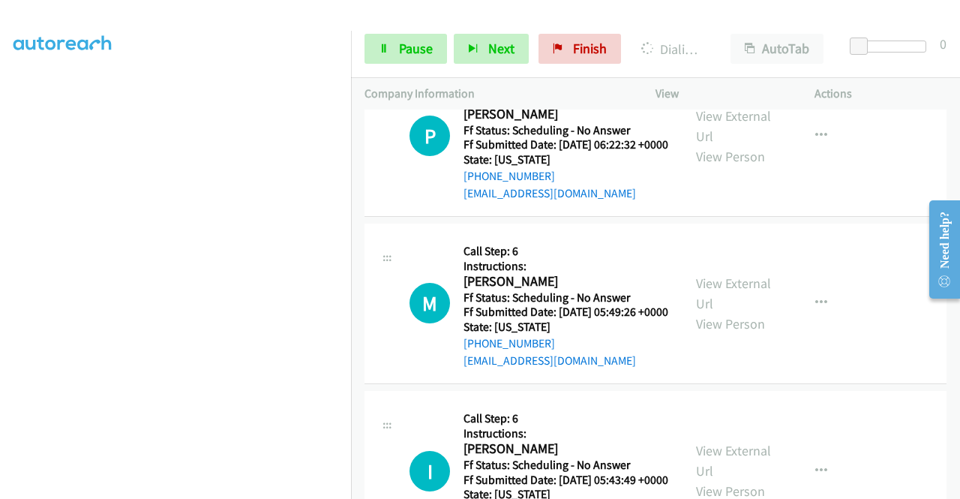
scroll to position [8778, 0]
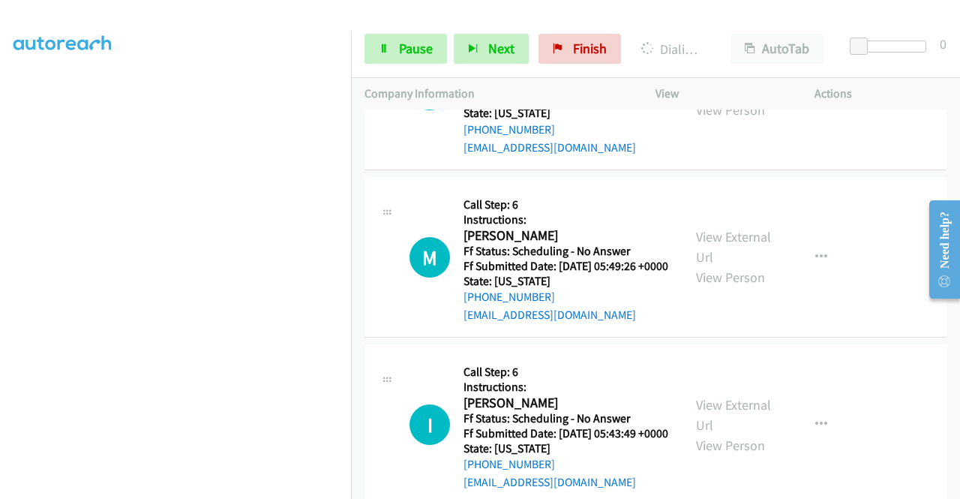
click at [623, 13] on div at bounding box center [473, 29] width 946 height 58
click at [393, 49] on link "Pause" at bounding box center [405, 49] width 82 height 30
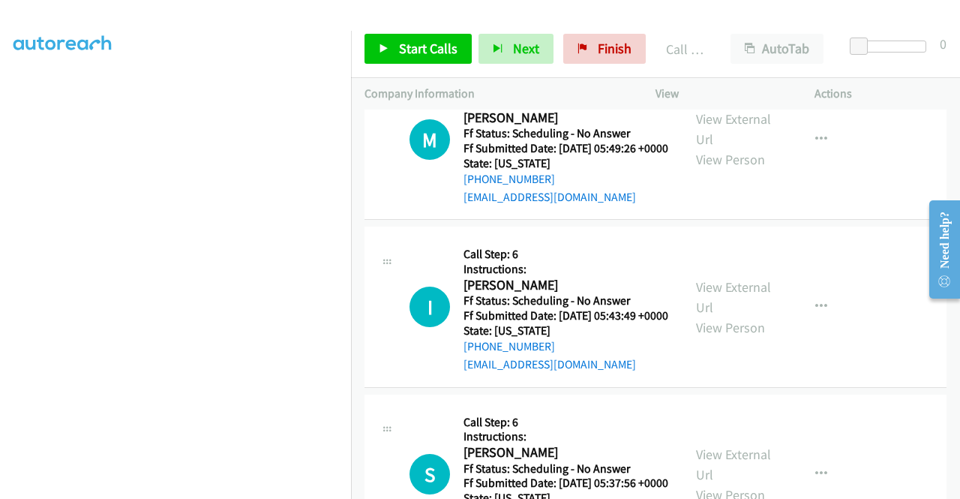
scroll to position [9003, 0]
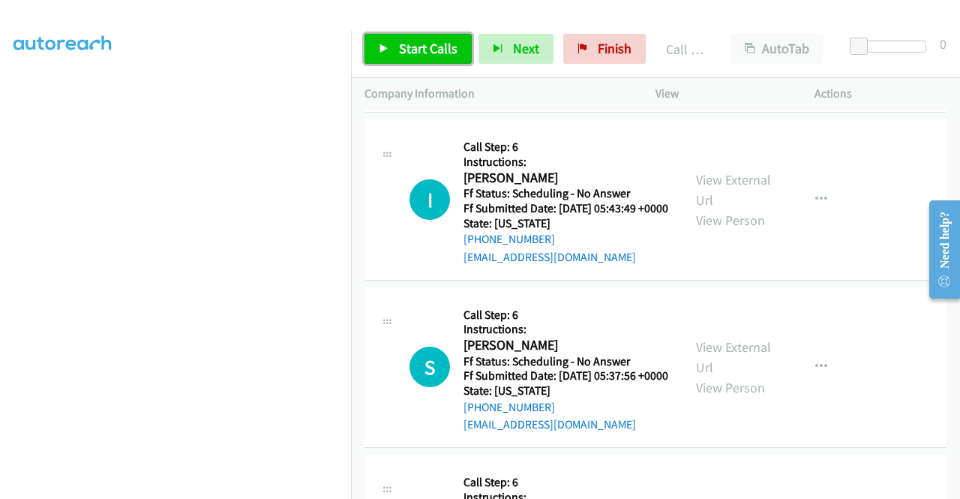
click at [444, 53] on span "Start Calls" at bounding box center [428, 48] width 58 height 17
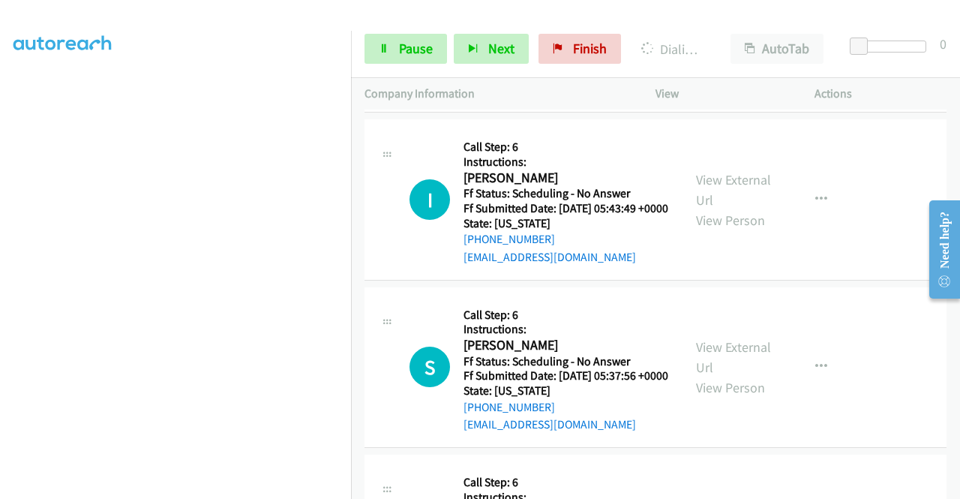
scroll to position [0, 0]
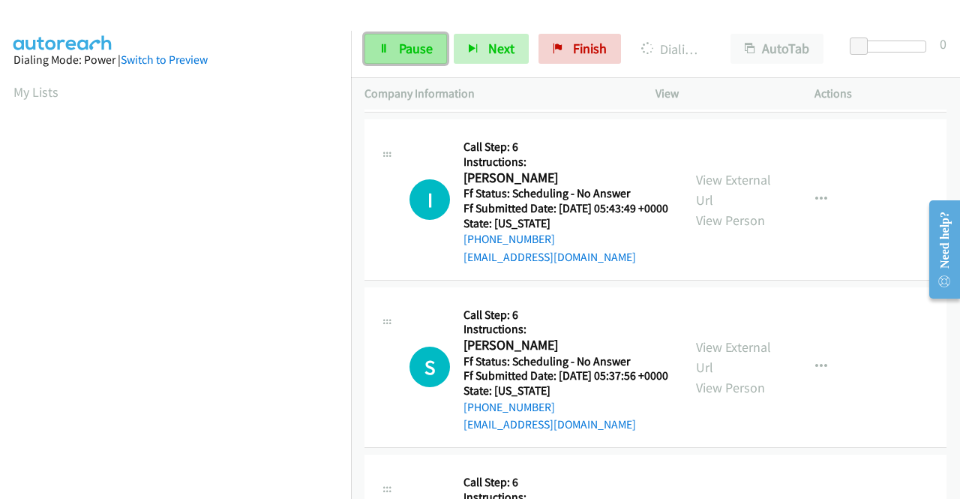
click at [419, 50] on span "Pause" at bounding box center [416, 48] width 34 height 17
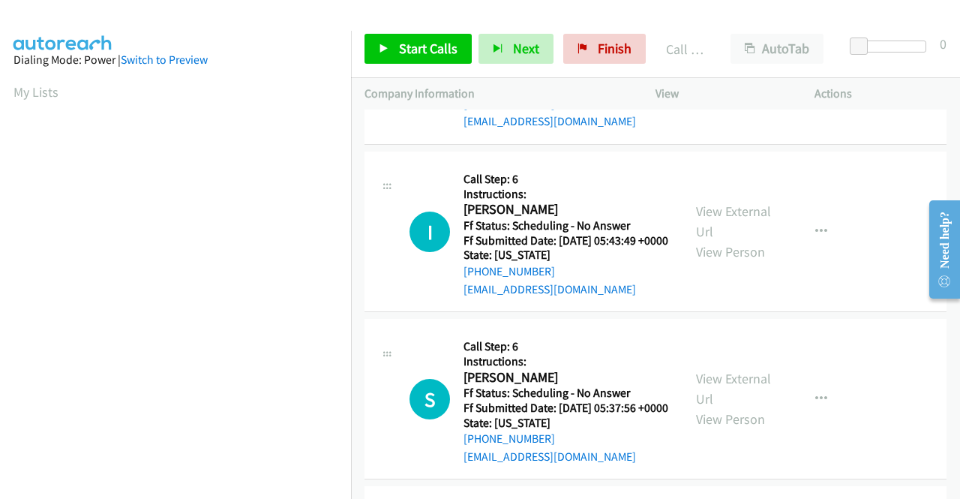
scroll to position [342, 0]
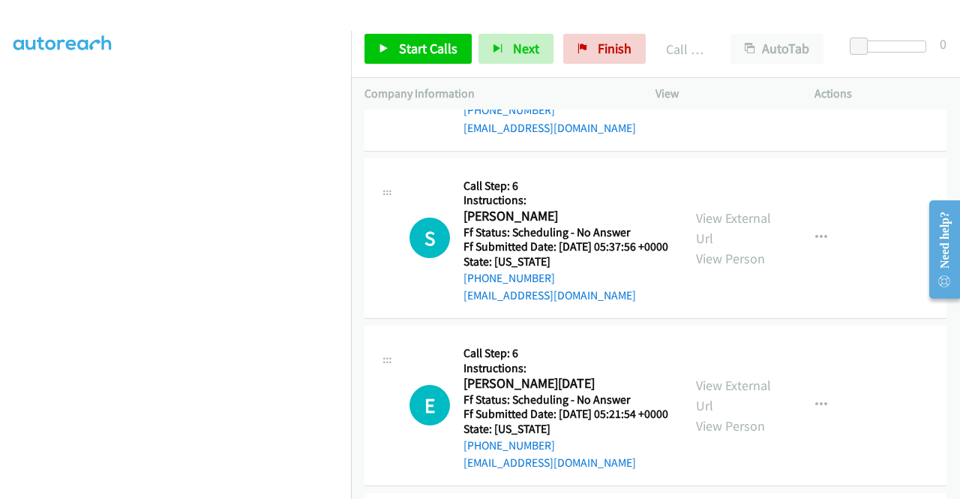
scroll to position [9152, 0]
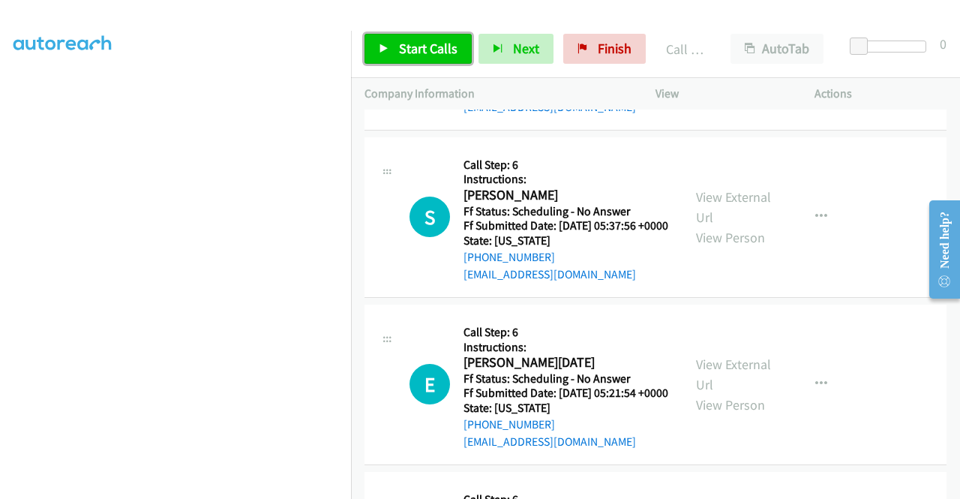
click at [418, 45] on span "Start Calls" at bounding box center [428, 48] width 58 height 17
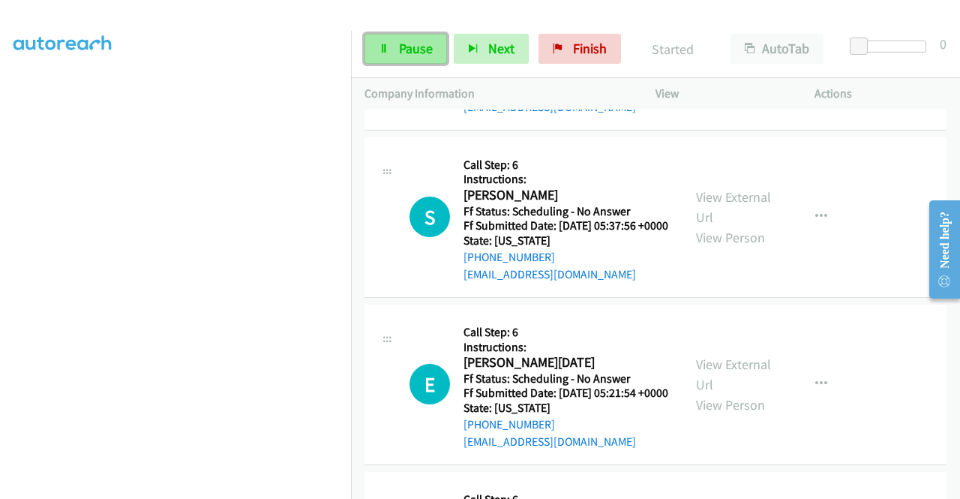
click at [425, 43] on span "Pause" at bounding box center [416, 48] width 34 height 17
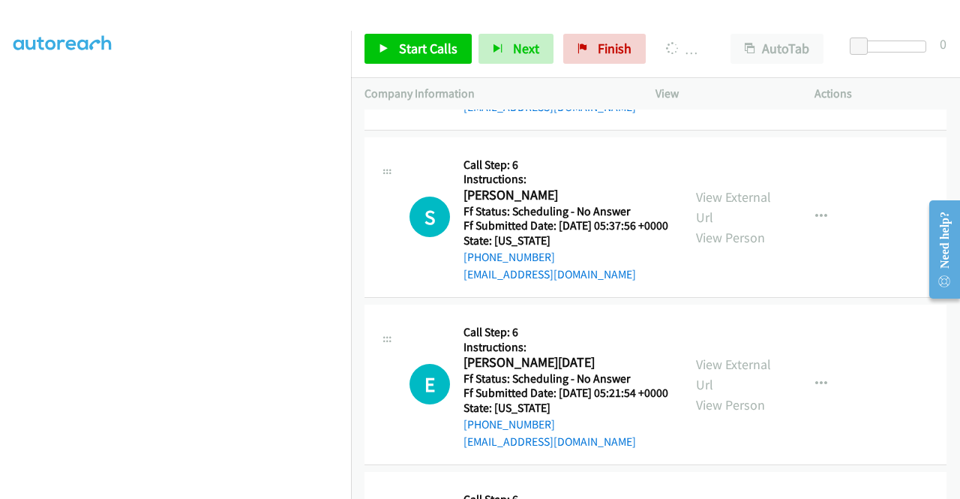
scroll to position [342, 0]
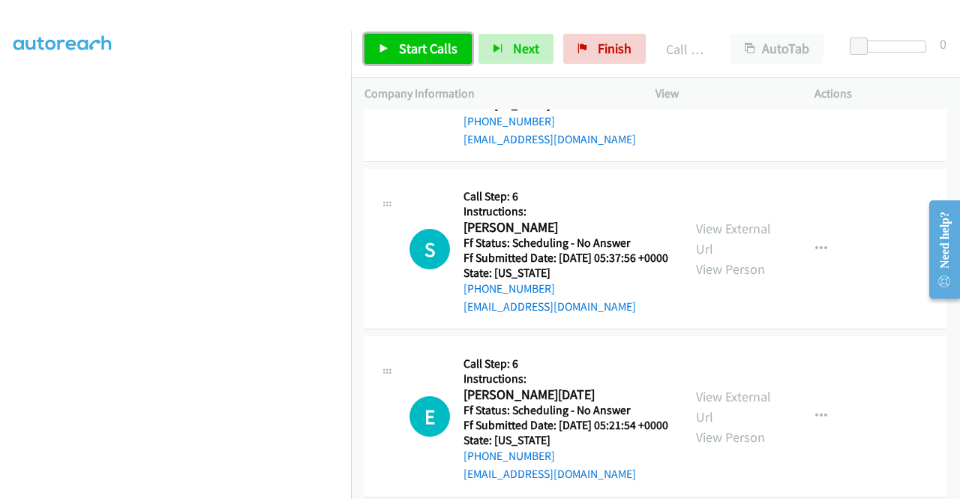
click at [423, 40] on span "Start Calls" at bounding box center [428, 48] width 58 height 17
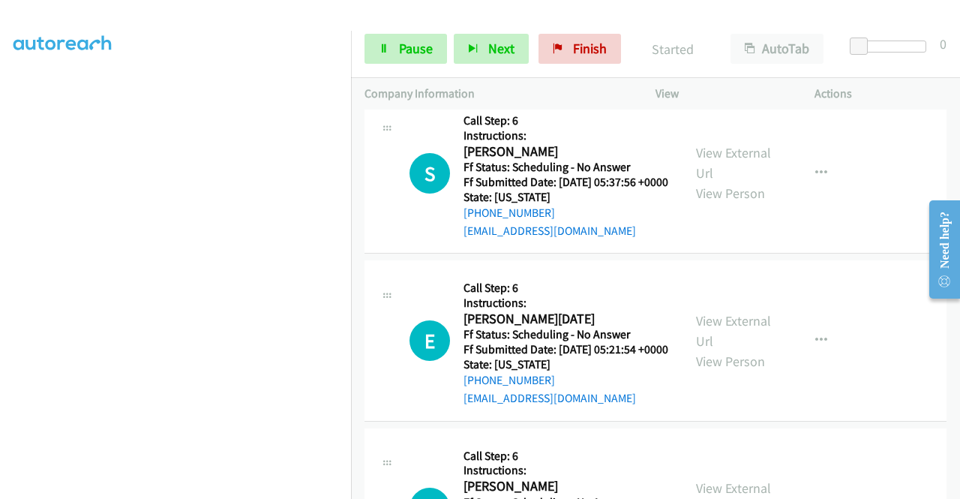
scroll to position [9302, 0]
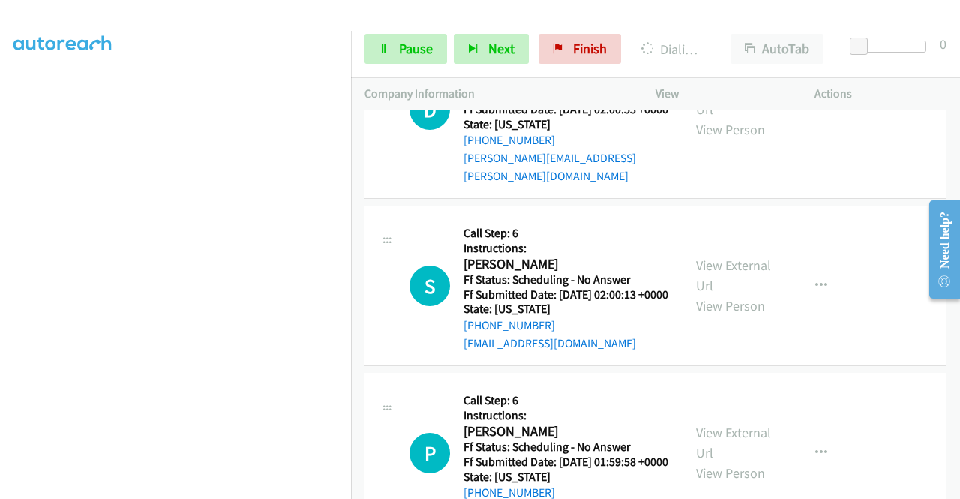
scroll to position [9977, 0]
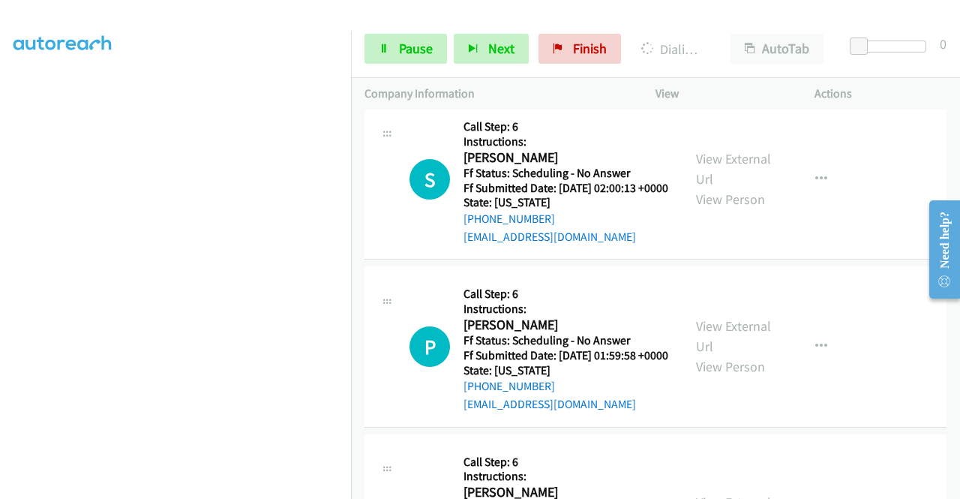
scroll to position [10127, 0]
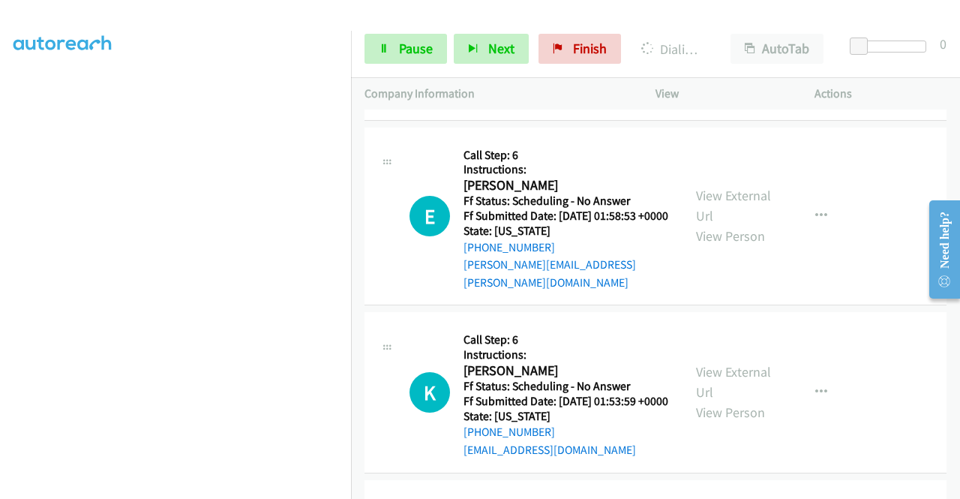
scroll to position [10352, 0]
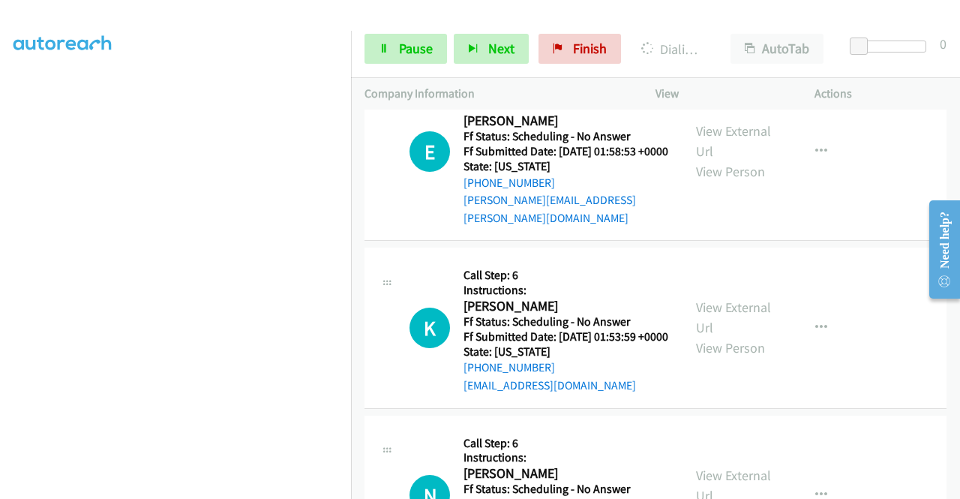
scroll to position [10502, 0]
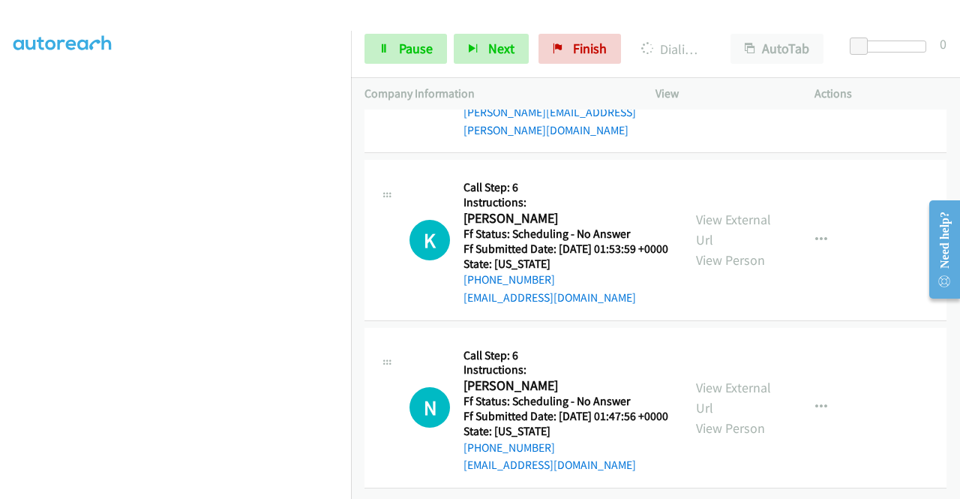
scroll to position [10727, 0]
click at [753, 72] on link "View External Url" at bounding box center [733, 52] width 75 height 37
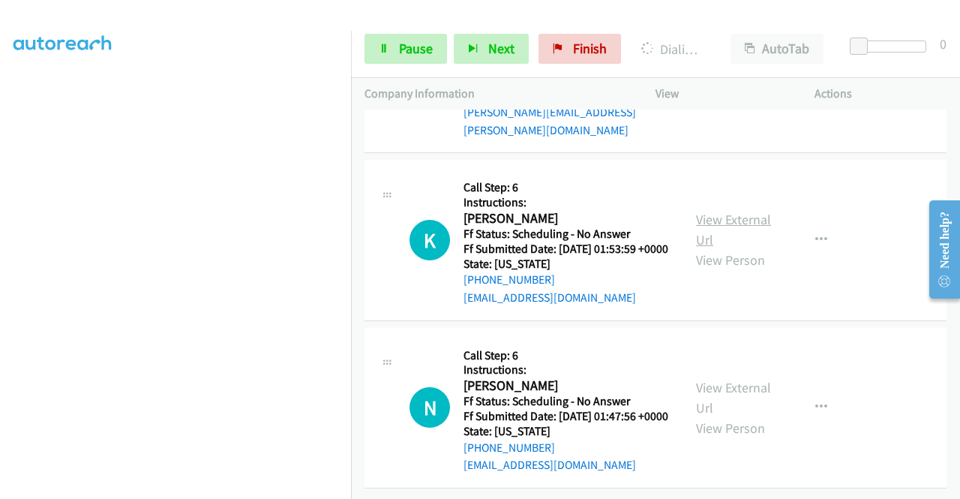
click at [737, 248] on link "View External Url" at bounding box center [733, 229] width 75 height 37
click at [733, 379] on link "View External Url" at bounding box center [733, 397] width 75 height 37
drag, startPoint x: 392, startPoint y: 41, endPoint x: 491, endPoint y: 239, distance: 221.3
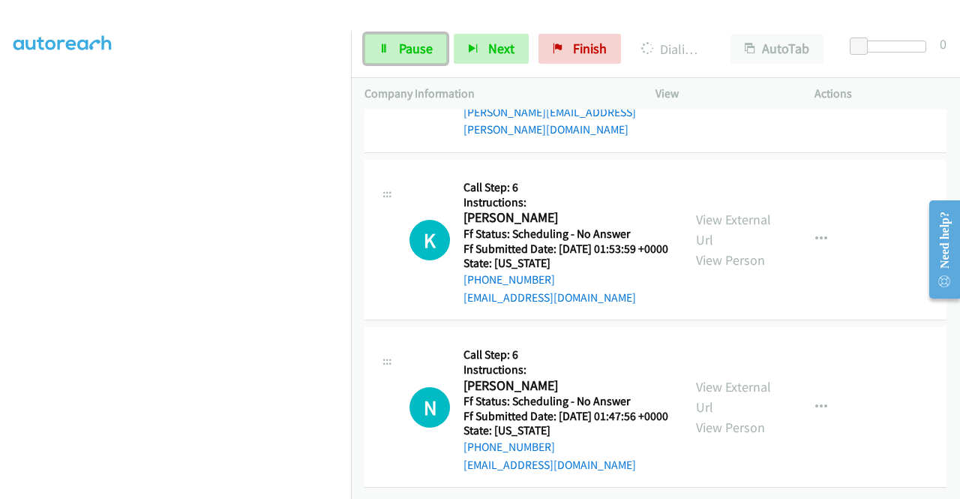
click at [392, 41] on link "Pause" at bounding box center [405, 49] width 82 height 30
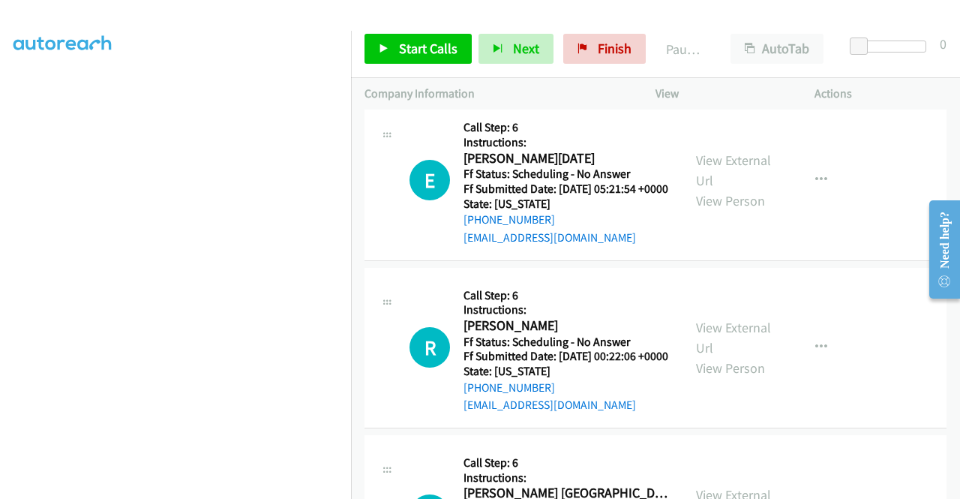
scroll to position [9423, 0]
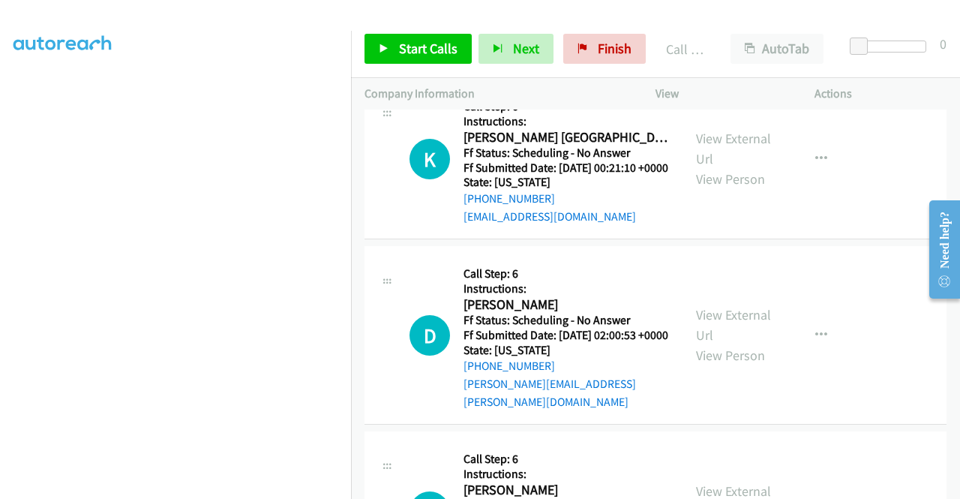
scroll to position [9723, 0]
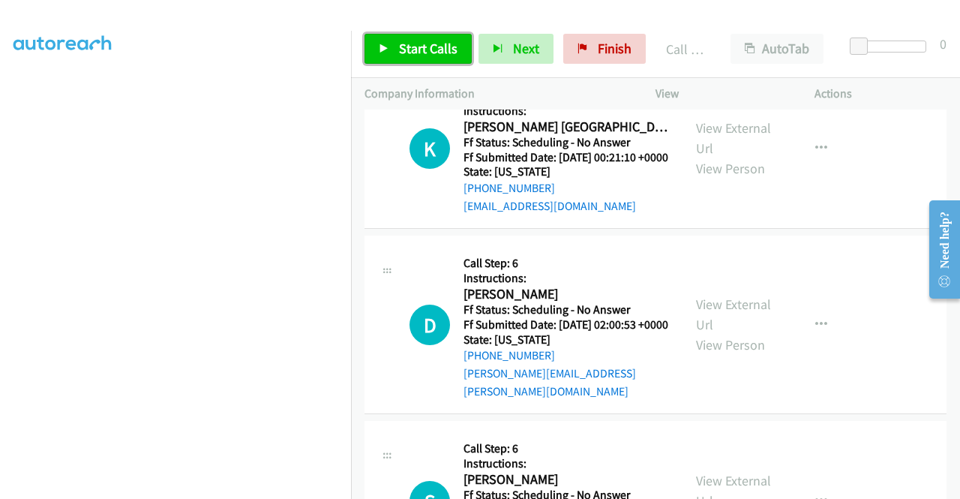
click at [438, 49] on span "Start Calls" at bounding box center [428, 48] width 58 height 17
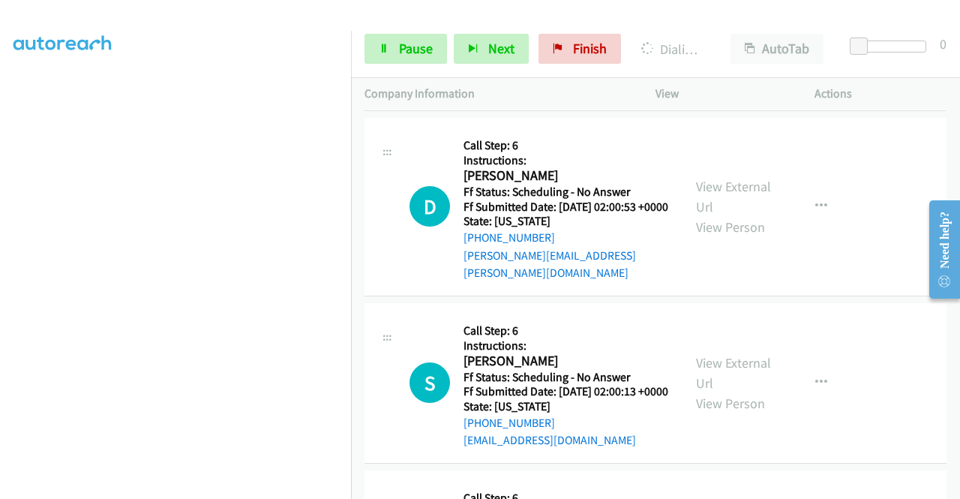
scroll to position [10023, 0]
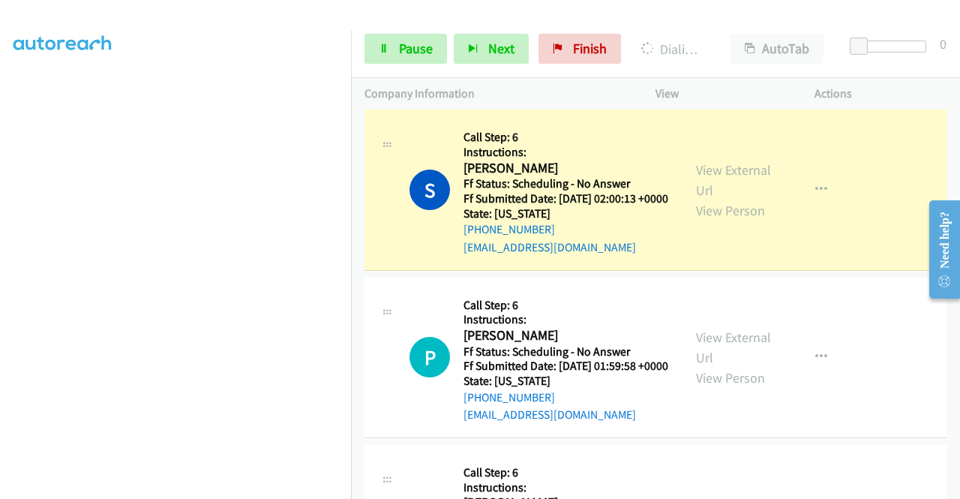
scroll to position [10323, 0]
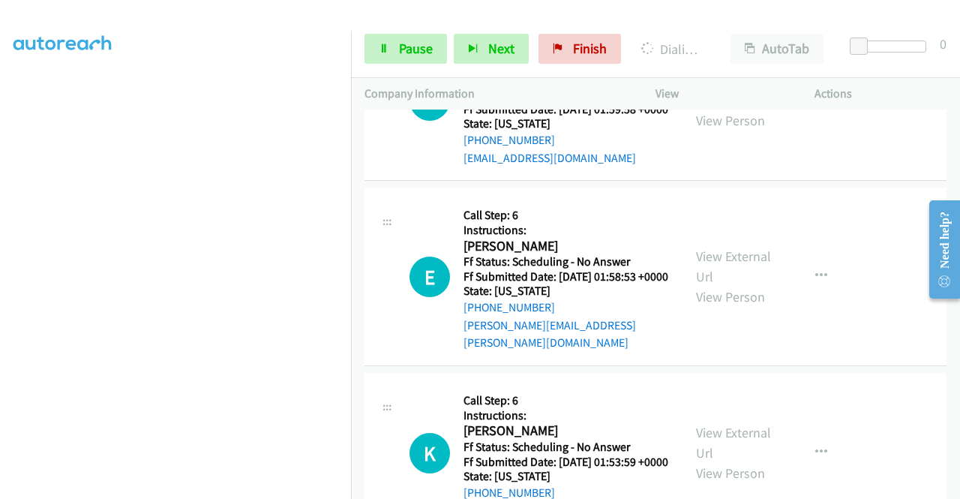
scroll to position [10548, 0]
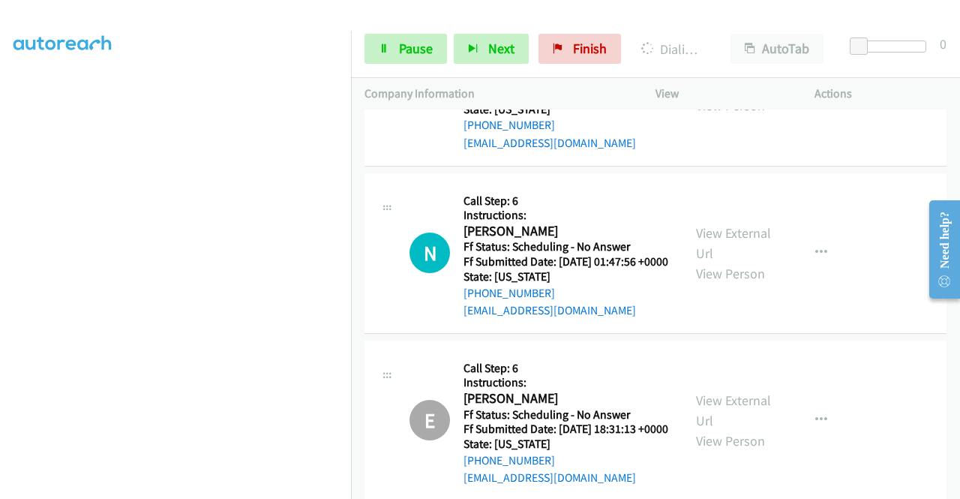
scroll to position [10772, 0]
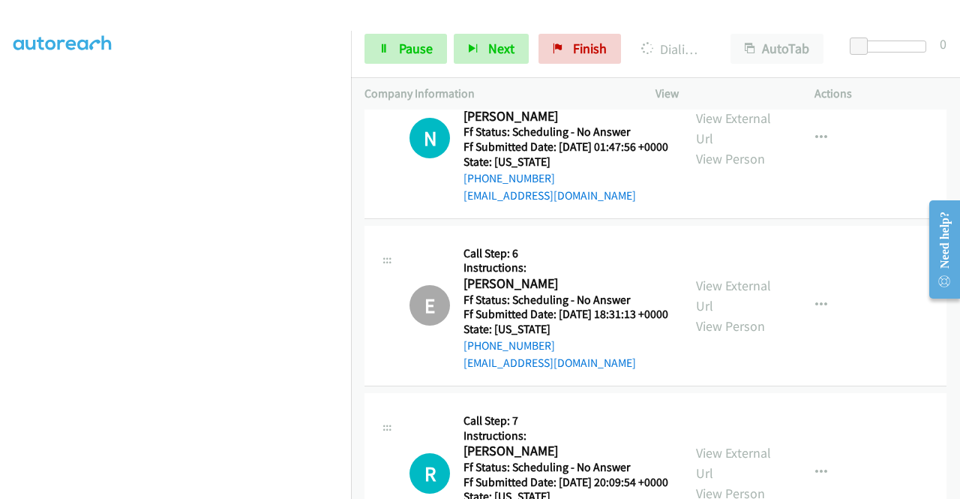
scroll to position [10997, 0]
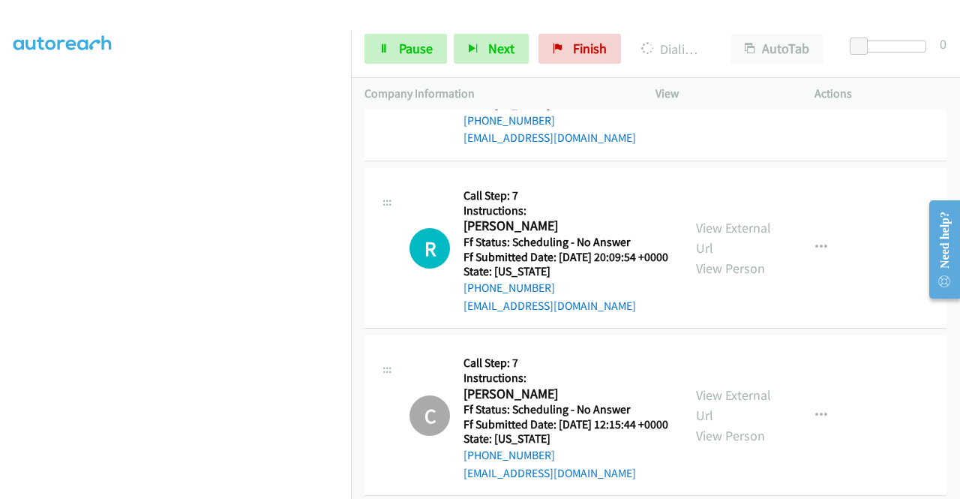
scroll to position [11147, 0]
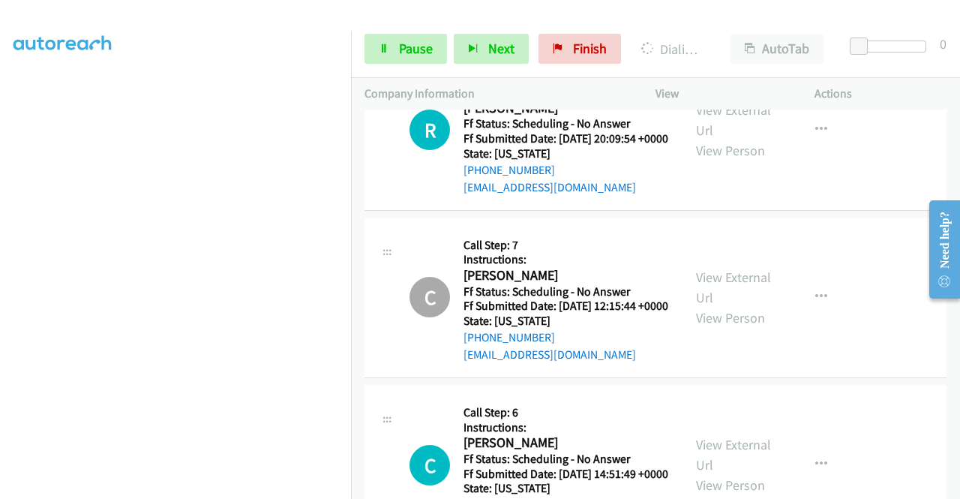
drag, startPoint x: 356, startPoint y: 455, endPoint x: 352, endPoint y: 428, distance: 27.4
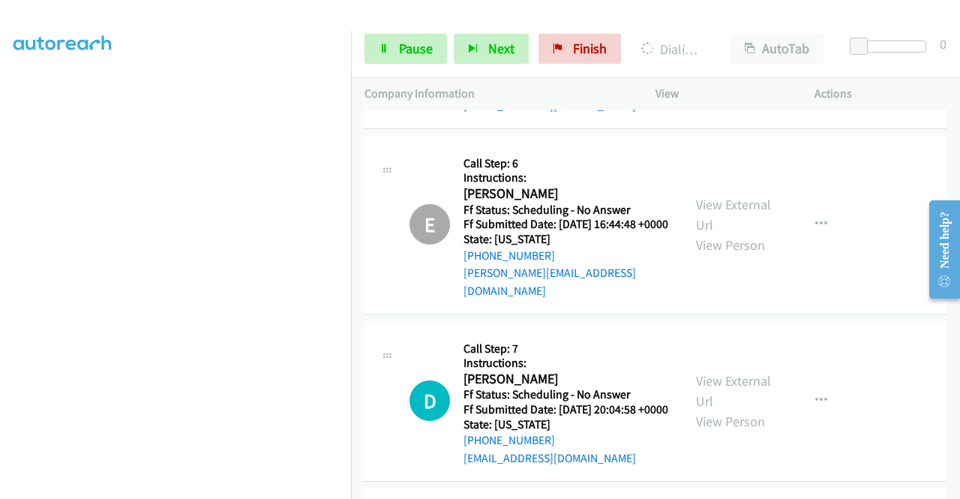
scroll to position [11822, 0]
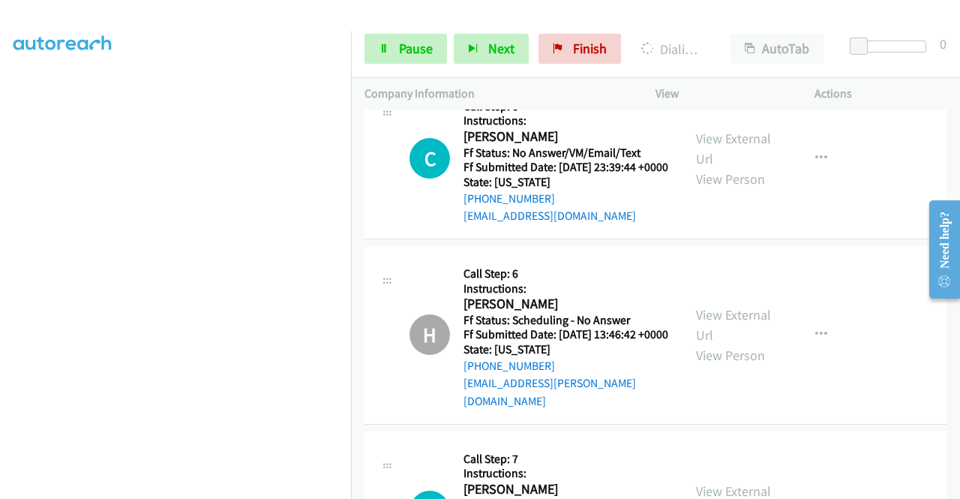
scroll to position [12122, 0]
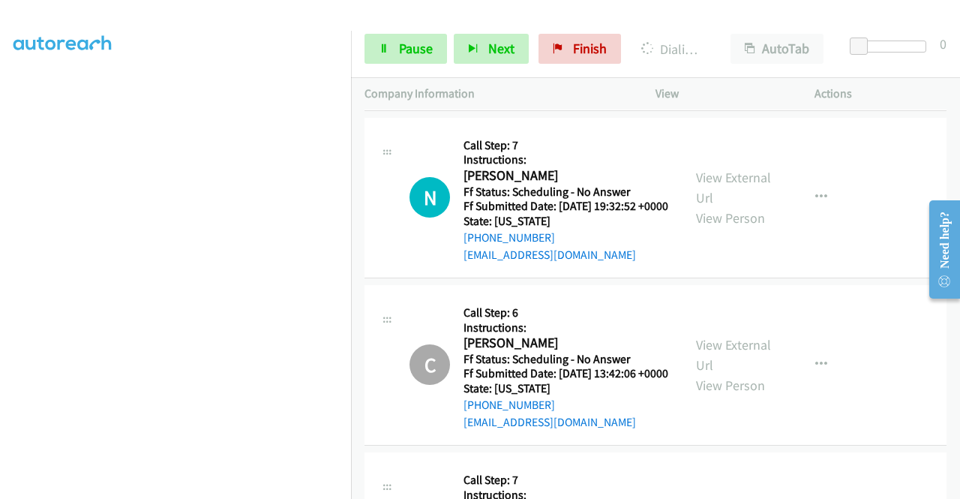
scroll to position [12647, 0]
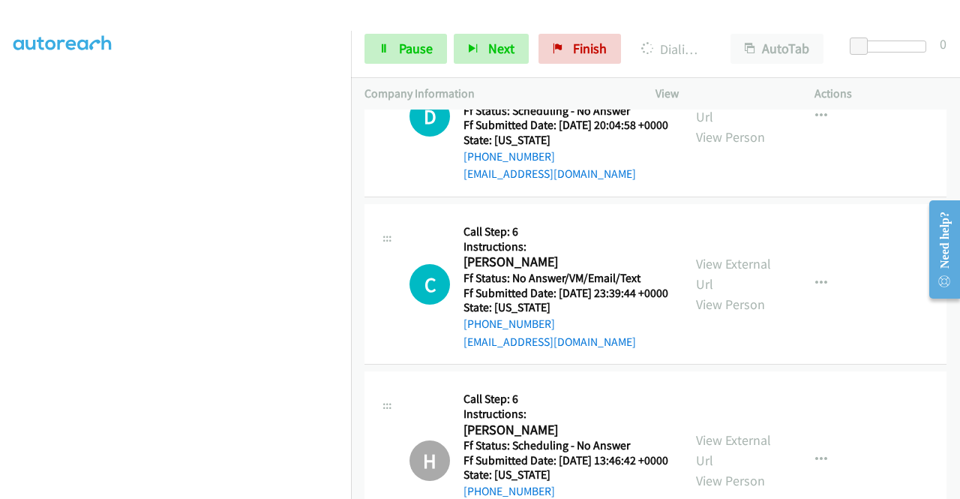
scroll to position [12078, 0]
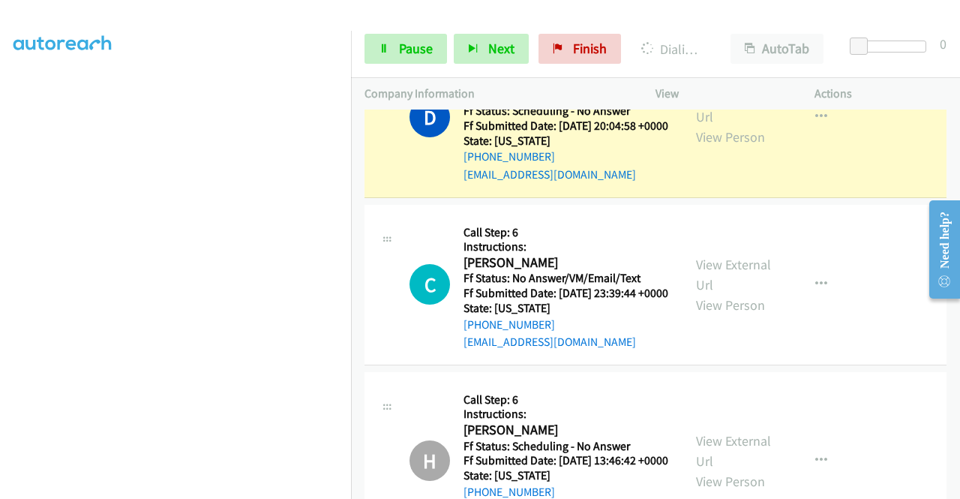
drag, startPoint x: 523, startPoint y: 467, endPoint x: 526, endPoint y: 457, distance: 11.1
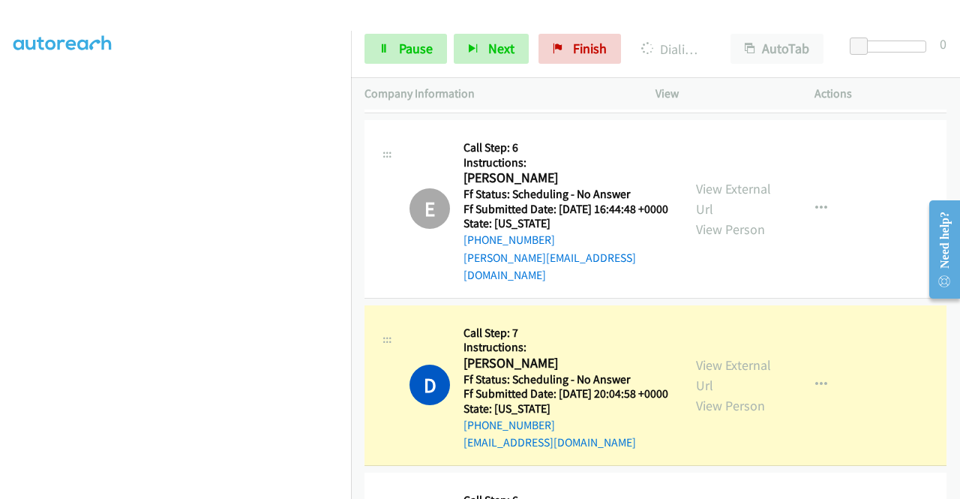
scroll to position [11703, 0]
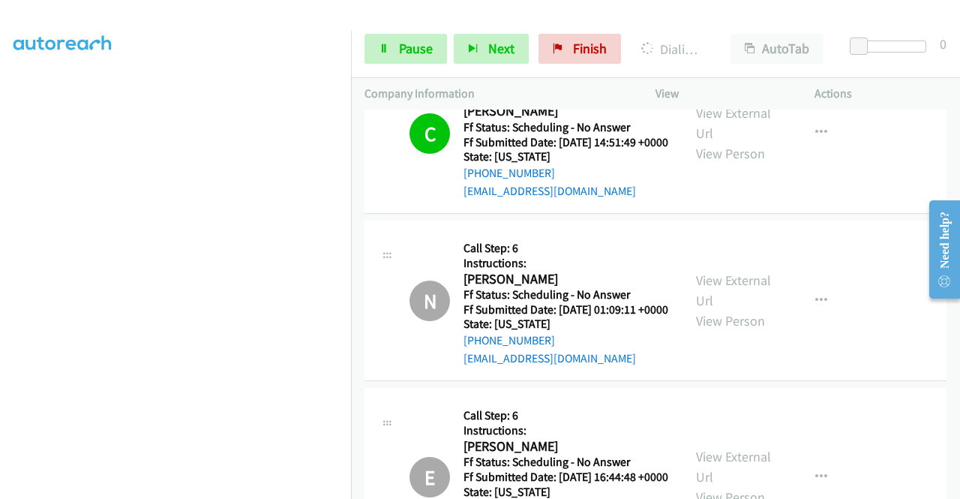
scroll to position [11404, 0]
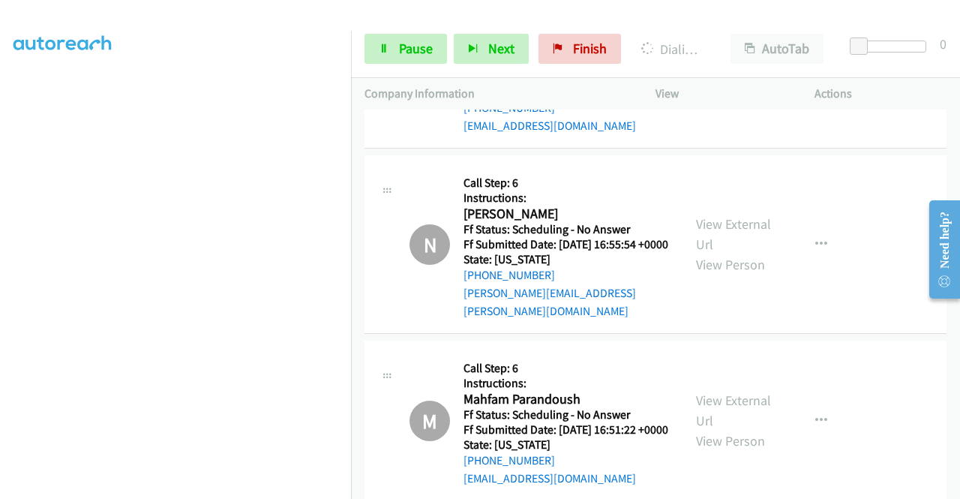
scroll to position [13128, 0]
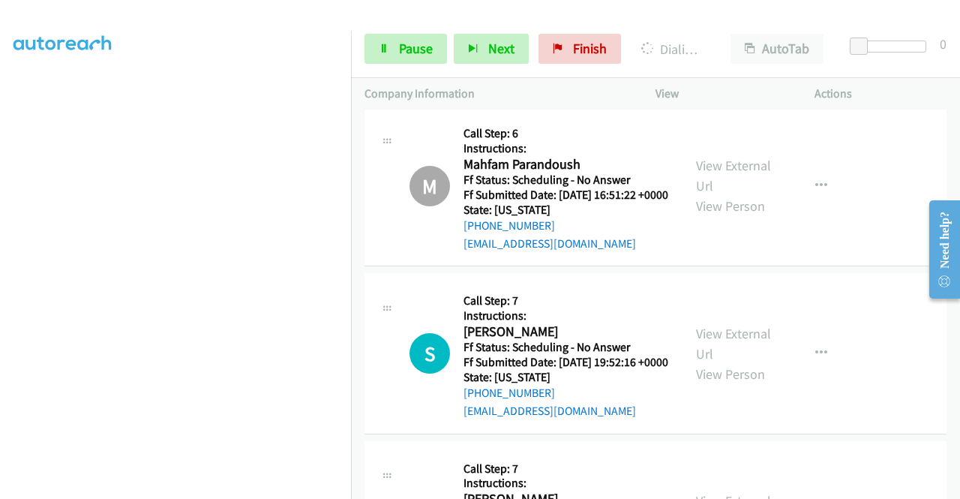
scroll to position [13353, 0]
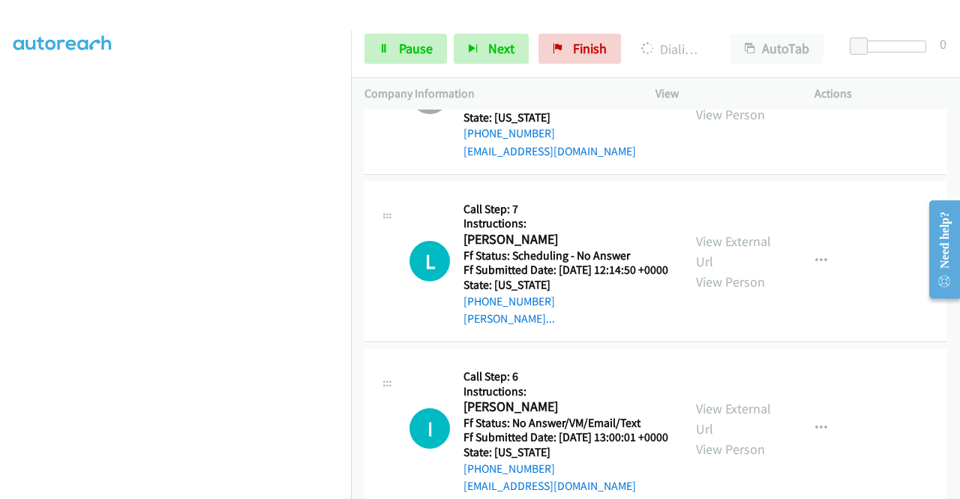
scroll to position [12710, 0]
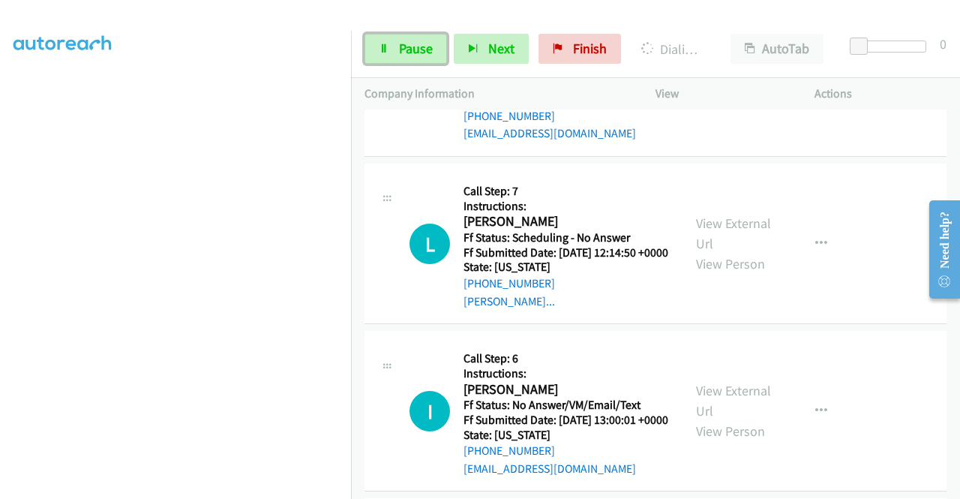
drag, startPoint x: 420, startPoint y: 49, endPoint x: 398, endPoint y: 70, distance: 30.2
click at [419, 49] on span "Pause" at bounding box center [416, 48] width 34 height 17
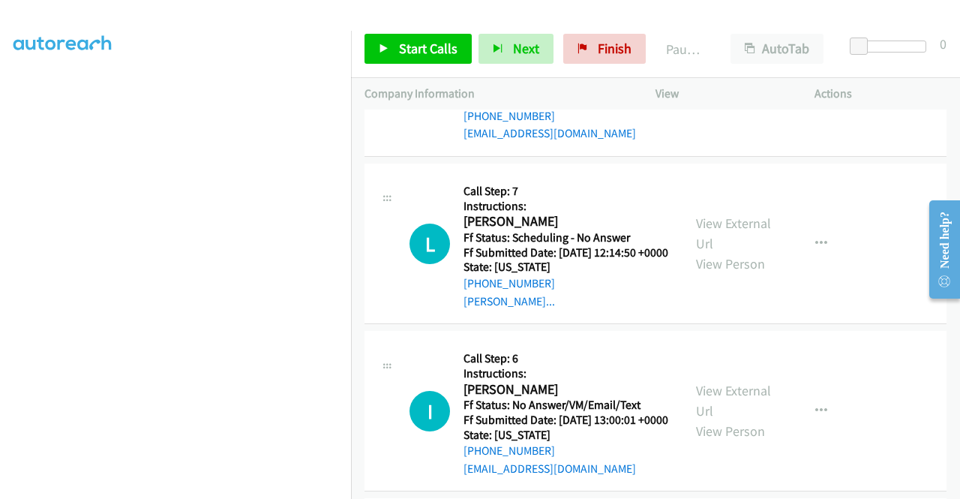
scroll to position [0, 0]
click at [330, 113] on aside "Dialing Mode: Power | Switch to Preview My Lists" at bounding box center [175, 446] width 351 height 830
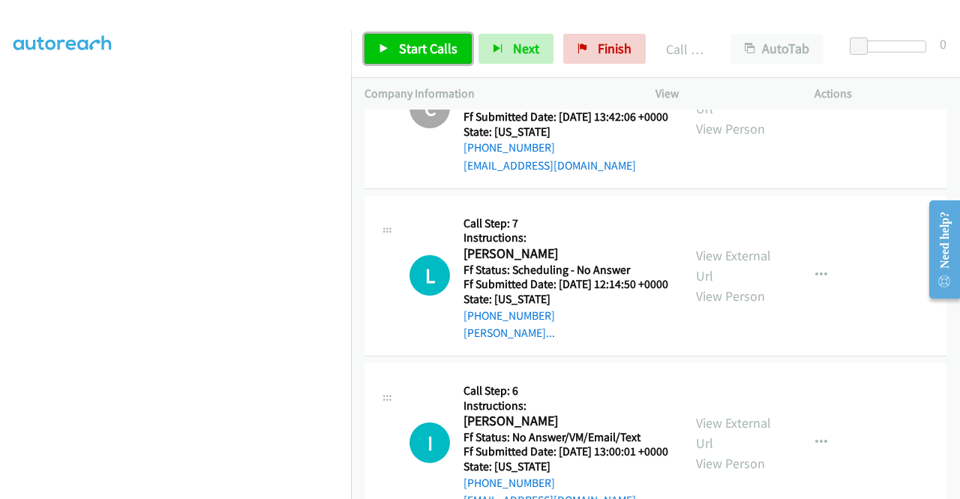
click at [397, 52] on link "Start Calls" at bounding box center [417, 49] width 107 height 30
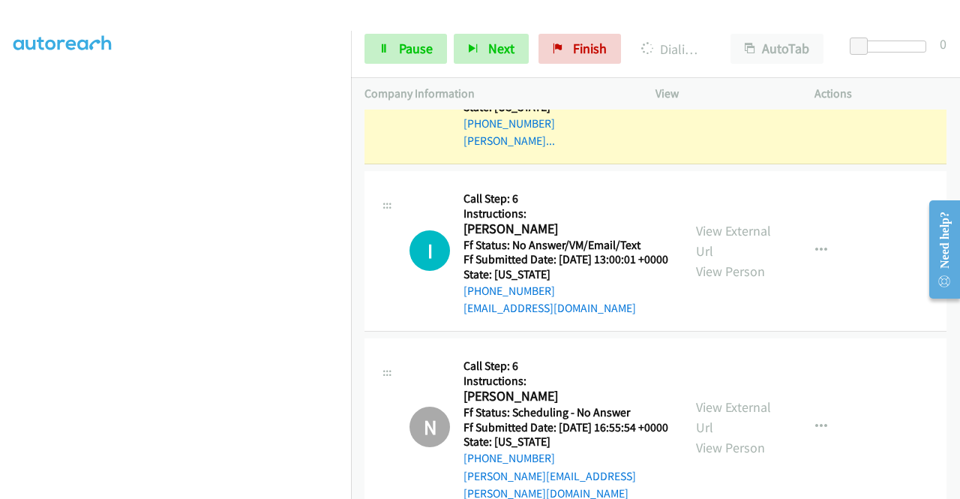
scroll to position [13010, 0]
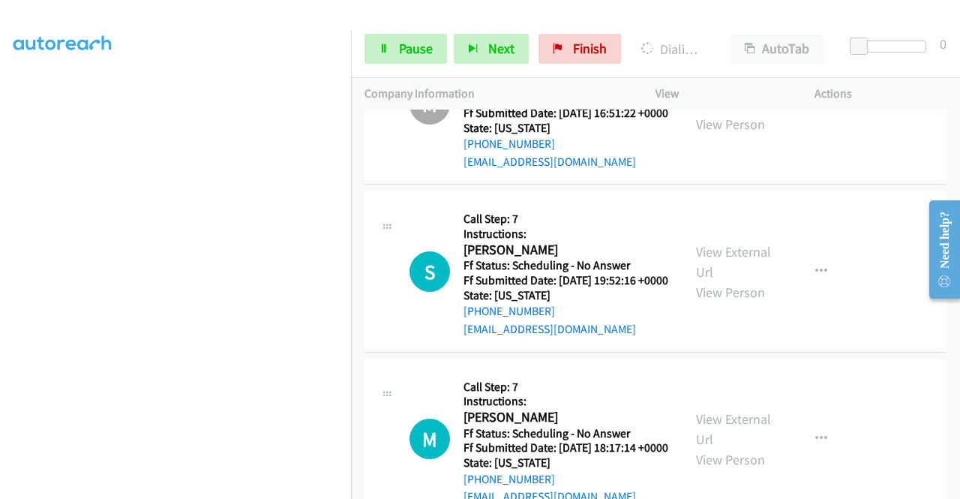
scroll to position [13519, 0]
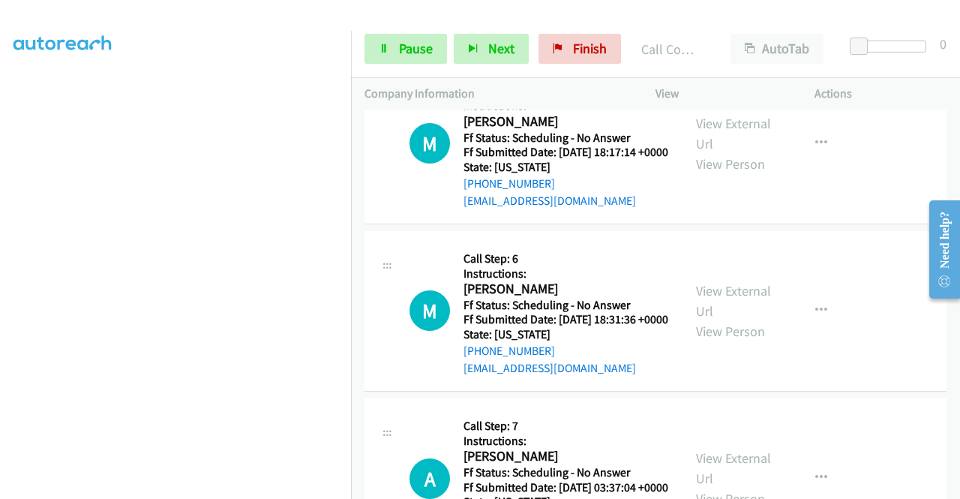
scroll to position [13744, 0]
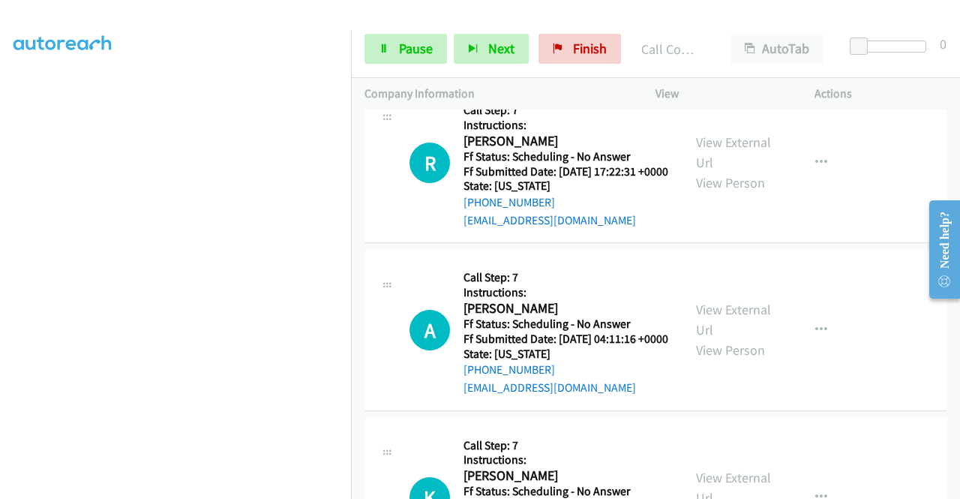
scroll to position [14269, 0]
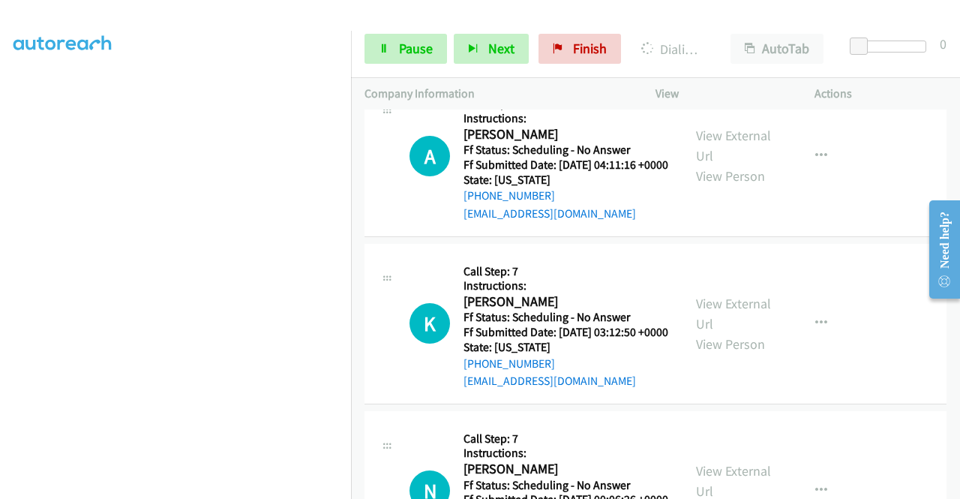
scroll to position [14344, 0]
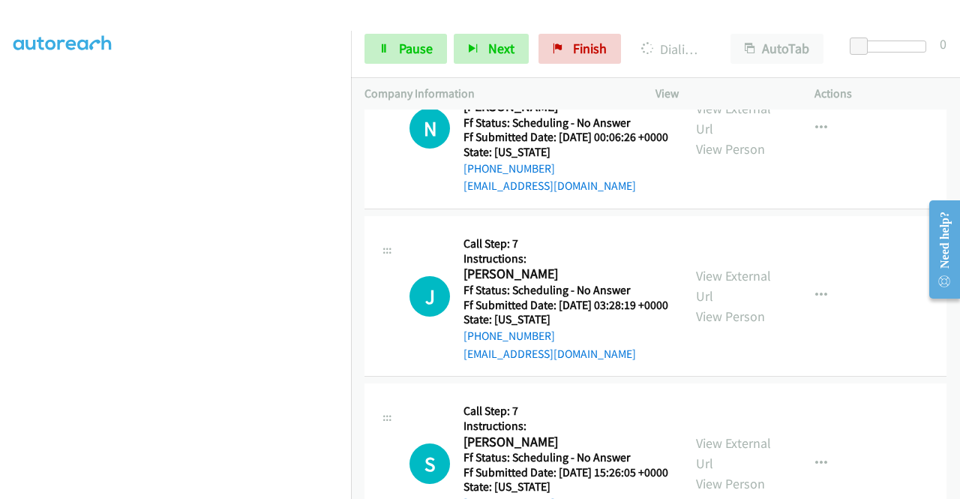
scroll to position [14794, 0]
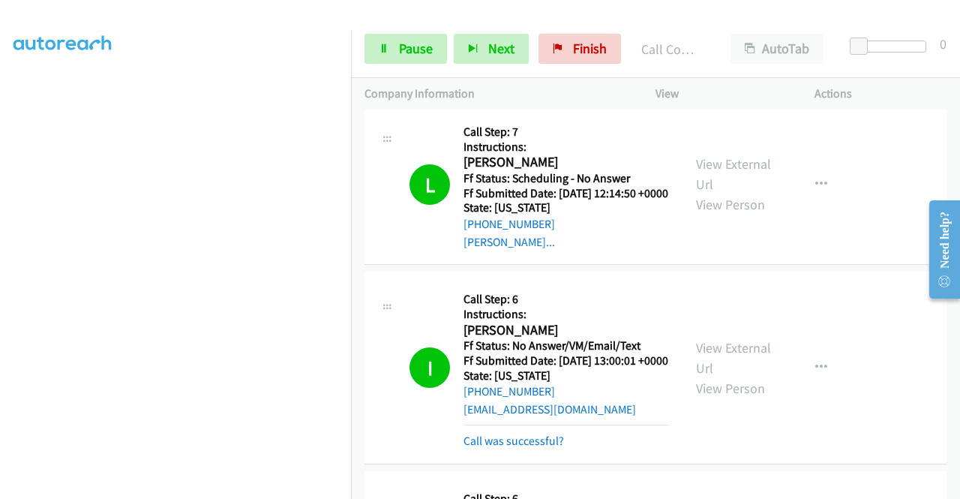
scroll to position [12844, 0]
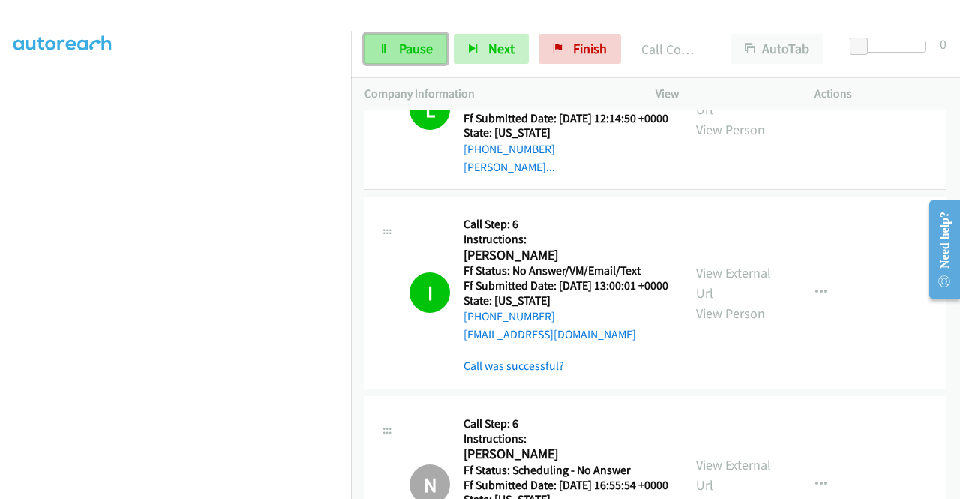
click at [403, 49] on span "Pause" at bounding box center [416, 48] width 34 height 17
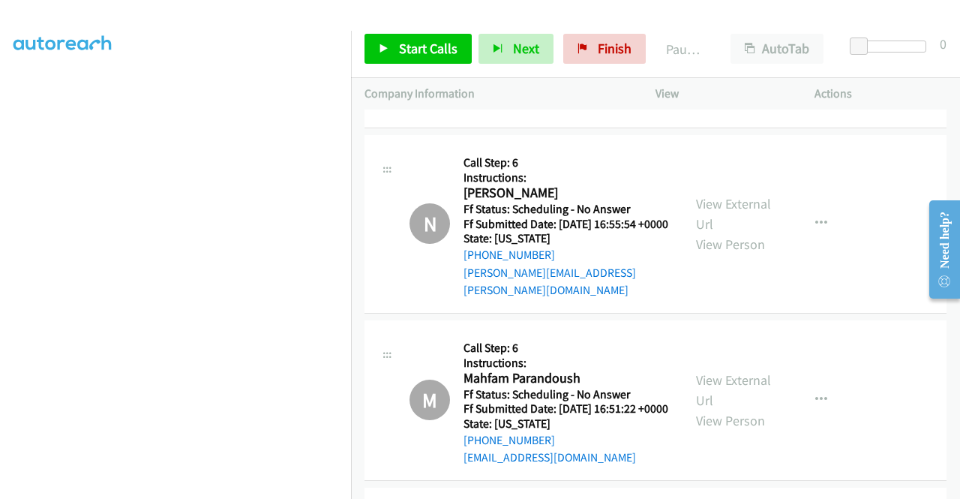
scroll to position [13144, 0]
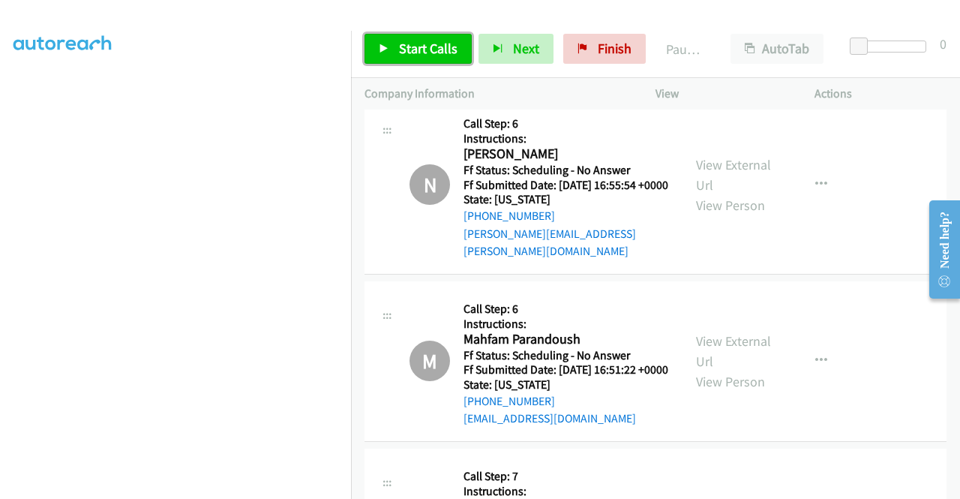
click at [430, 53] on span "Start Calls" at bounding box center [428, 48] width 58 height 17
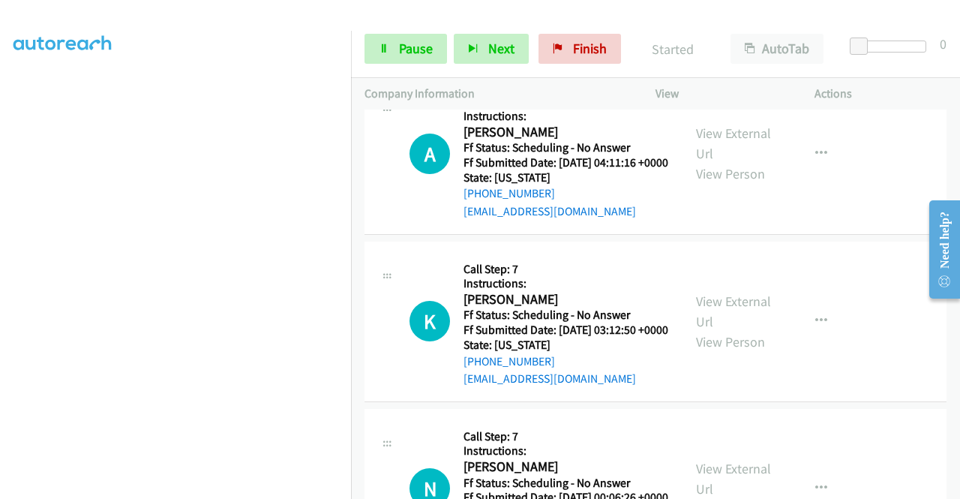
scroll to position [14344, 0]
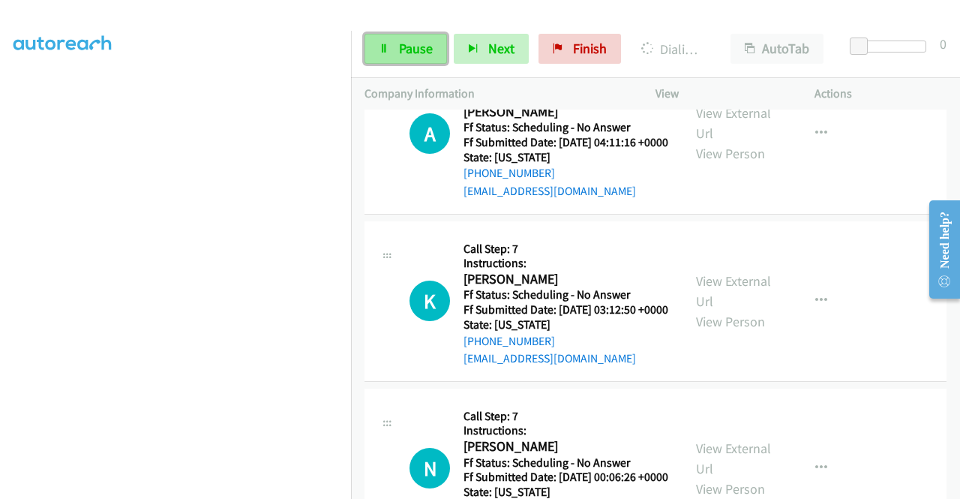
click at [414, 52] on span "Pause" at bounding box center [416, 48] width 34 height 17
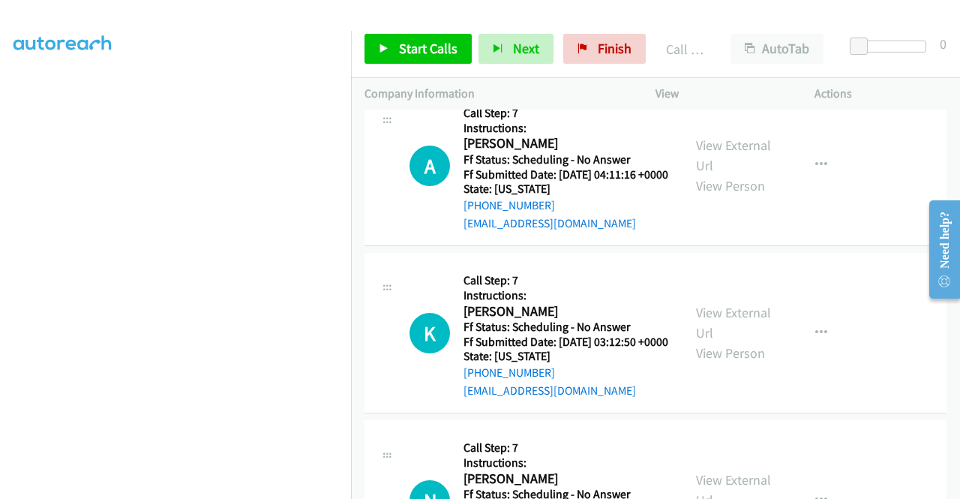
drag, startPoint x: 474, startPoint y: 314, endPoint x: 493, endPoint y: 310, distance: 19.3
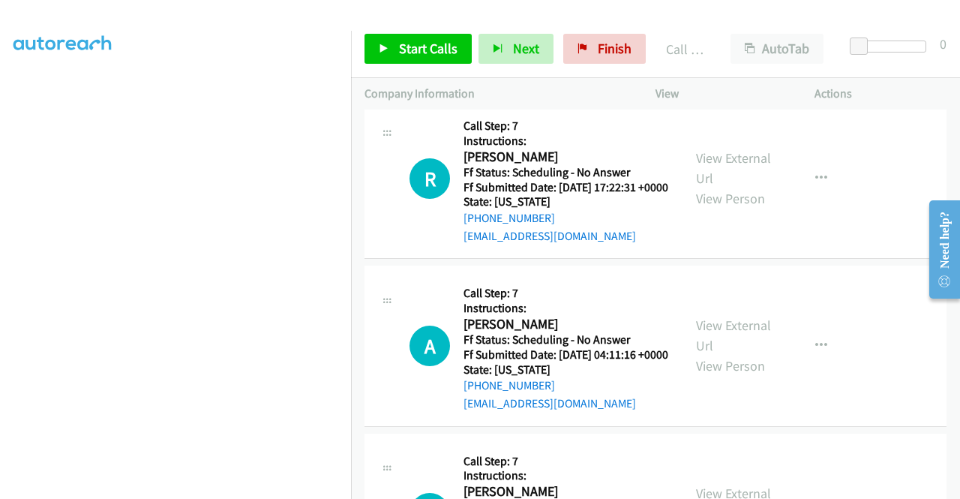
scroll to position [14119, 0]
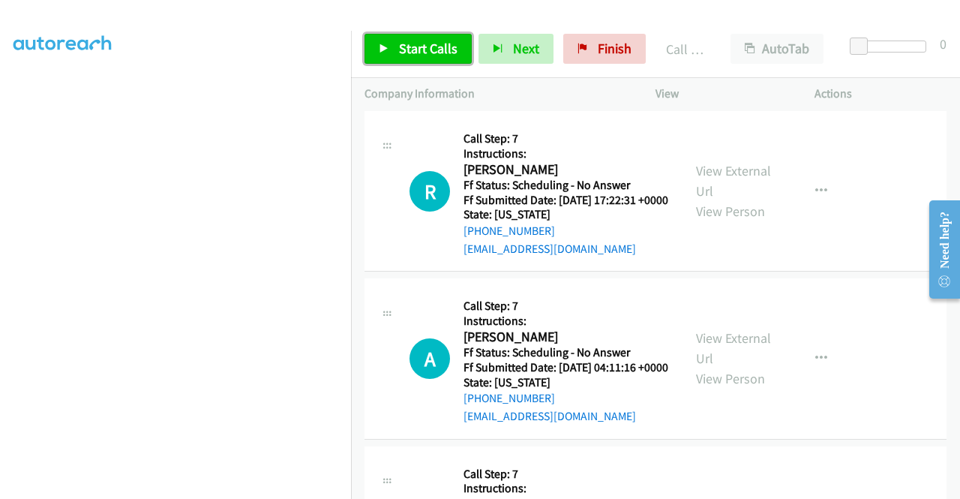
click at [441, 52] on span "Start Calls" at bounding box center [428, 48] width 58 height 17
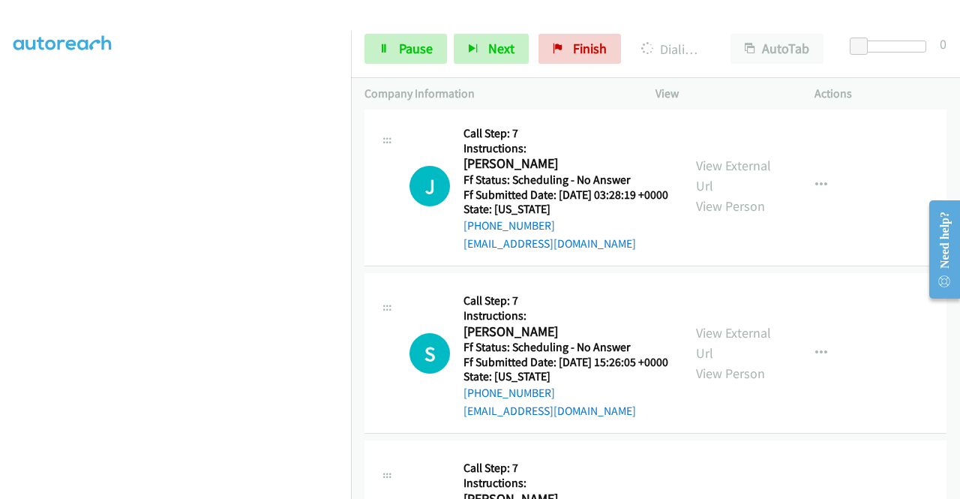
scroll to position [15018, 0]
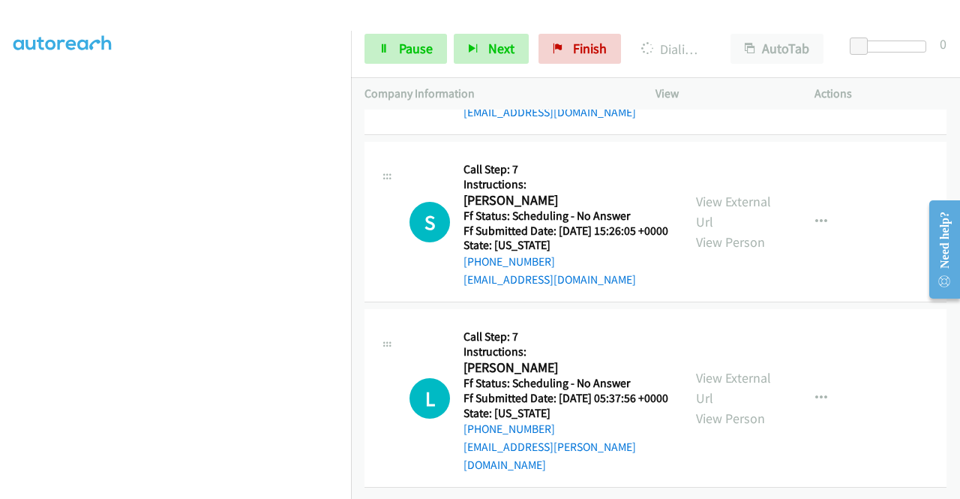
click at [727, 63] on link "View External Url" at bounding box center [733, 43] width 75 height 37
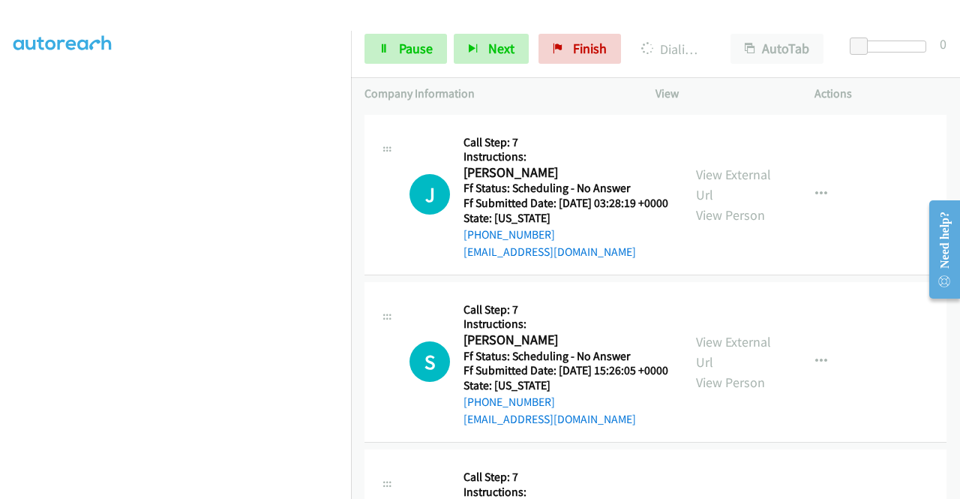
scroll to position [14750, 0]
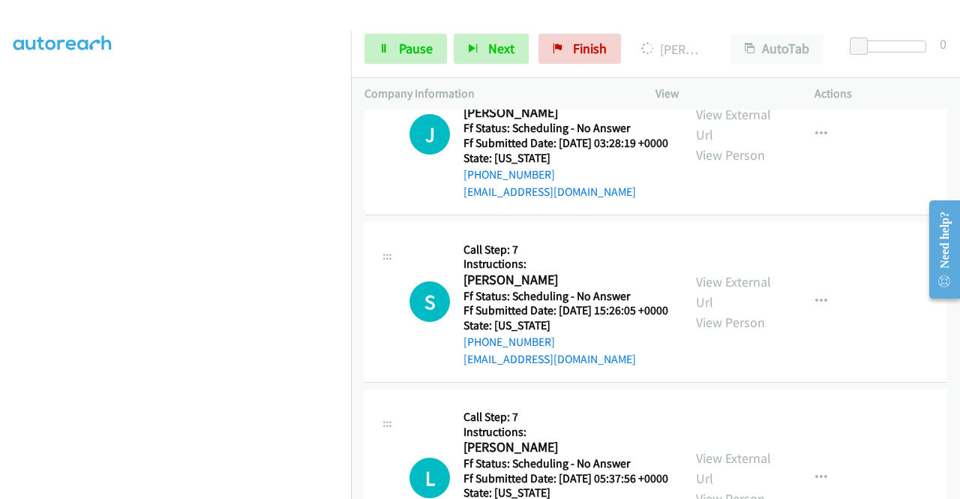
scroll to position [14900, 0]
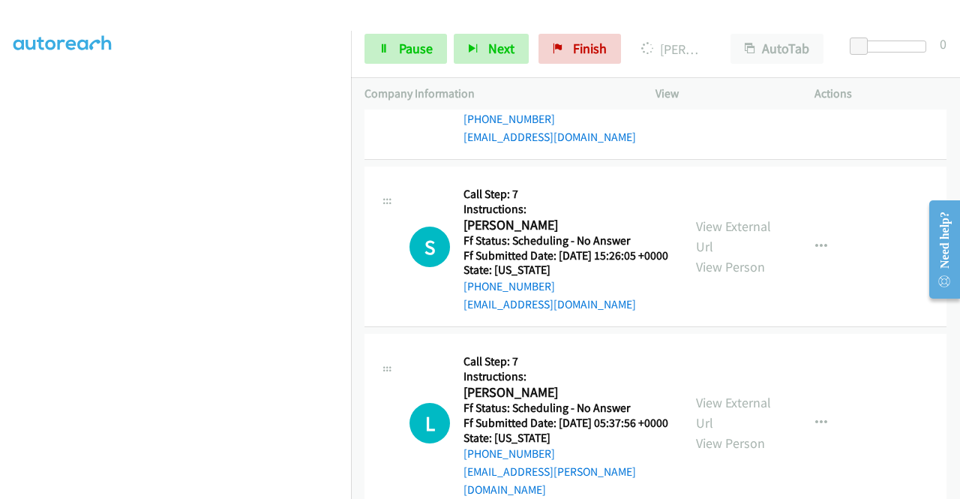
scroll to position [14975, 0]
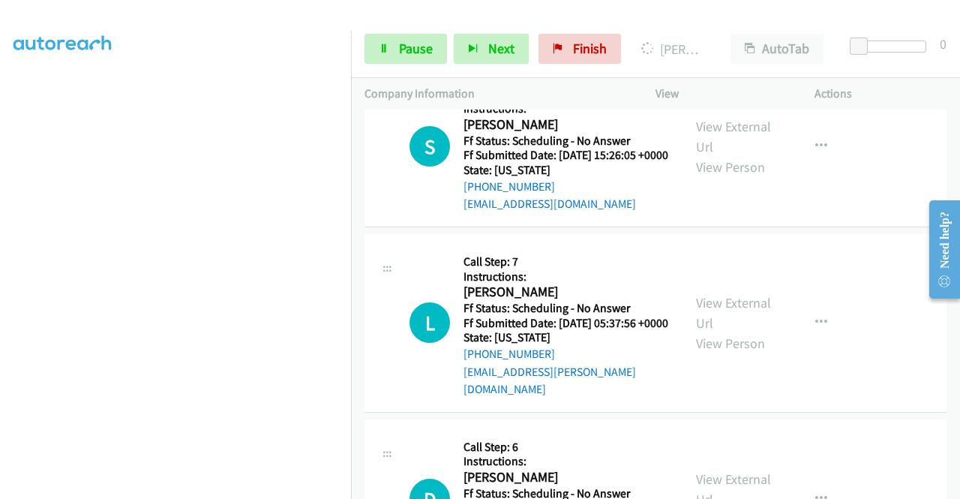
scroll to position [15200, 0]
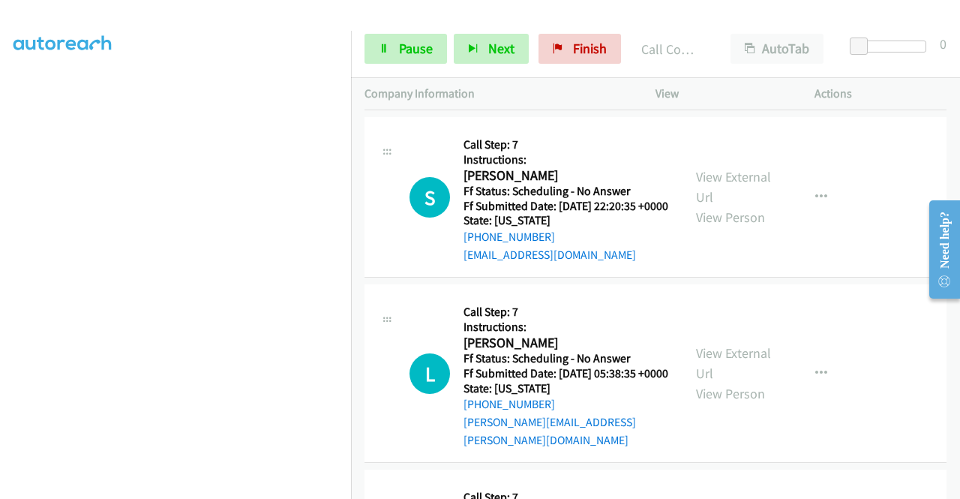
scroll to position [15800, 0]
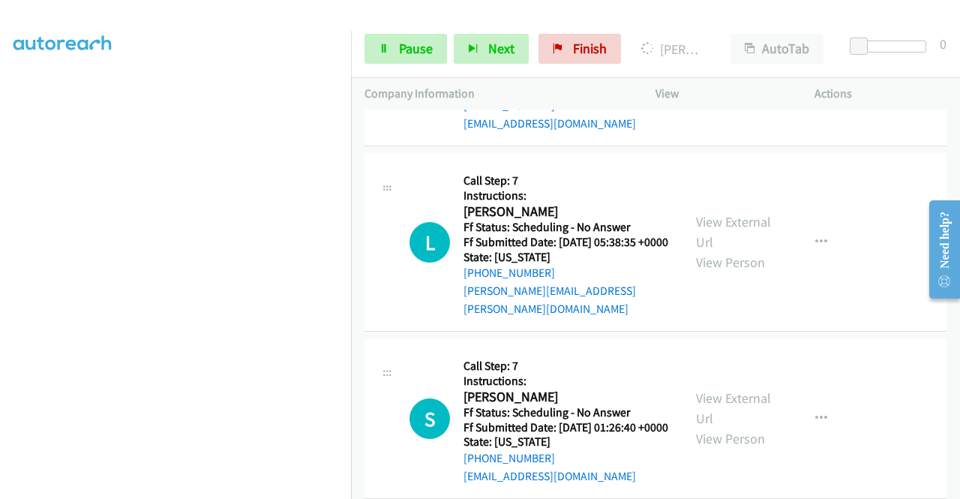
drag, startPoint x: 735, startPoint y: 410, endPoint x: 687, endPoint y: 47, distance: 366.0
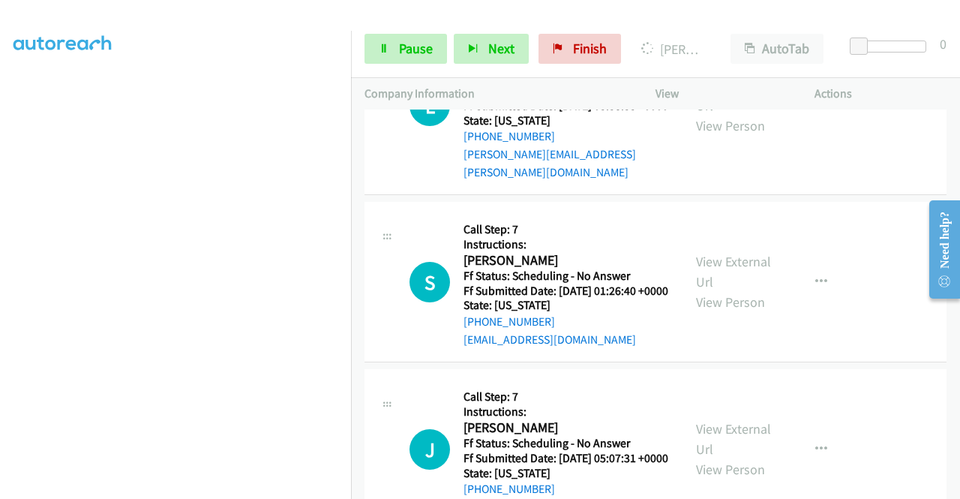
scroll to position [15949, 0]
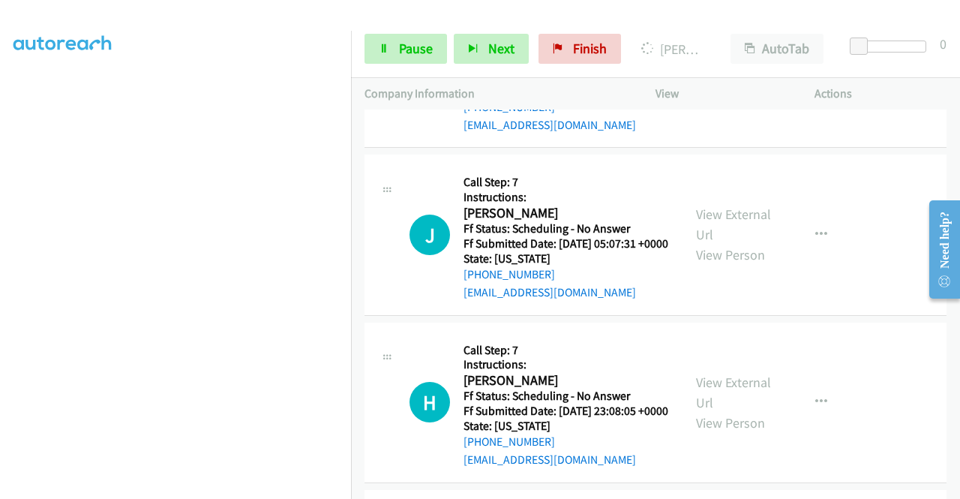
scroll to position [16174, 0]
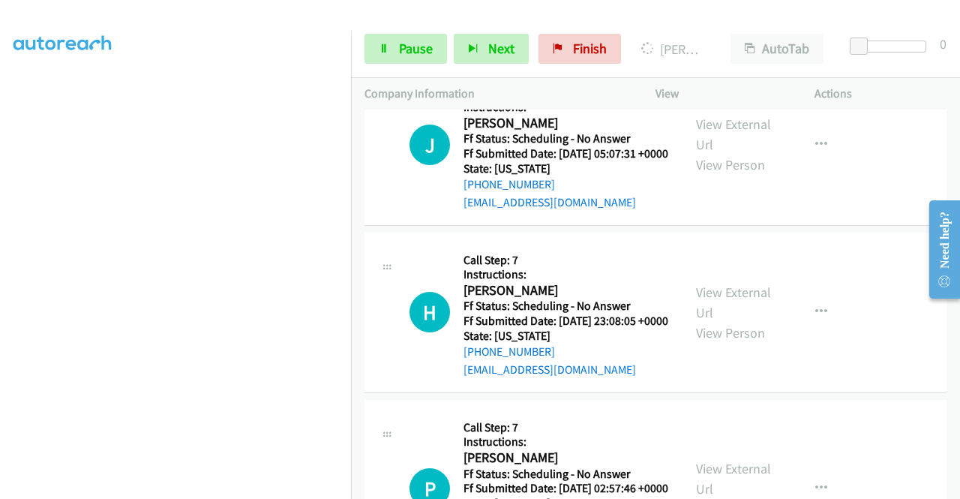
scroll to position [16324, 0]
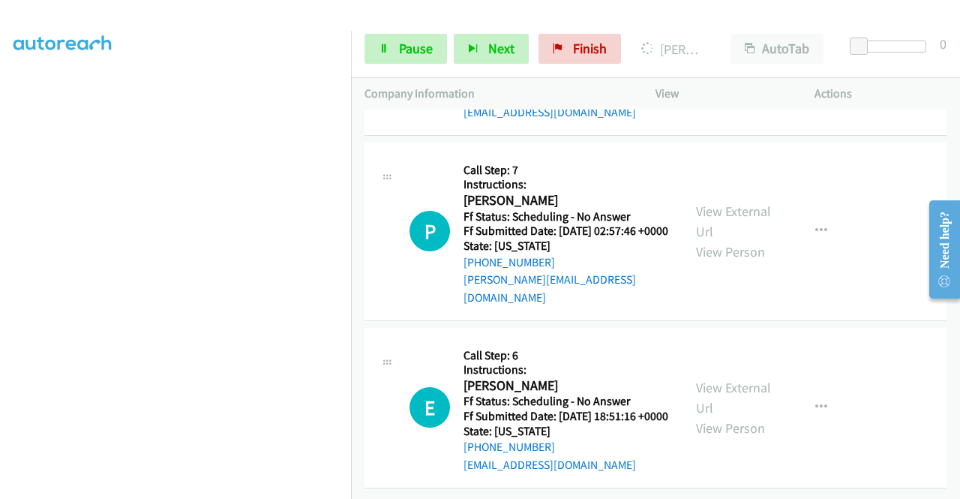
scroll to position [16549, 0]
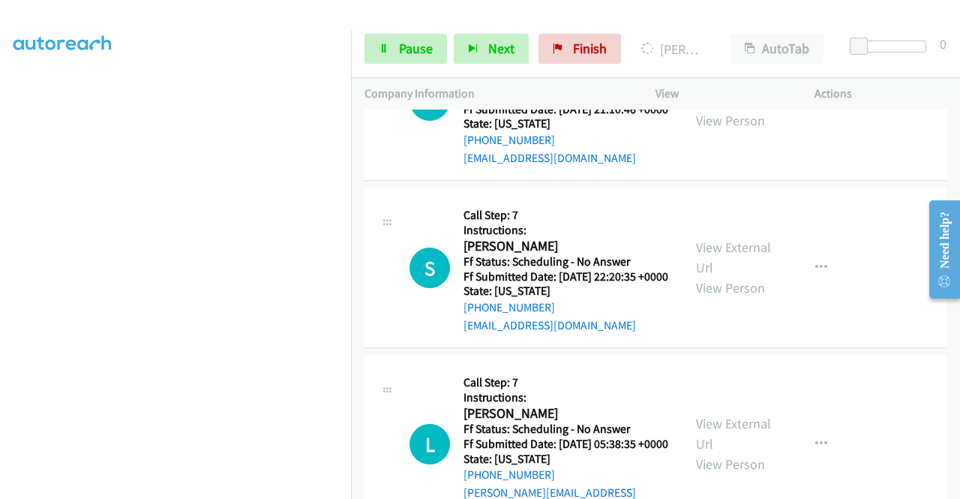
scroll to position [15575, 0]
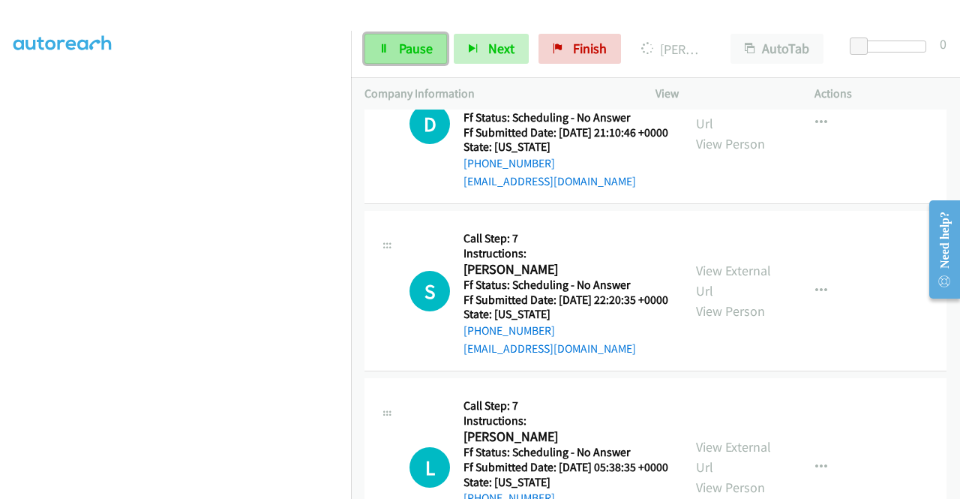
click at [372, 40] on link "Pause" at bounding box center [405, 49] width 82 height 30
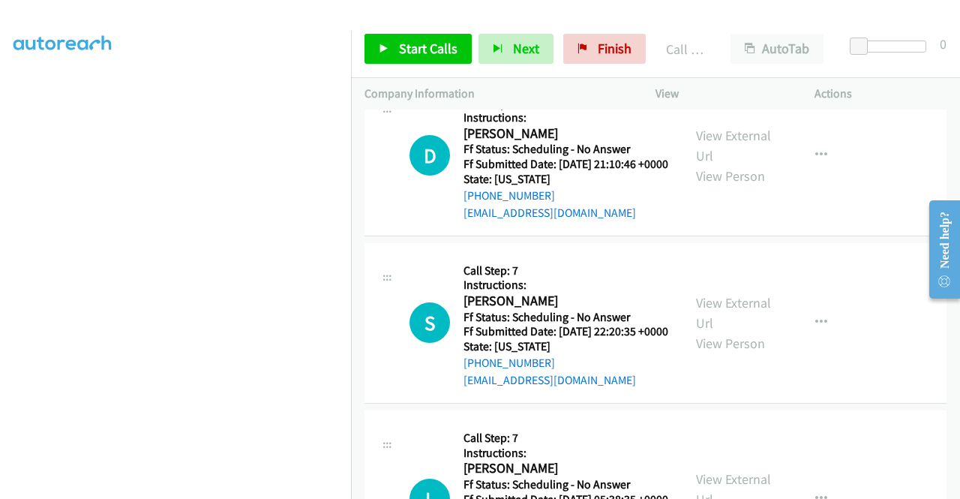
scroll to position [342, 0]
click at [388, 52] on link "Start Calls" at bounding box center [417, 49] width 107 height 30
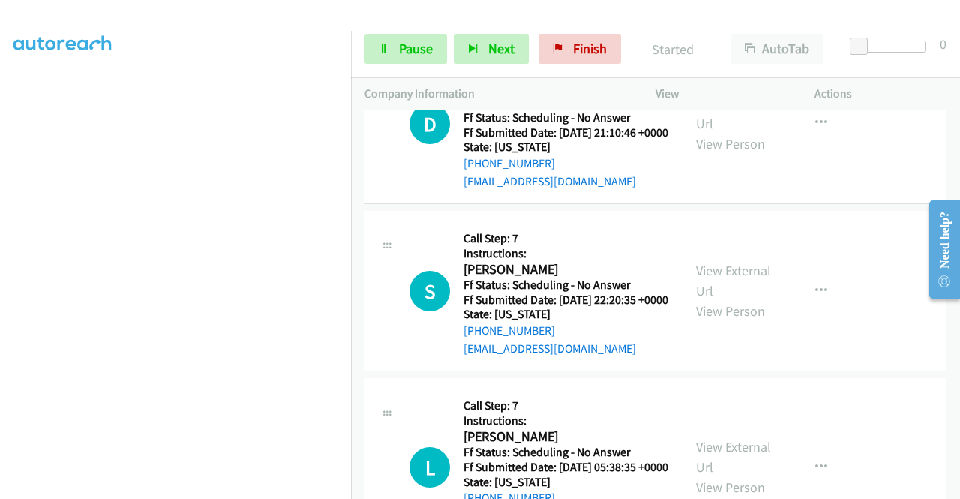
drag, startPoint x: 543, startPoint y: 181, endPoint x: 597, endPoint y: 265, distance: 99.2
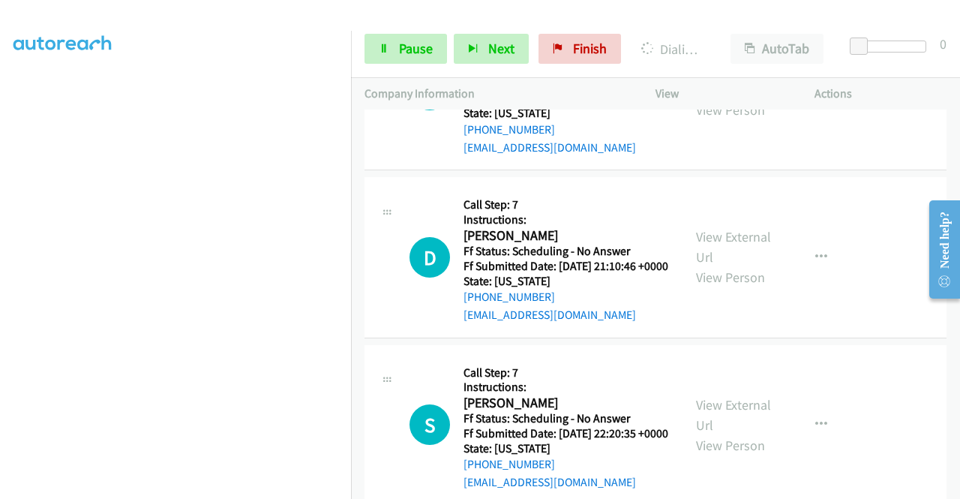
scroll to position [15634, 0]
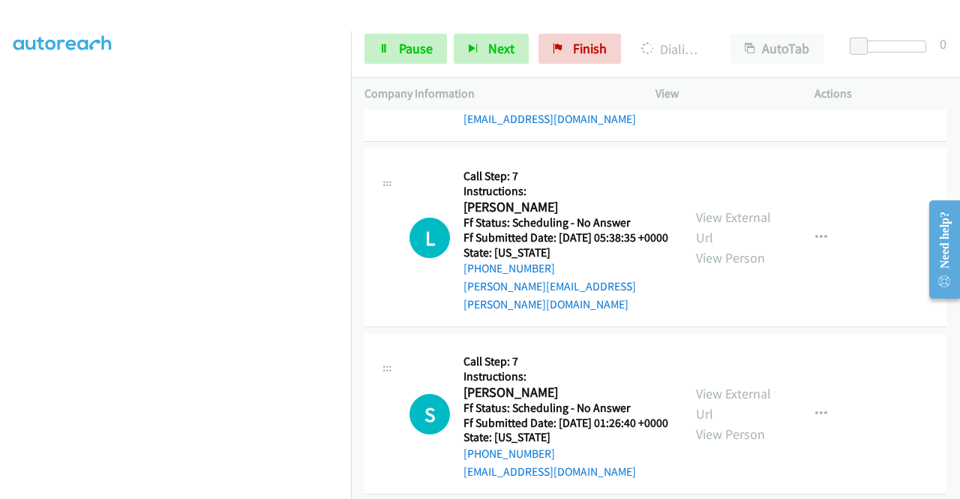
scroll to position [15859, 0]
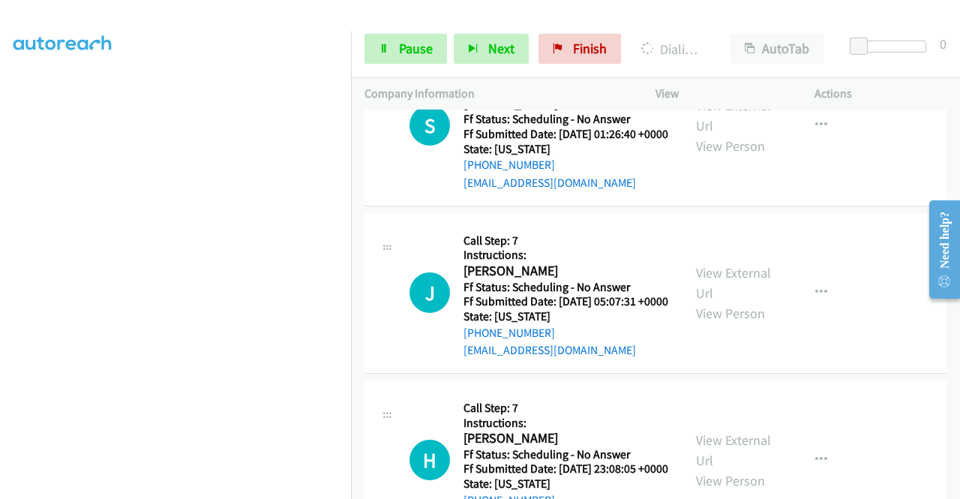
scroll to position [16084, 0]
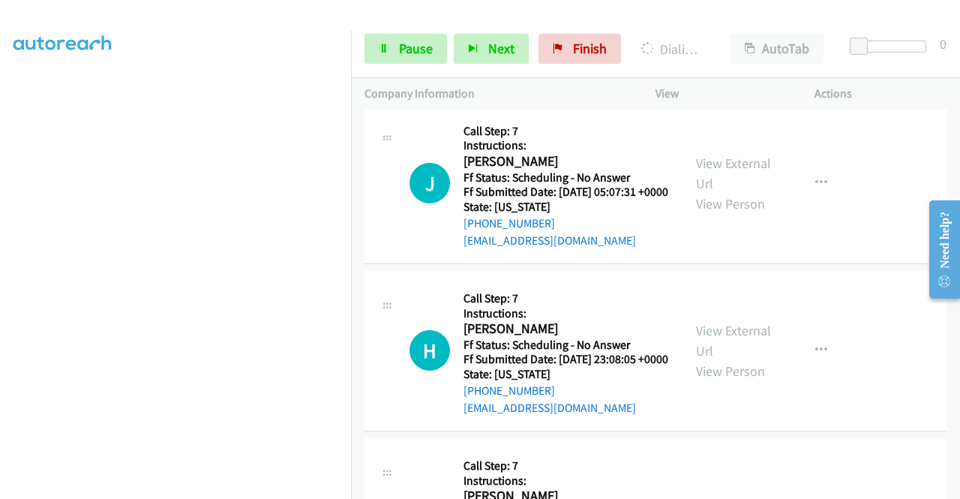
scroll to position [16309, 0]
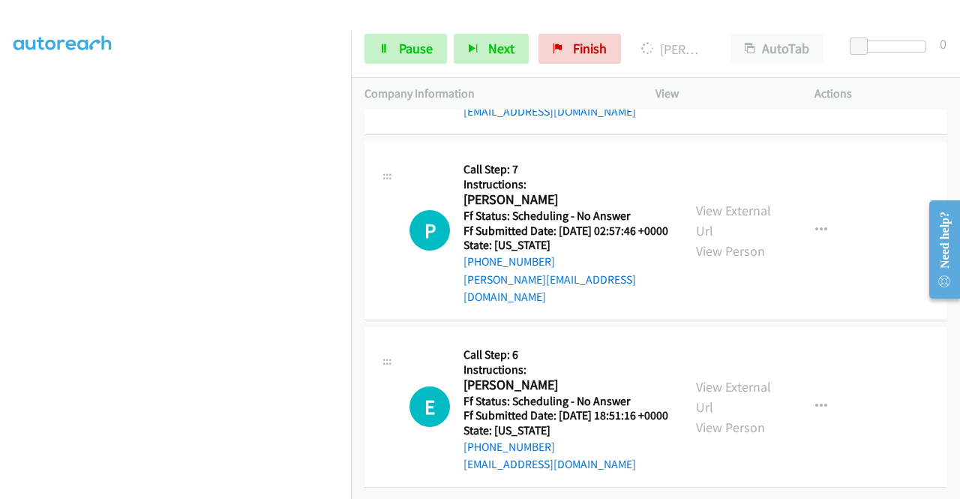
scroll to position [16758, 0]
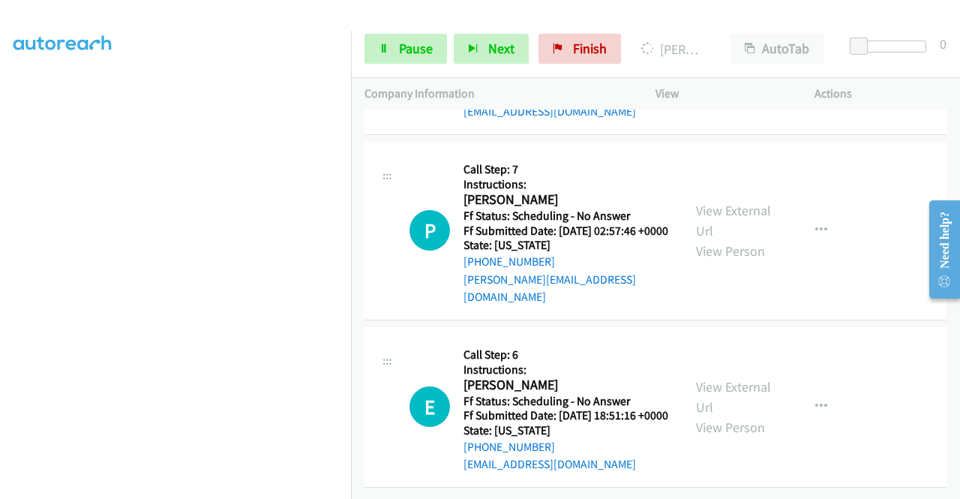
click at [717, 63] on link "View External Url" at bounding box center [733, 43] width 75 height 37
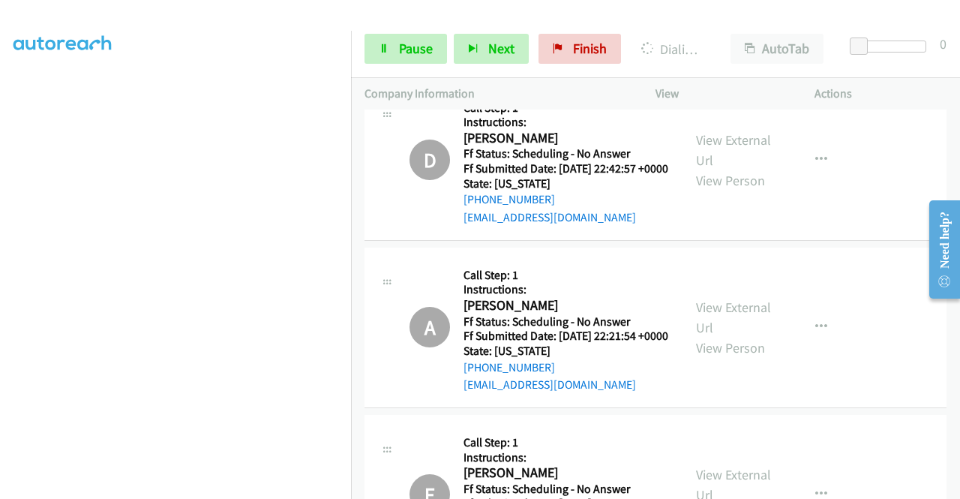
scroll to position [17497, 0]
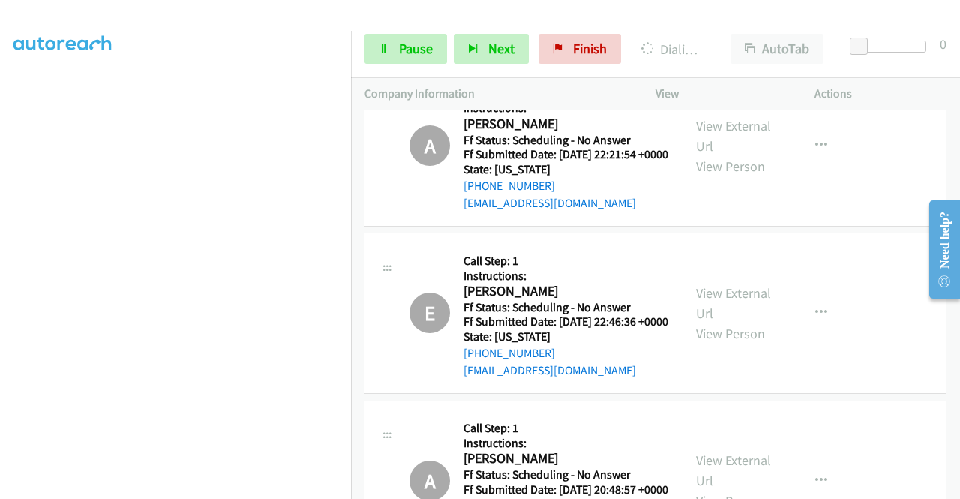
scroll to position [17647, 0]
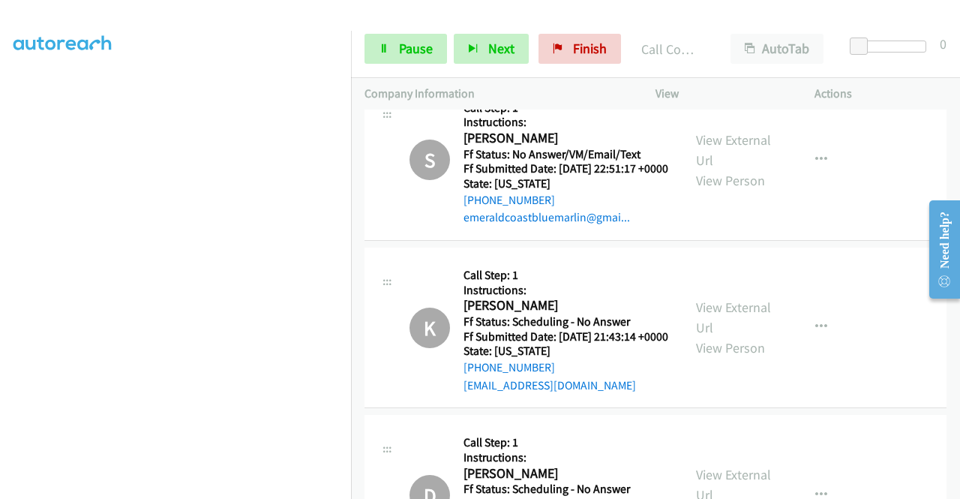
scroll to position [17155, 0]
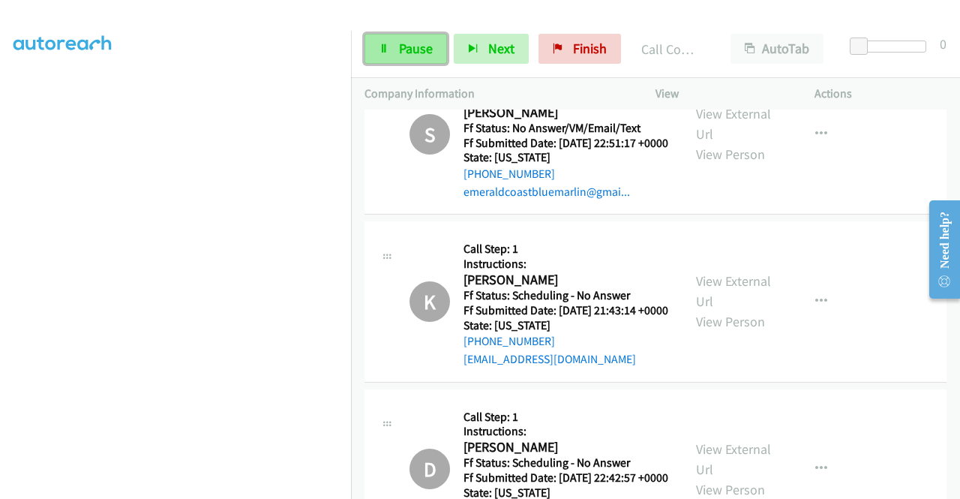
click at [399, 52] on span "Pause" at bounding box center [416, 48] width 34 height 17
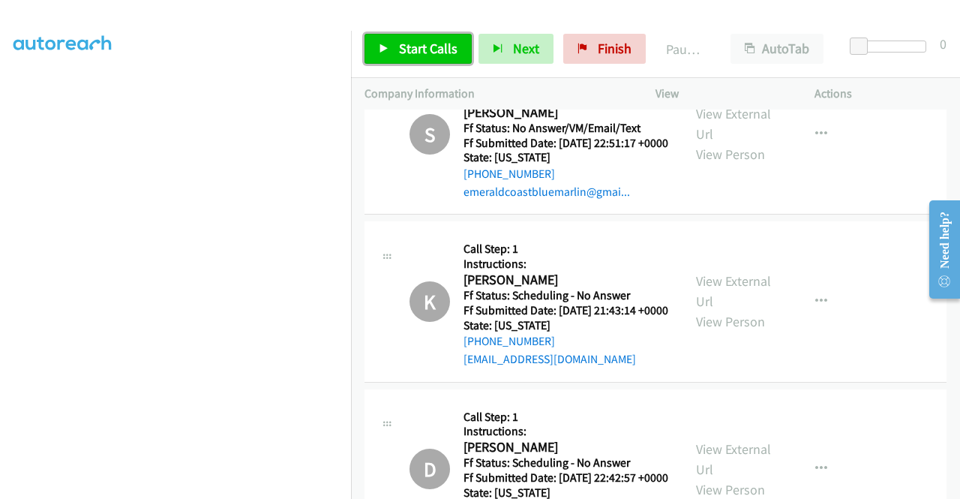
click at [399, 52] on span "Start Calls" at bounding box center [428, 48] width 58 height 17
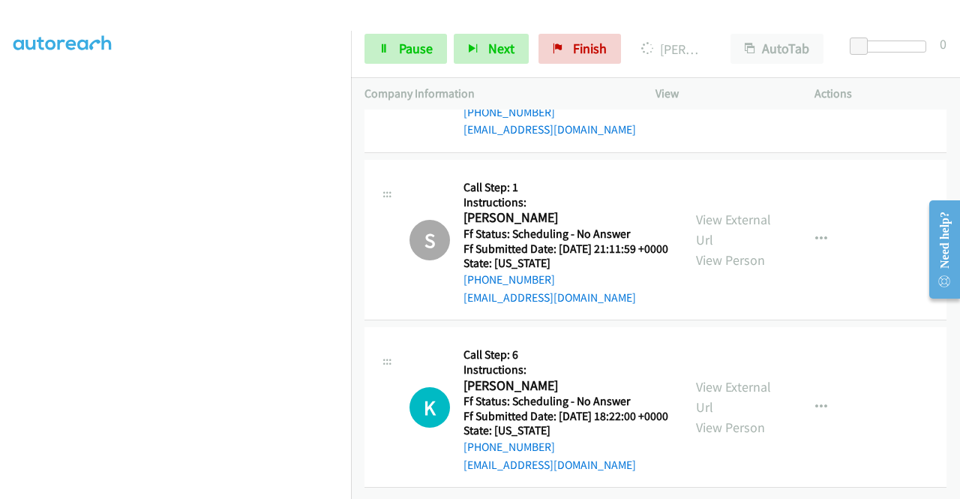
scroll to position [20784, 0]
click at [753, 378] on link "View External Url" at bounding box center [733, 396] width 75 height 37
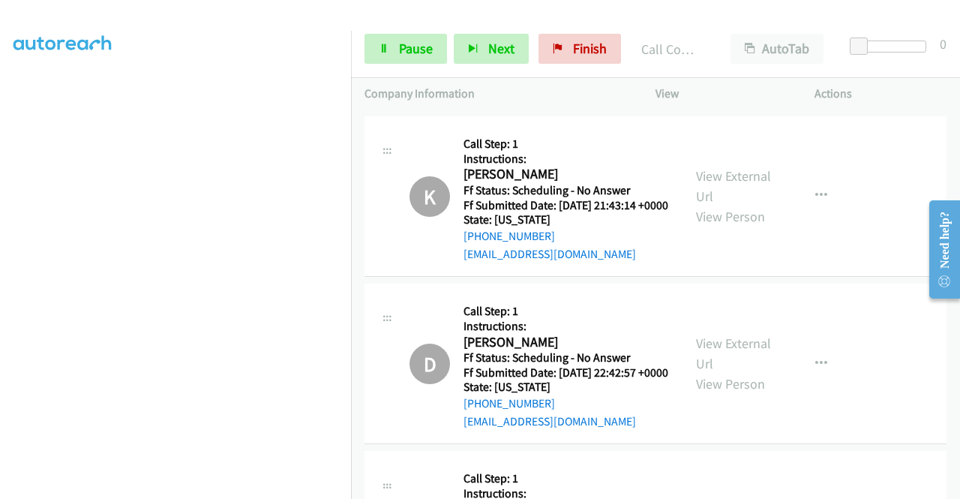
scroll to position [17517, 0]
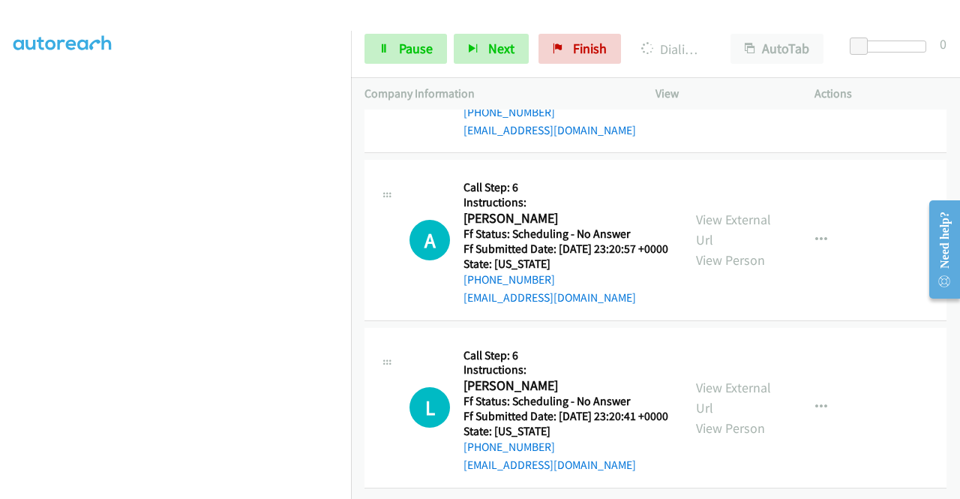
scroll to position [21040, 0]
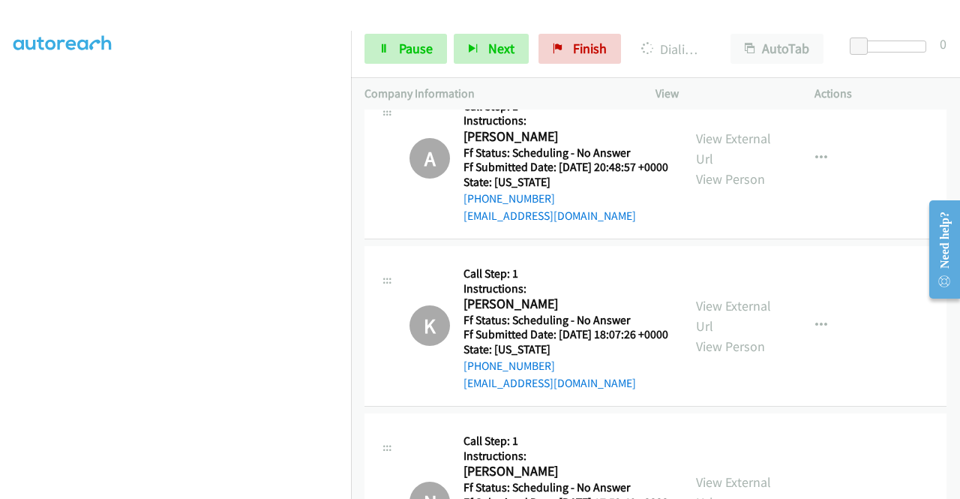
scroll to position [17774, 0]
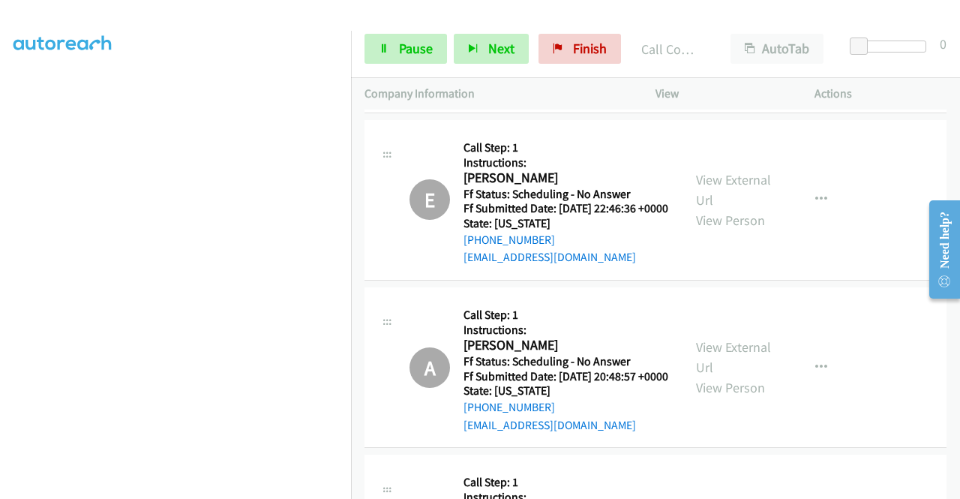
scroll to position [17608, 0]
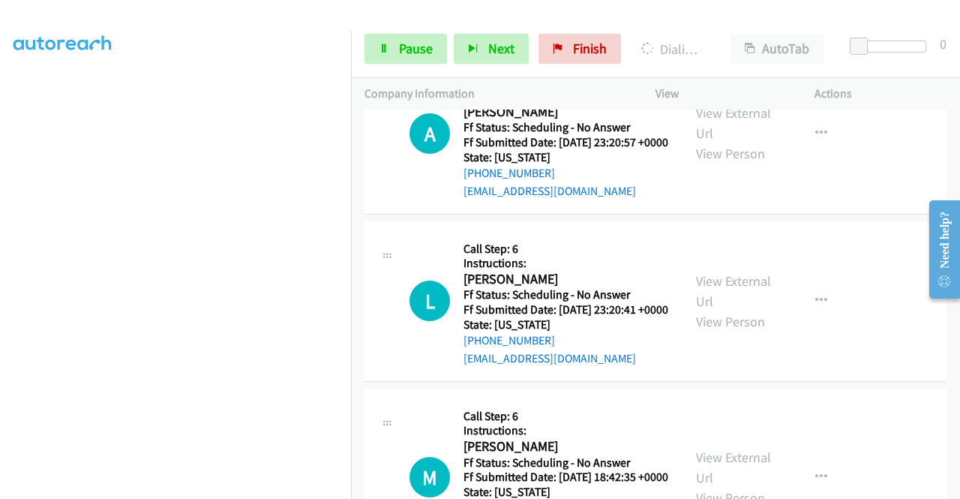
scroll to position [21041, 0]
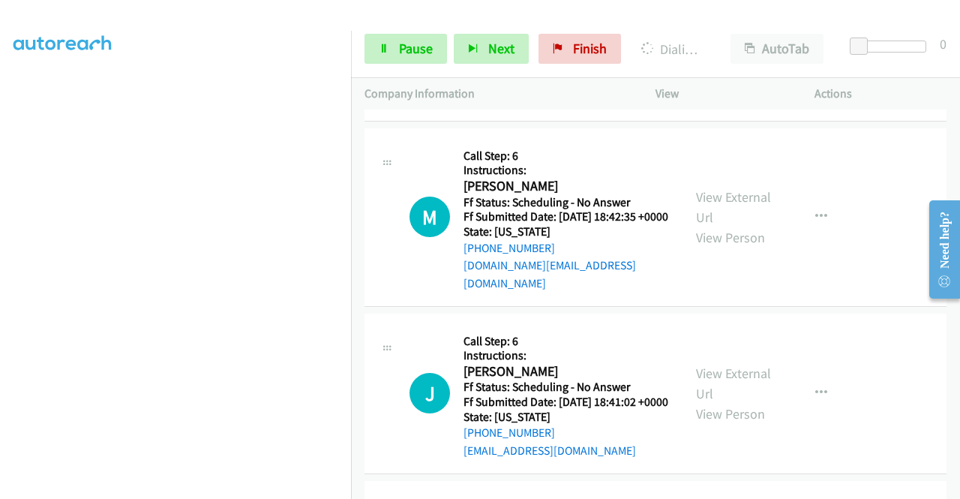
scroll to position [21341, 0]
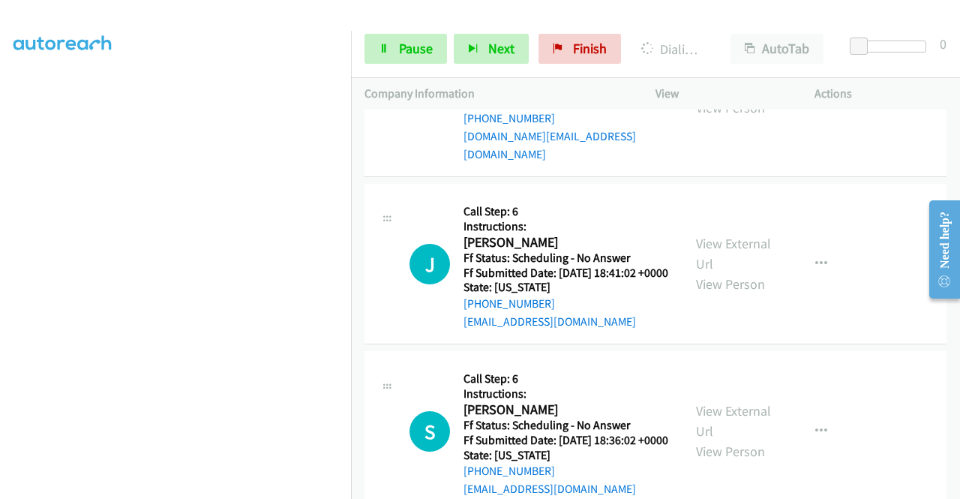
scroll to position [21491, 0]
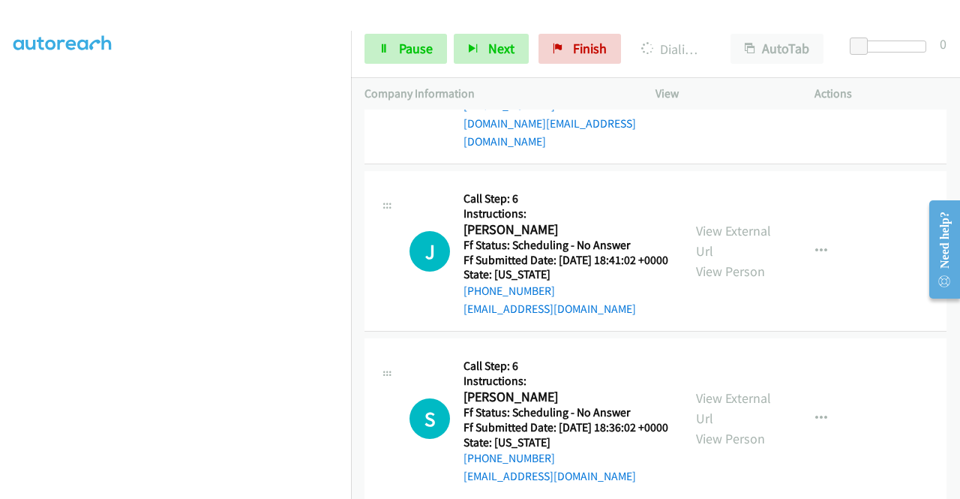
drag, startPoint x: 398, startPoint y: 58, endPoint x: 407, endPoint y: 70, distance: 15.6
click at [398, 59] on link "Pause" at bounding box center [405, 49] width 82 height 30
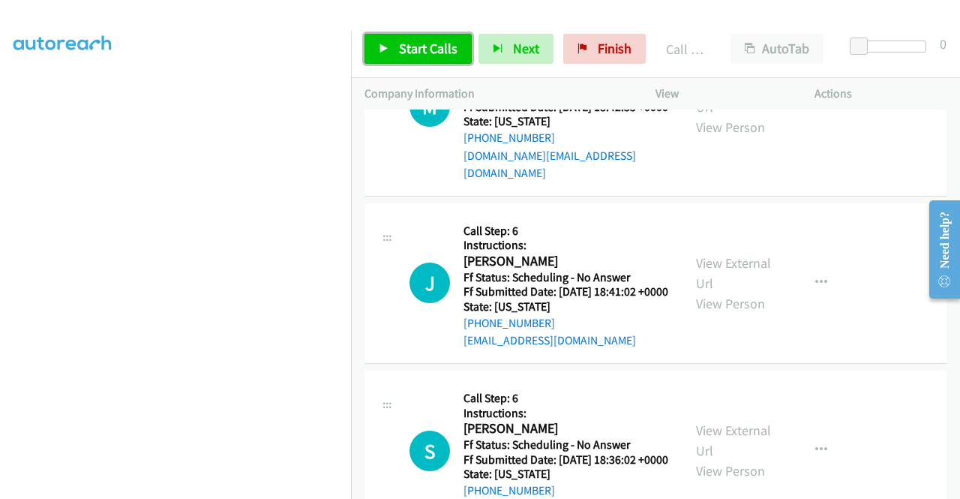
click at [438, 56] on span "Start Calls" at bounding box center [428, 48] width 58 height 17
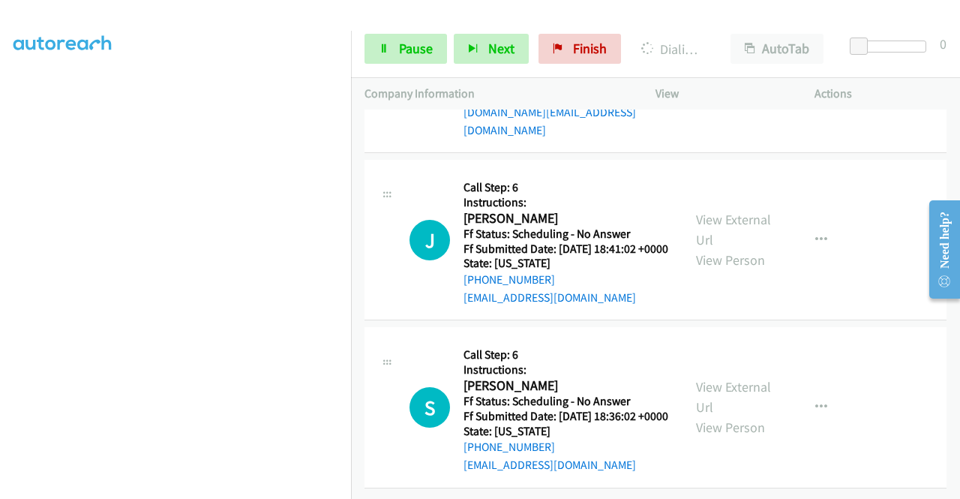
click at [412, 27] on div "Start Calls Pause Next Finish Dialing [PERSON_NAME] AutoTab AutoTab 0" at bounding box center [655, 49] width 609 height 58
click at [414, 43] on span "Pause" at bounding box center [416, 48] width 34 height 17
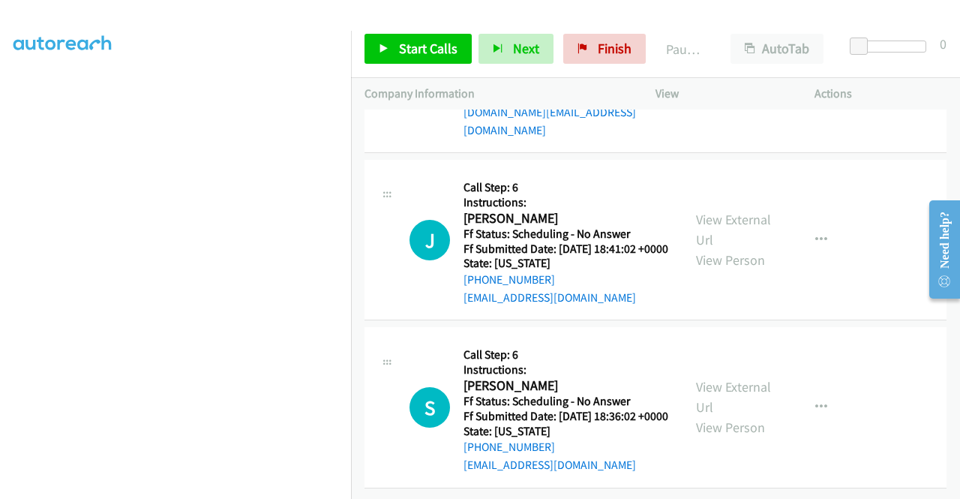
drag, startPoint x: 834, startPoint y: 229, endPoint x: 822, endPoint y: 223, distance: 13.8
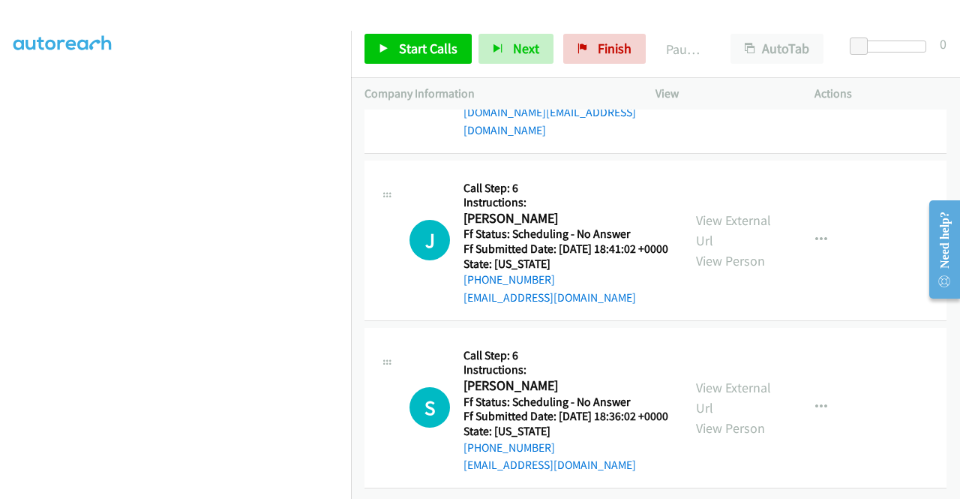
click at [745, 72] on link "View External Url" at bounding box center [733, 52] width 75 height 37
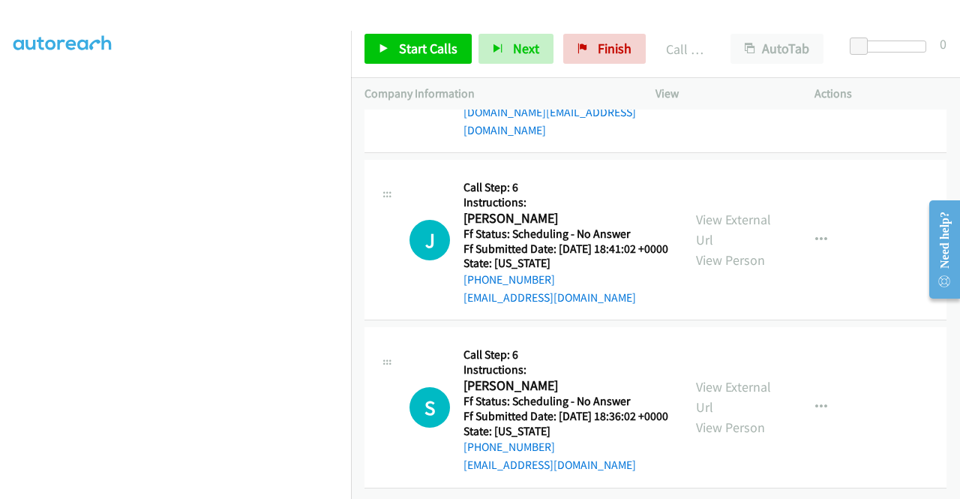
scroll to position [22197, 0]
click at [385, 55] on link "Start Calls" at bounding box center [417, 49] width 107 height 30
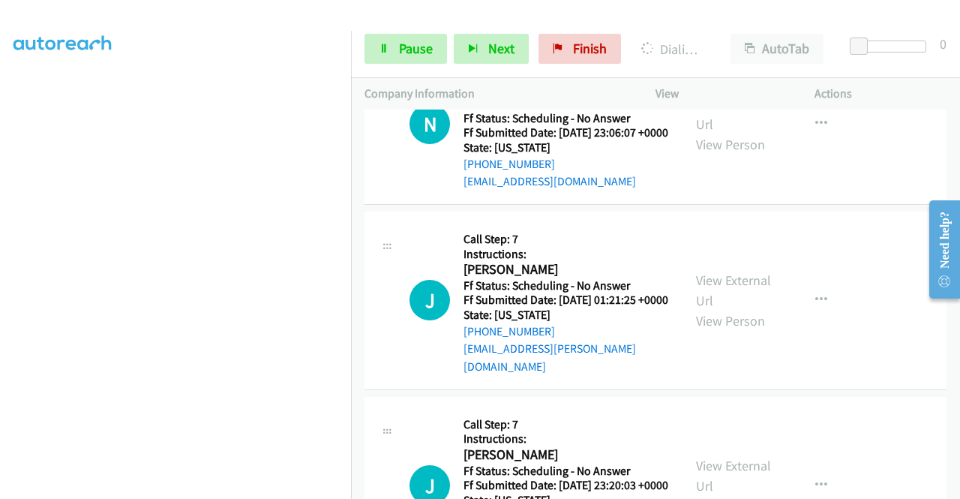
scroll to position [22872, 0]
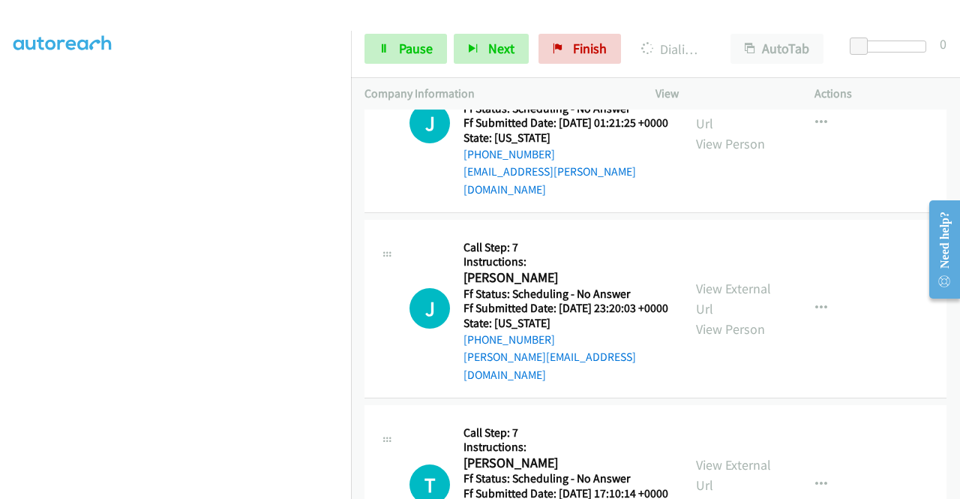
scroll to position [23022, 0]
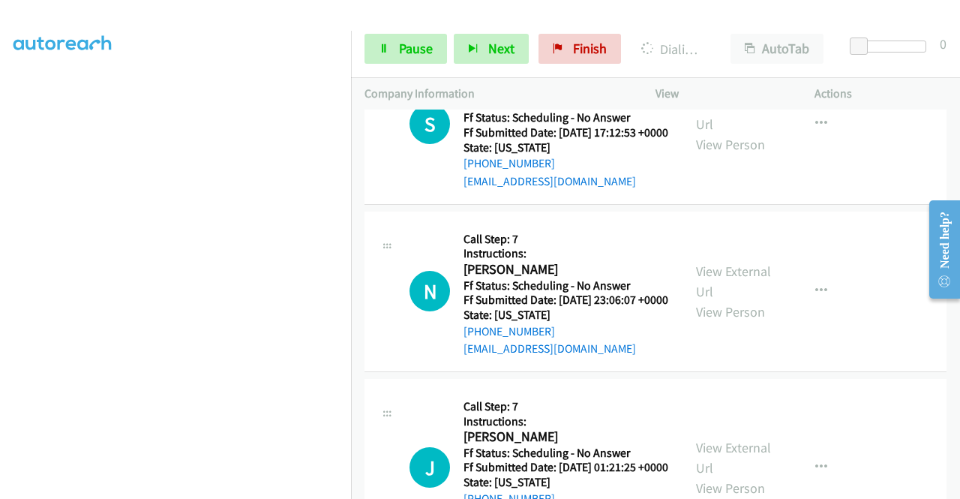
scroll to position [22572, 0]
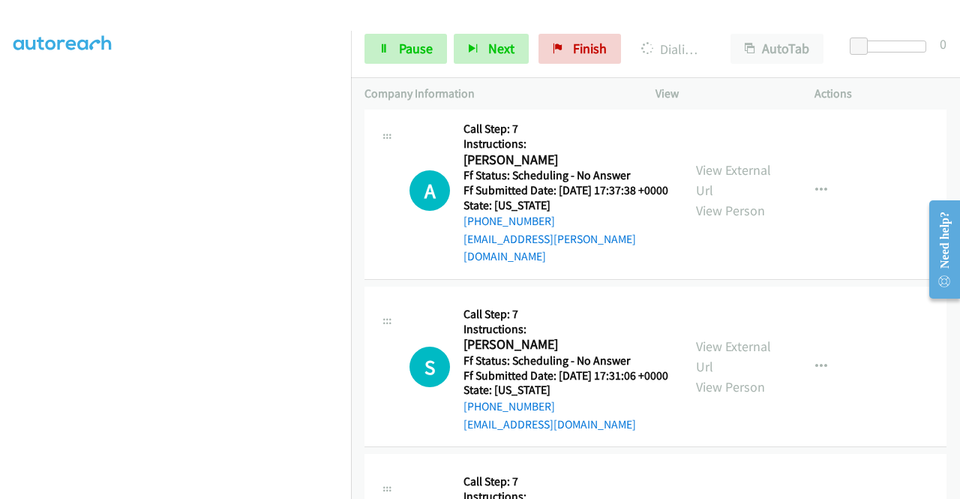
scroll to position [22197, 0]
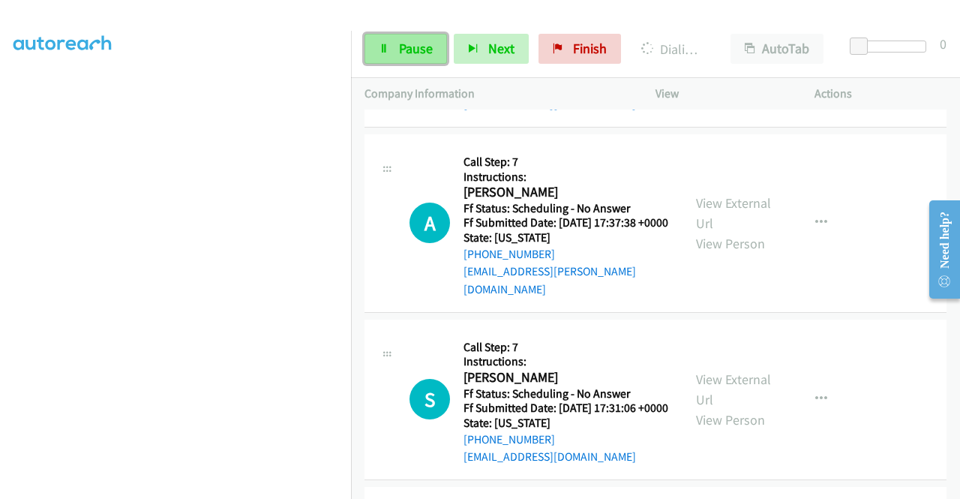
click at [430, 42] on span "Pause" at bounding box center [416, 48] width 34 height 17
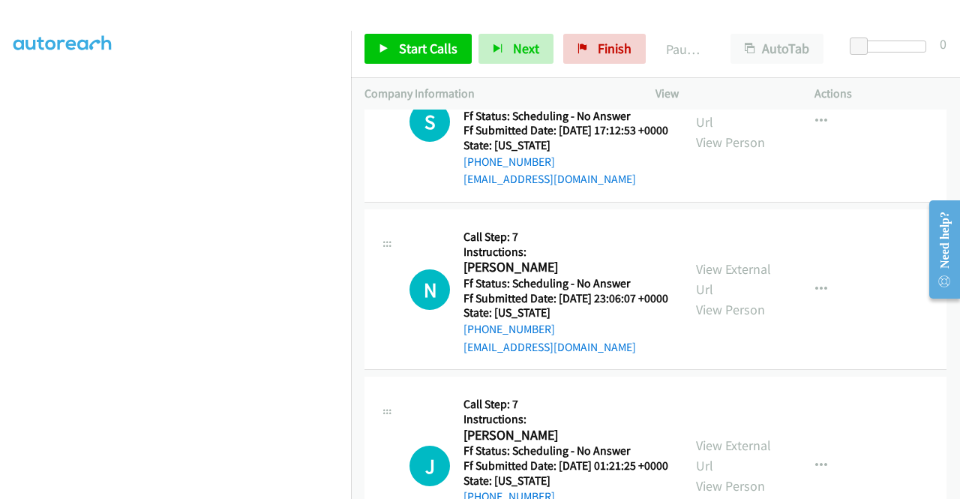
scroll to position [22722, 0]
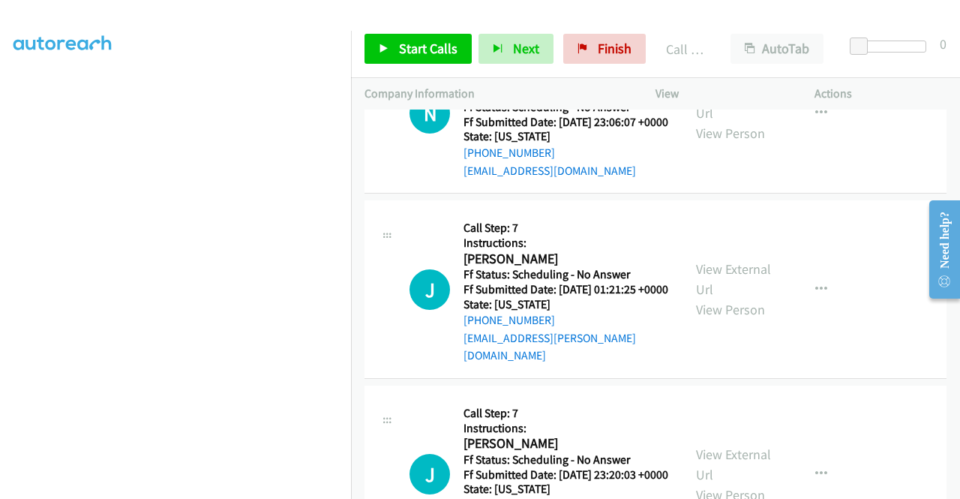
scroll to position [22872, 0]
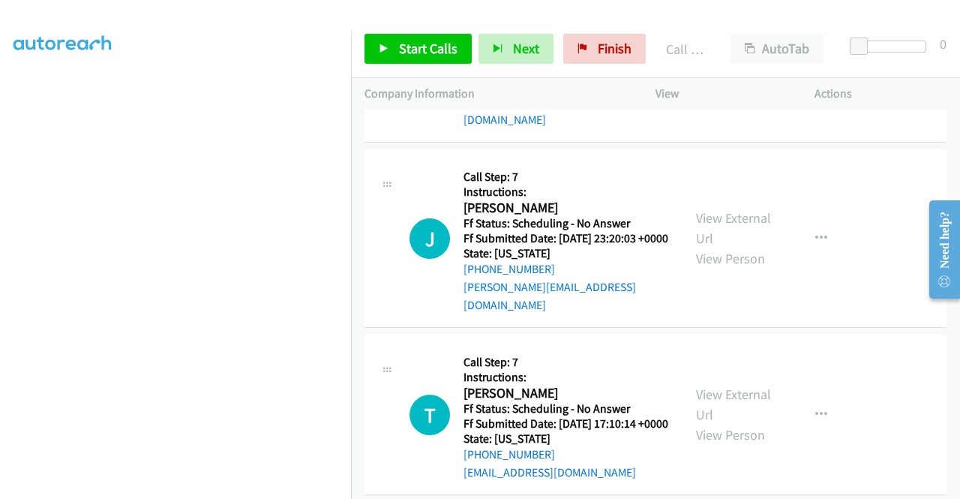
scroll to position [22947, 0]
